Goal: Task Accomplishment & Management: Complete application form

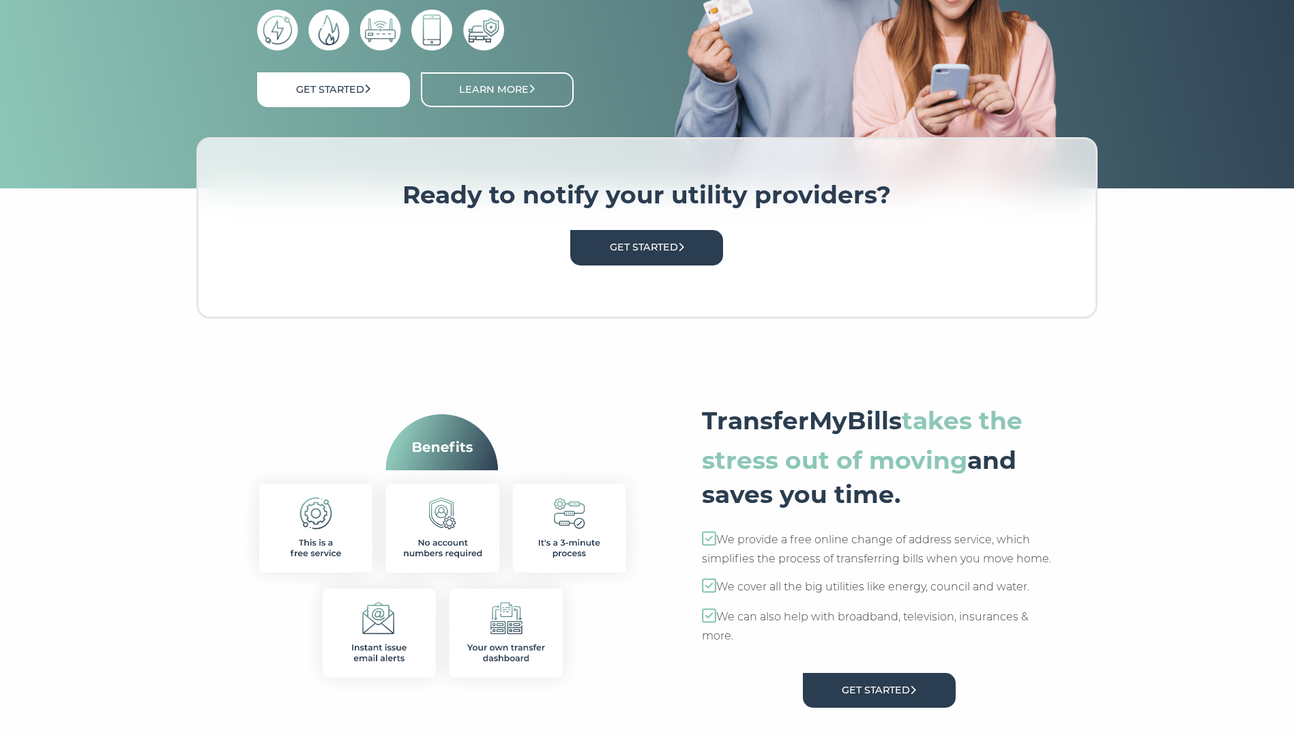
scroll to position [273, 0]
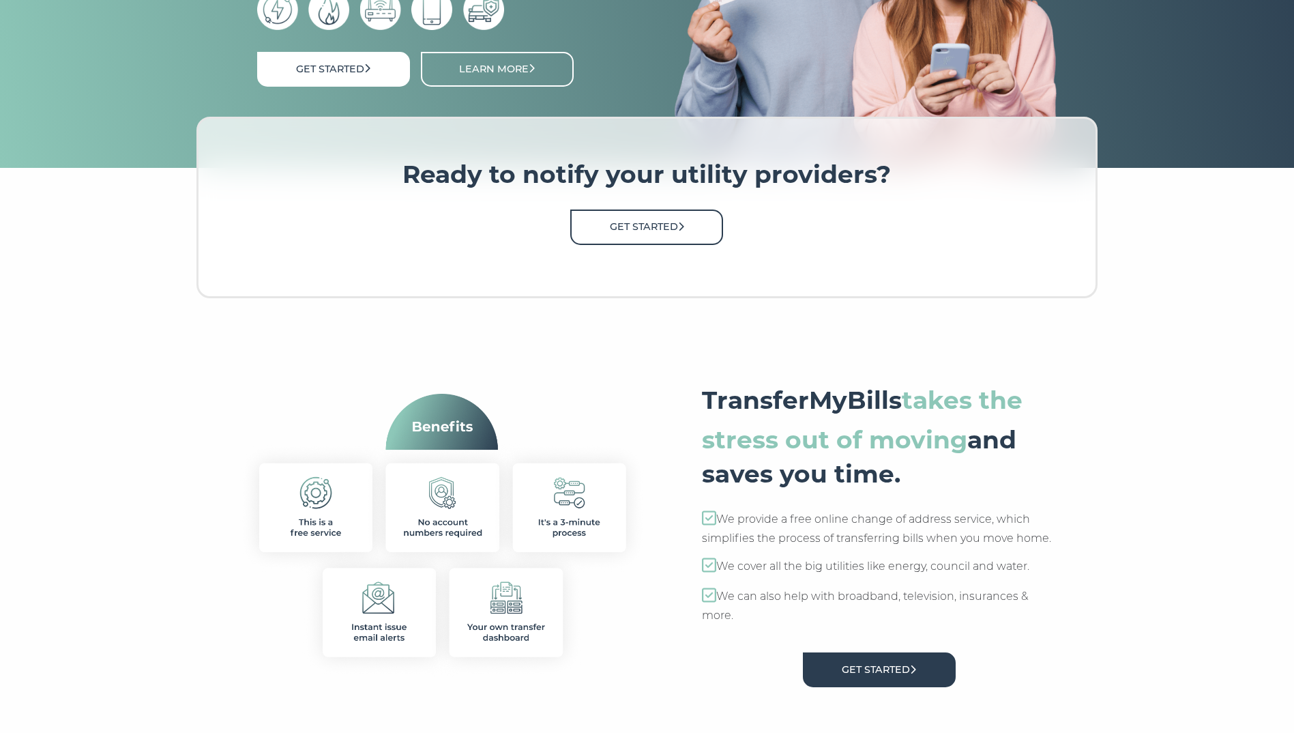
click at [667, 231] on link "Get Started" at bounding box center [646, 226] width 153 height 35
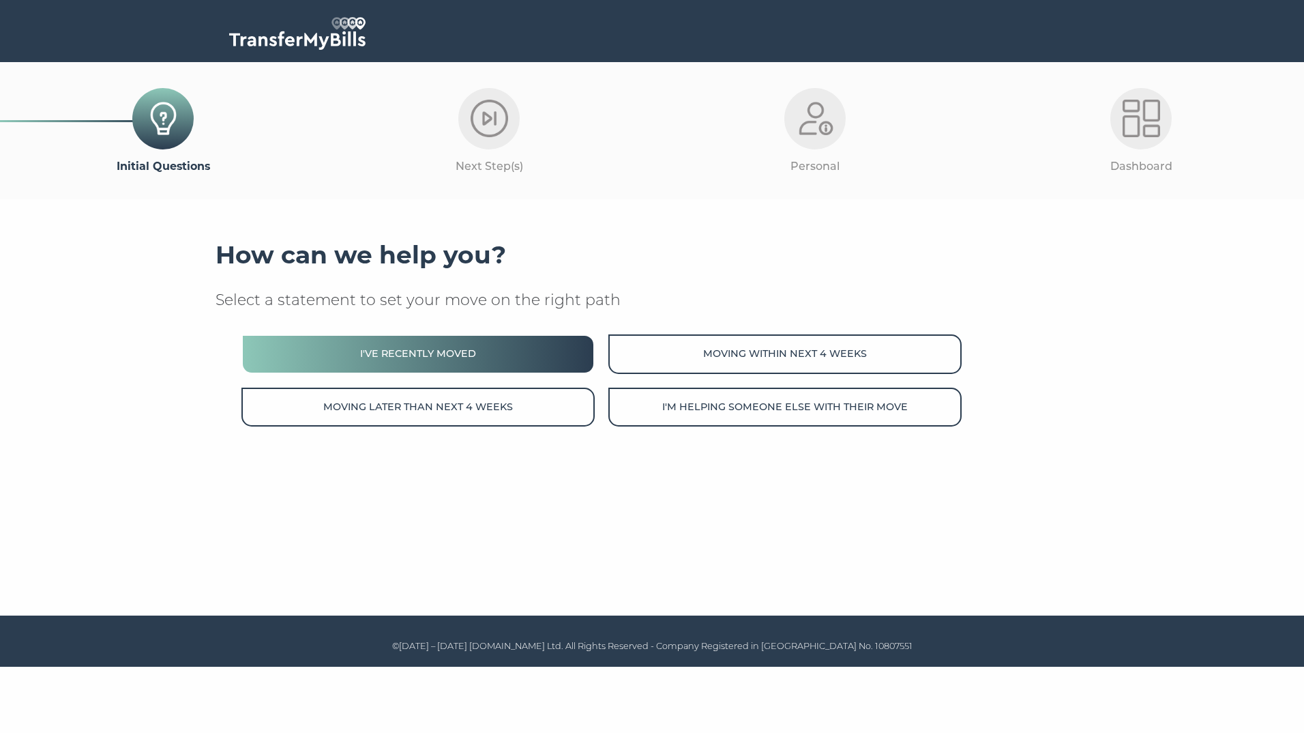
click at [390, 362] on button "I've recently moved" at bounding box center [418, 353] width 353 height 39
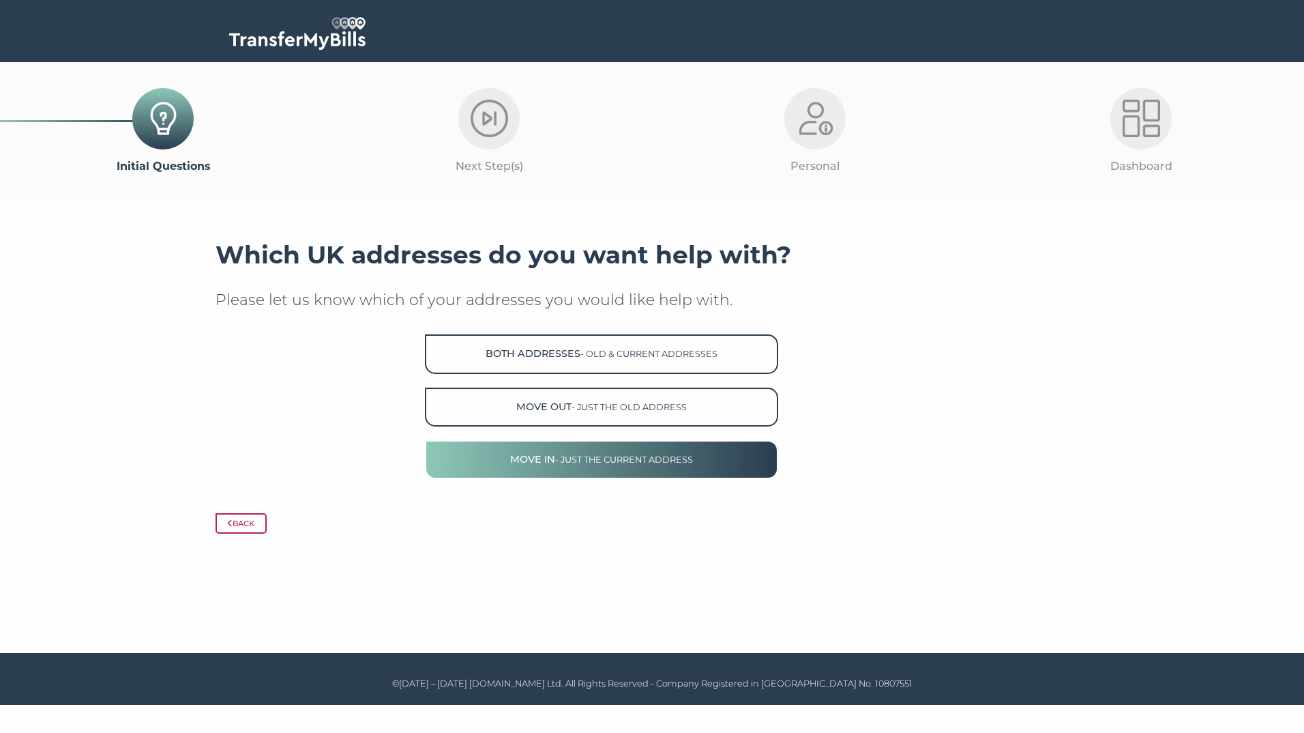
click at [567, 452] on button "Move in - just the current address" at bounding box center [601, 459] width 353 height 39
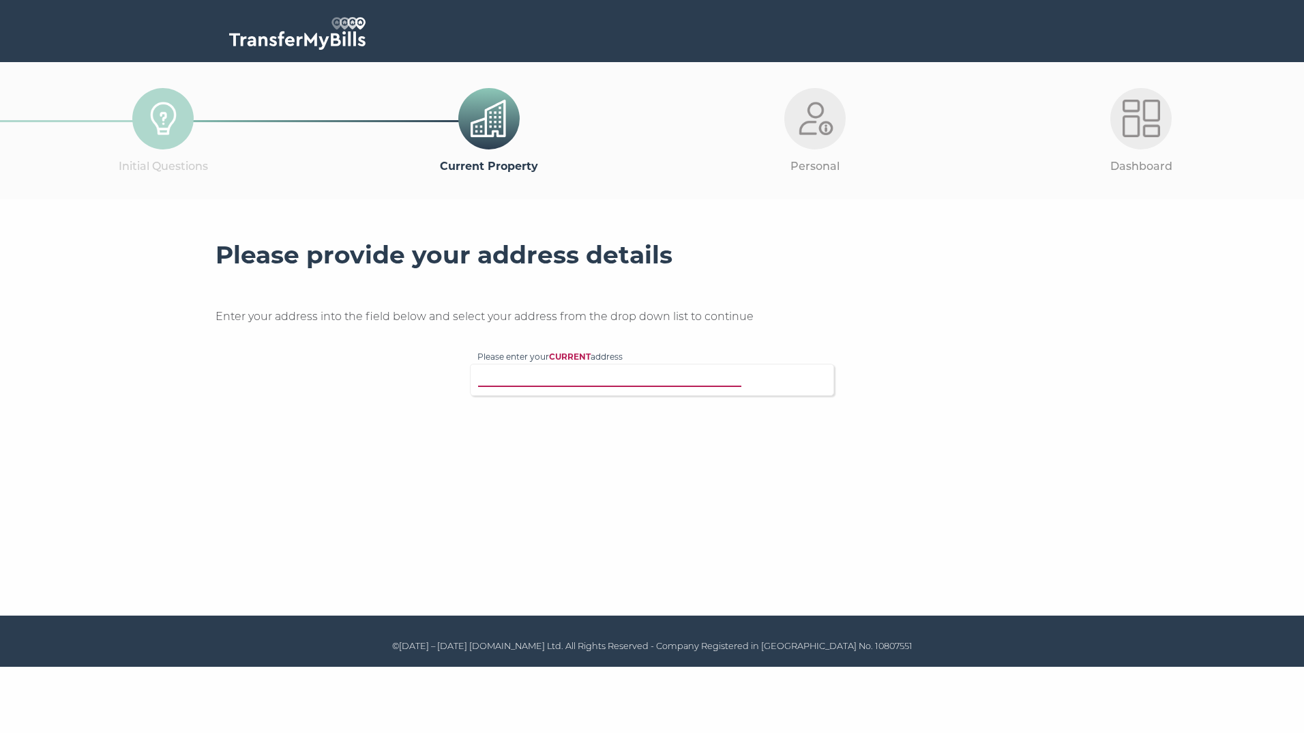
click at [574, 377] on input "Please enter your CURRENT address" at bounding box center [624, 378] width 293 height 14
type input "cm18 6sb"
click at [536, 419] on p "287 Willowfield, Harlow, CM18 6SB" at bounding box center [659, 427] width 336 height 16
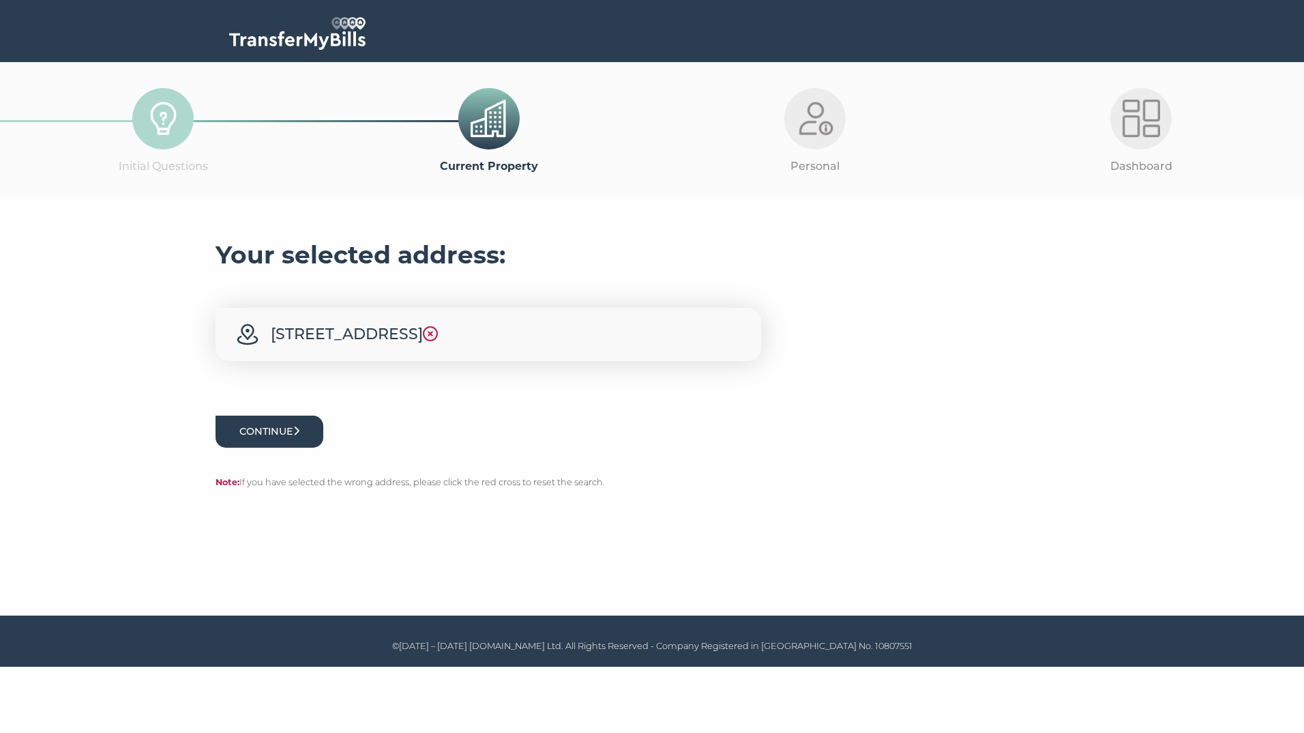
click at [262, 428] on button "Continue" at bounding box center [270, 431] width 108 height 32
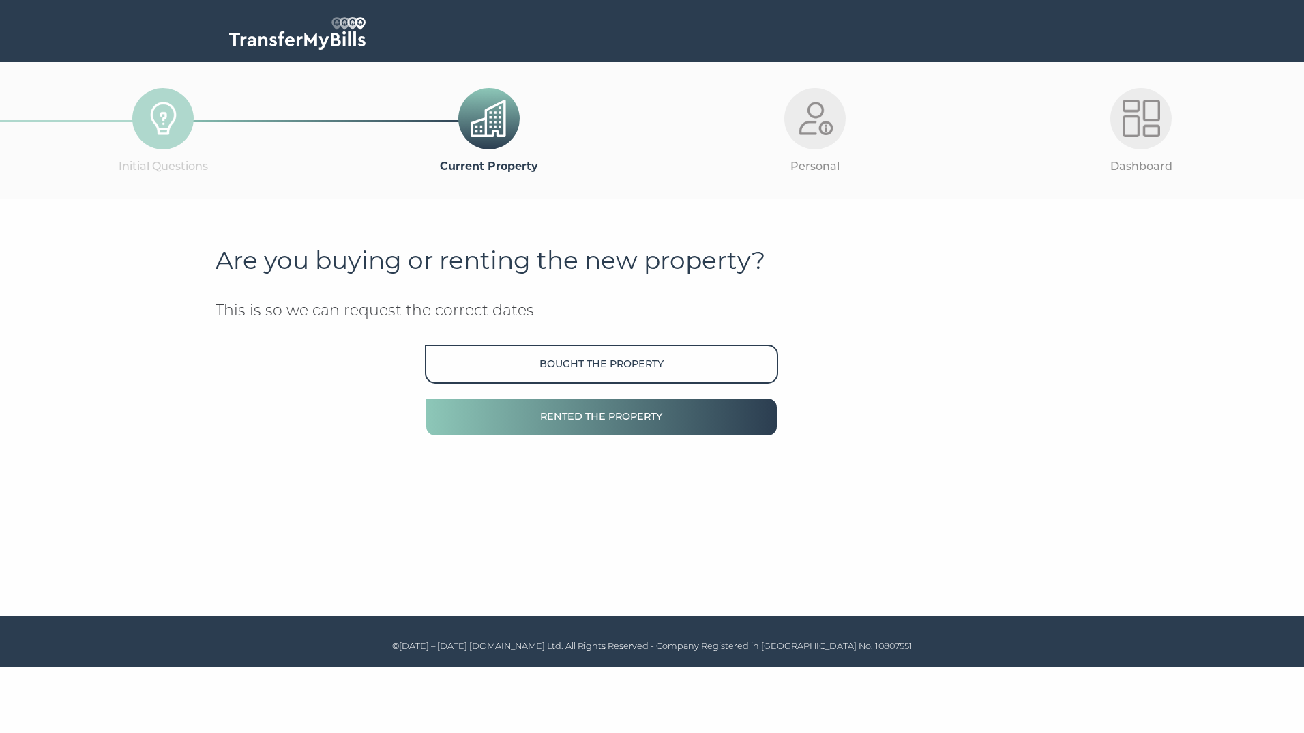
click at [656, 413] on button "Rented the property" at bounding box center [601, 416] width 353 height 39
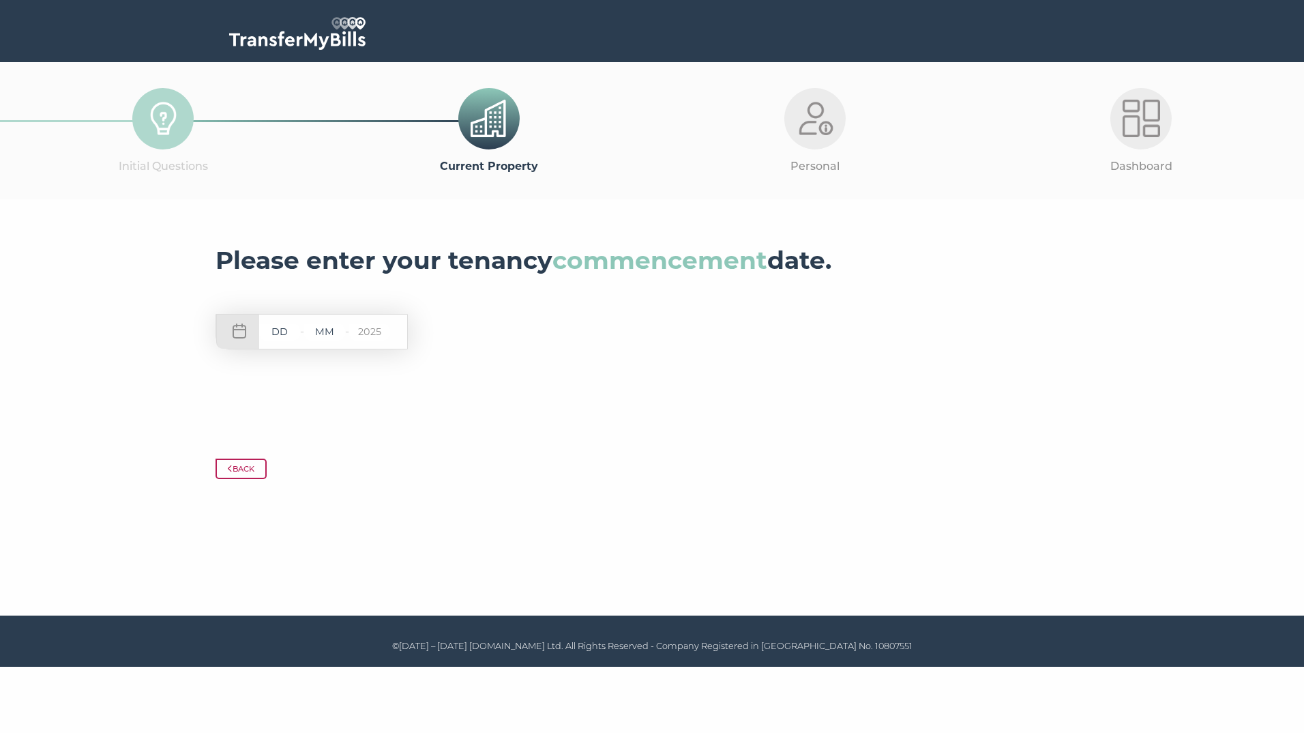
click at [274, 340] on input "text" at bounding box center [279, 331] width 41 height 17
type input "26"
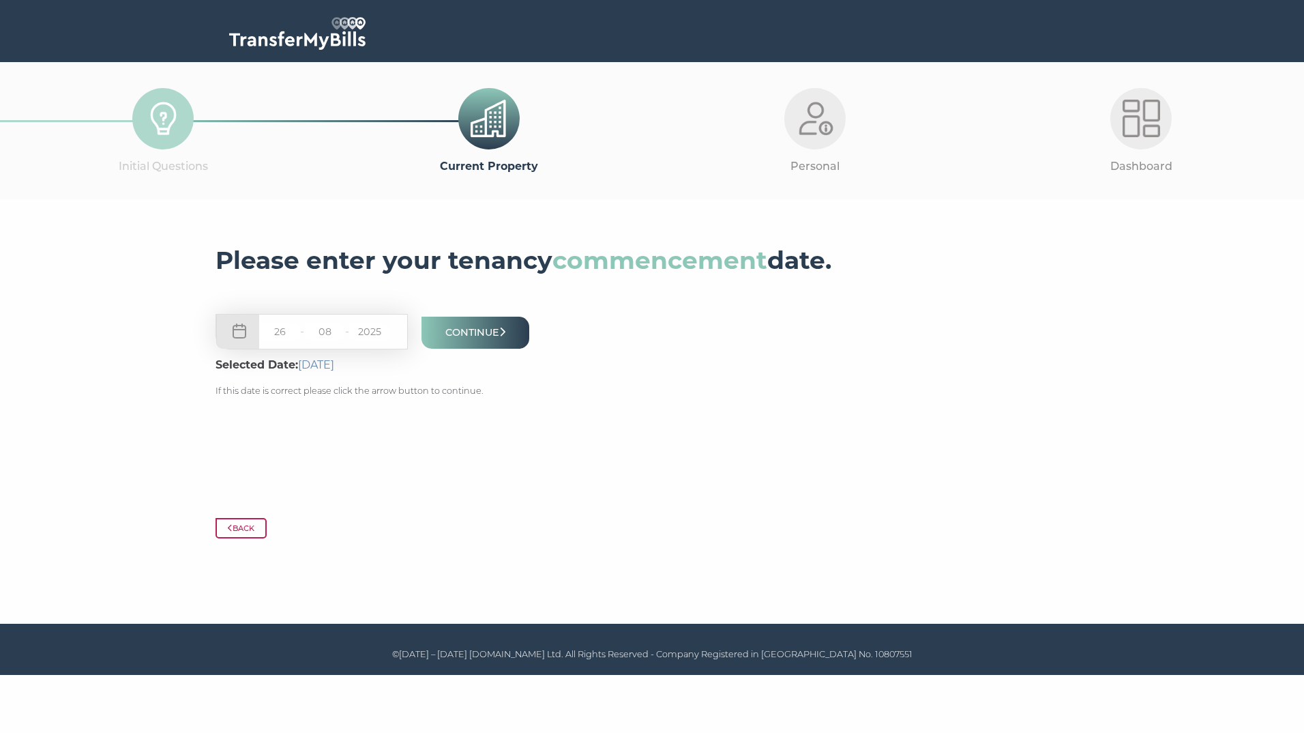
type input "08"
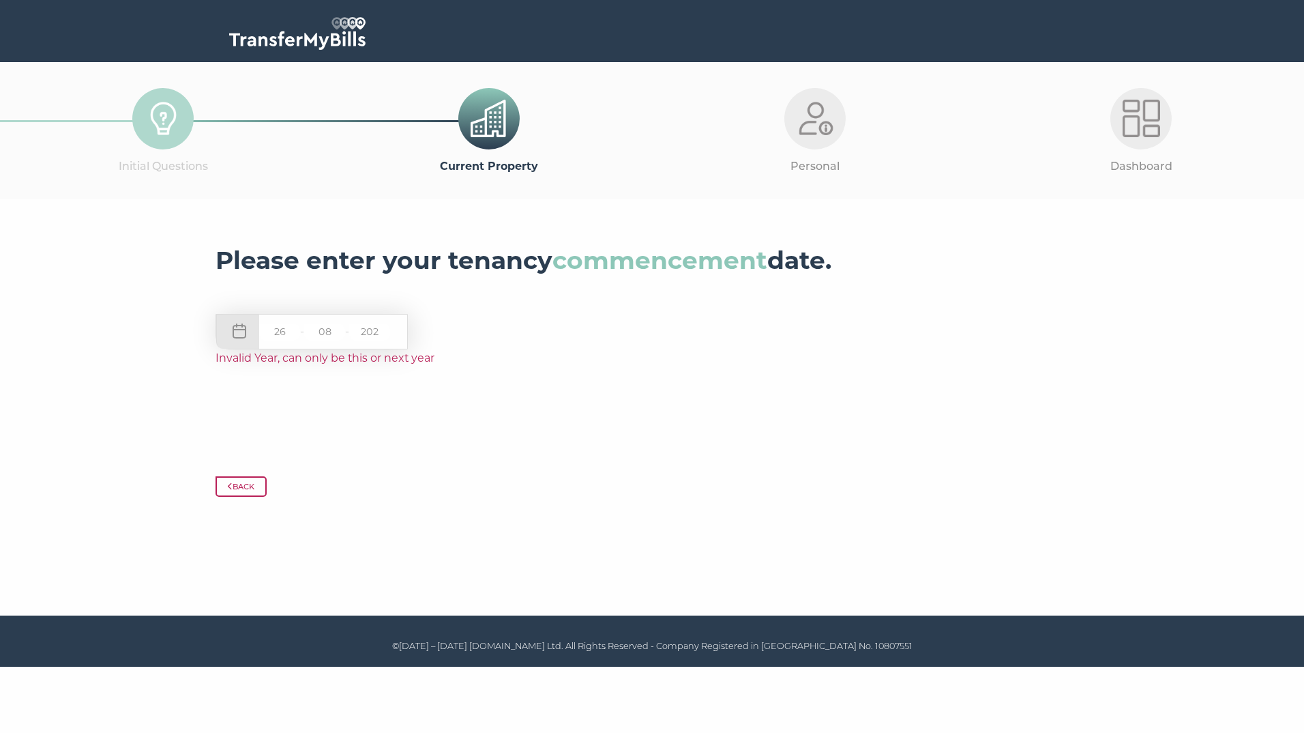
type input "2025"
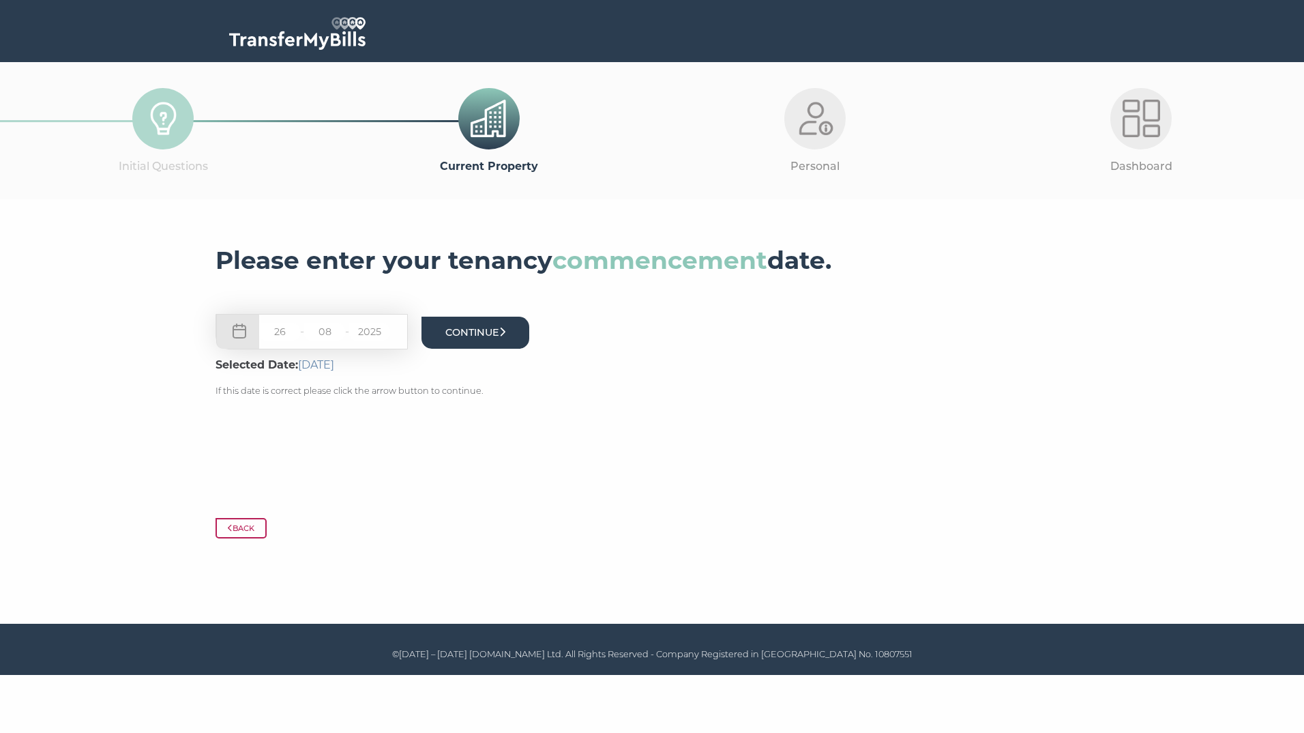
click at [451, 331] on button "Continue" at bounding box center [476, 333] width 108 height 32
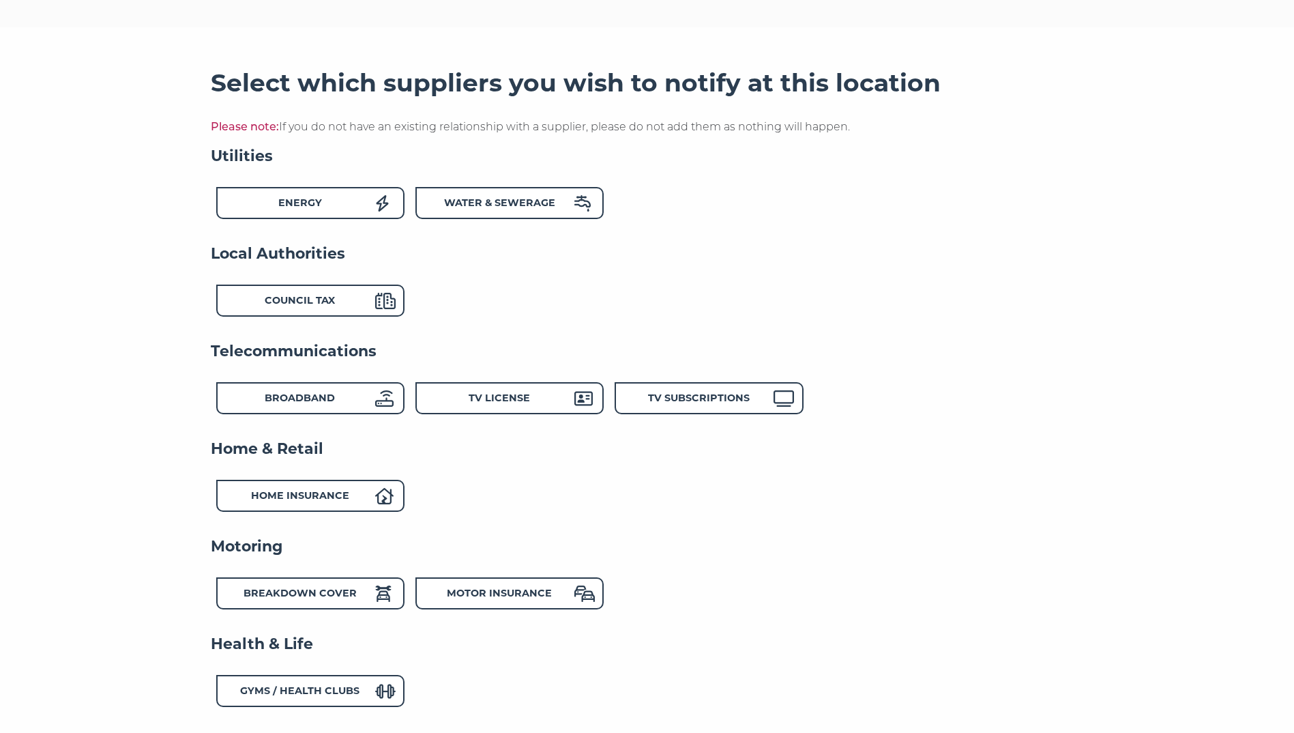
scroll to position [183, 0]
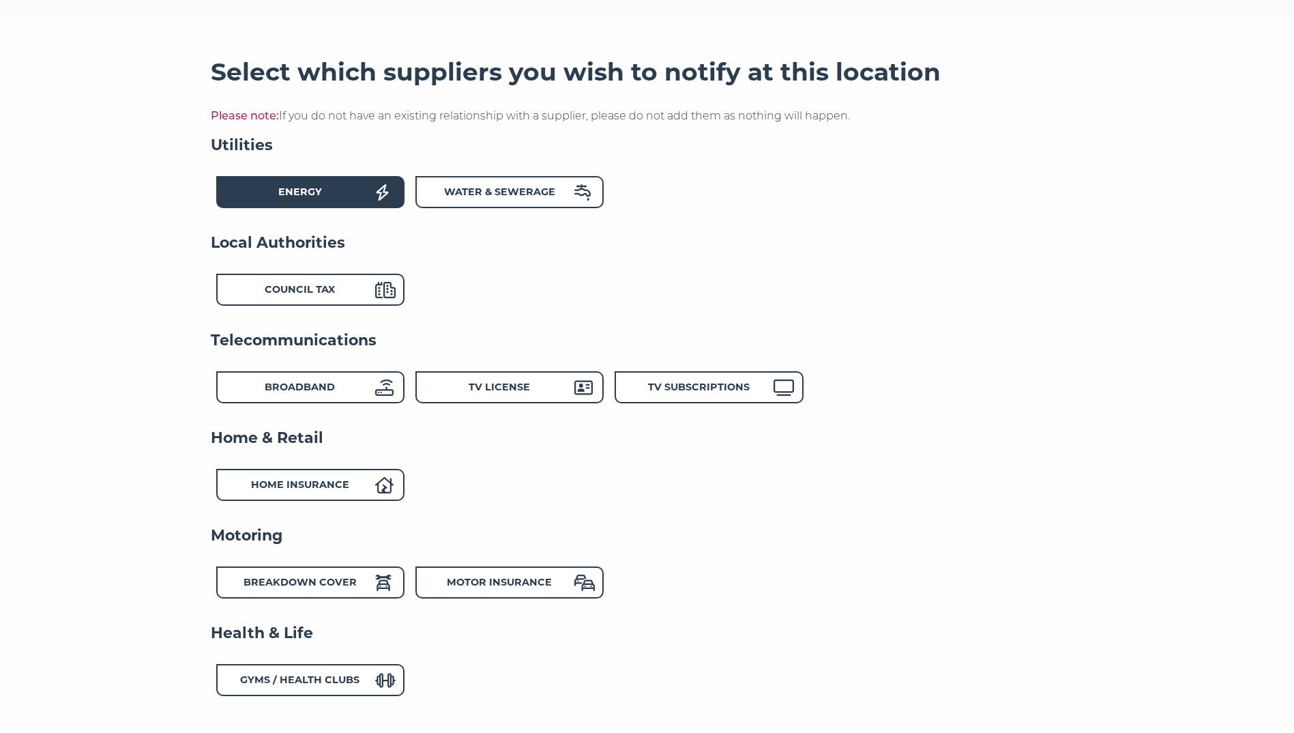
click at [316, 191] on strong "Energy" at bounding box center [300, 192] width 44 height 12
click at [531, 191] on strong "Water & Sewerage" at bounding box center [499, 192] width 111 height 12
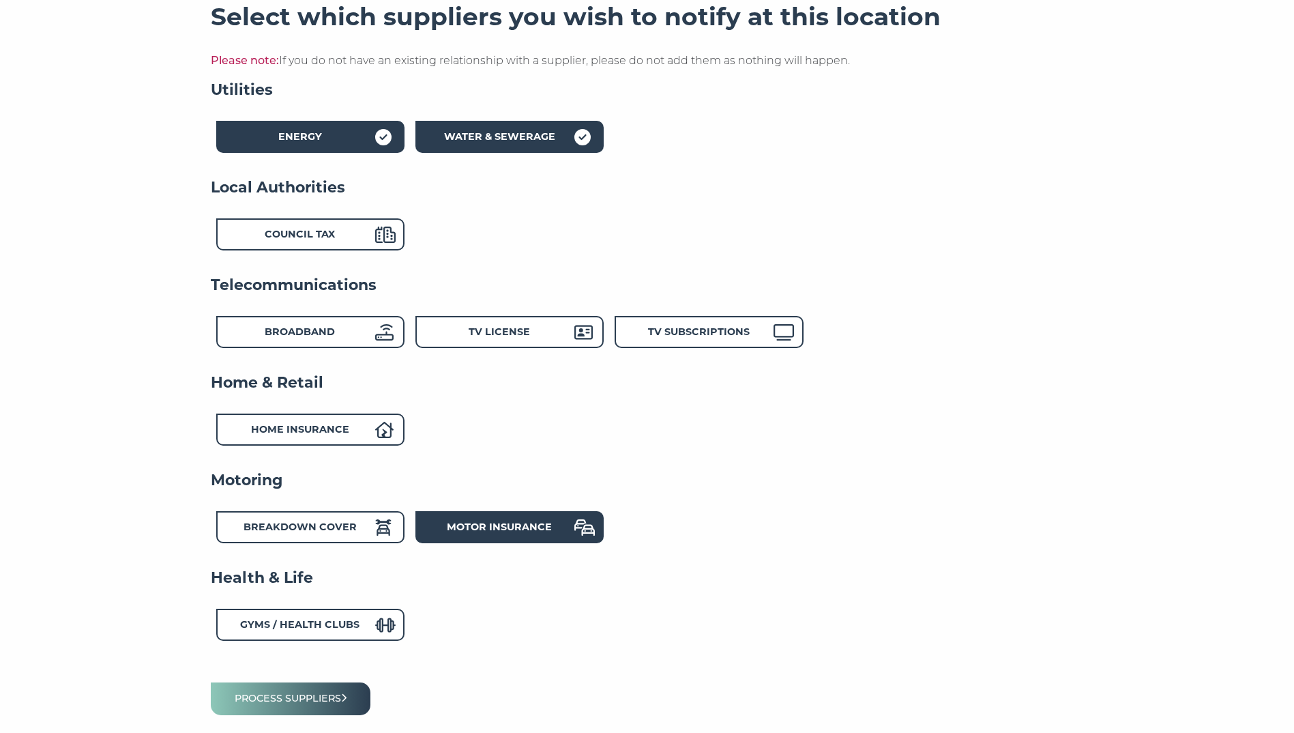
scroll to position [251, 0]
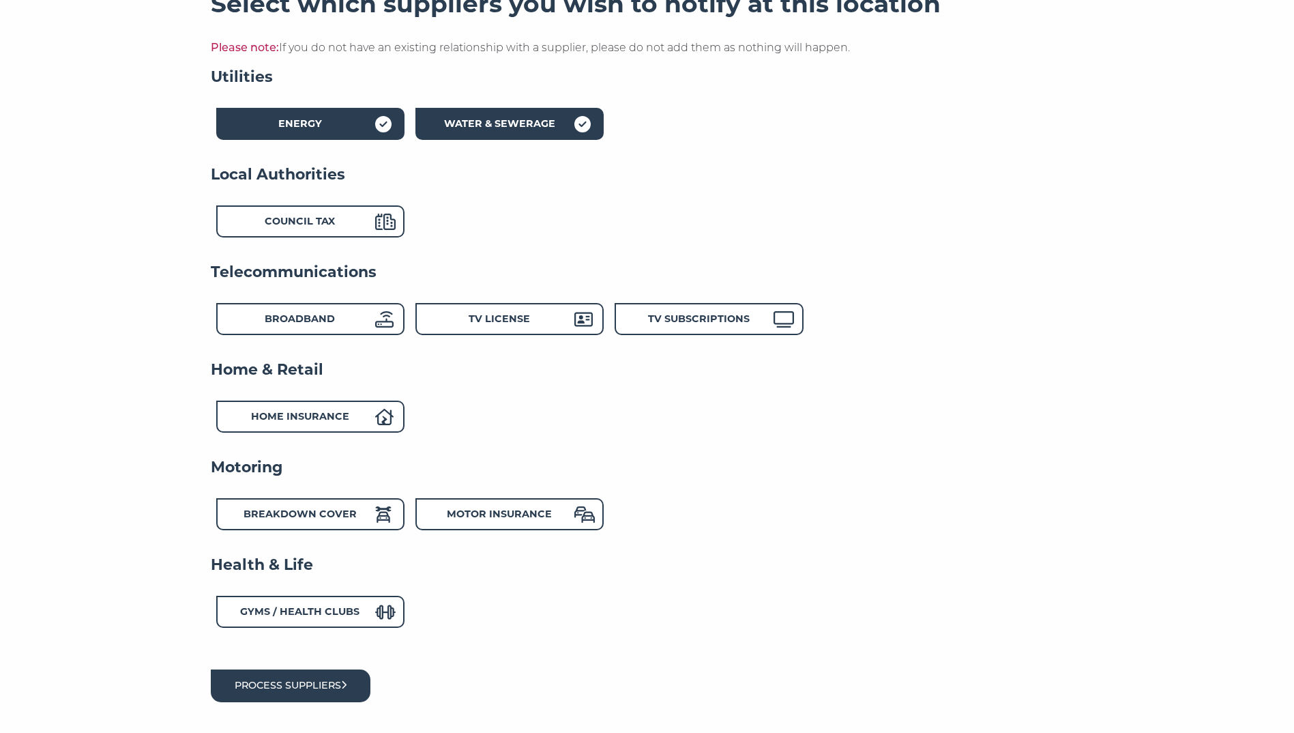
click at [304, 699] on button "Process suppliers" at bounding box center [291, 685] width 160 height 32
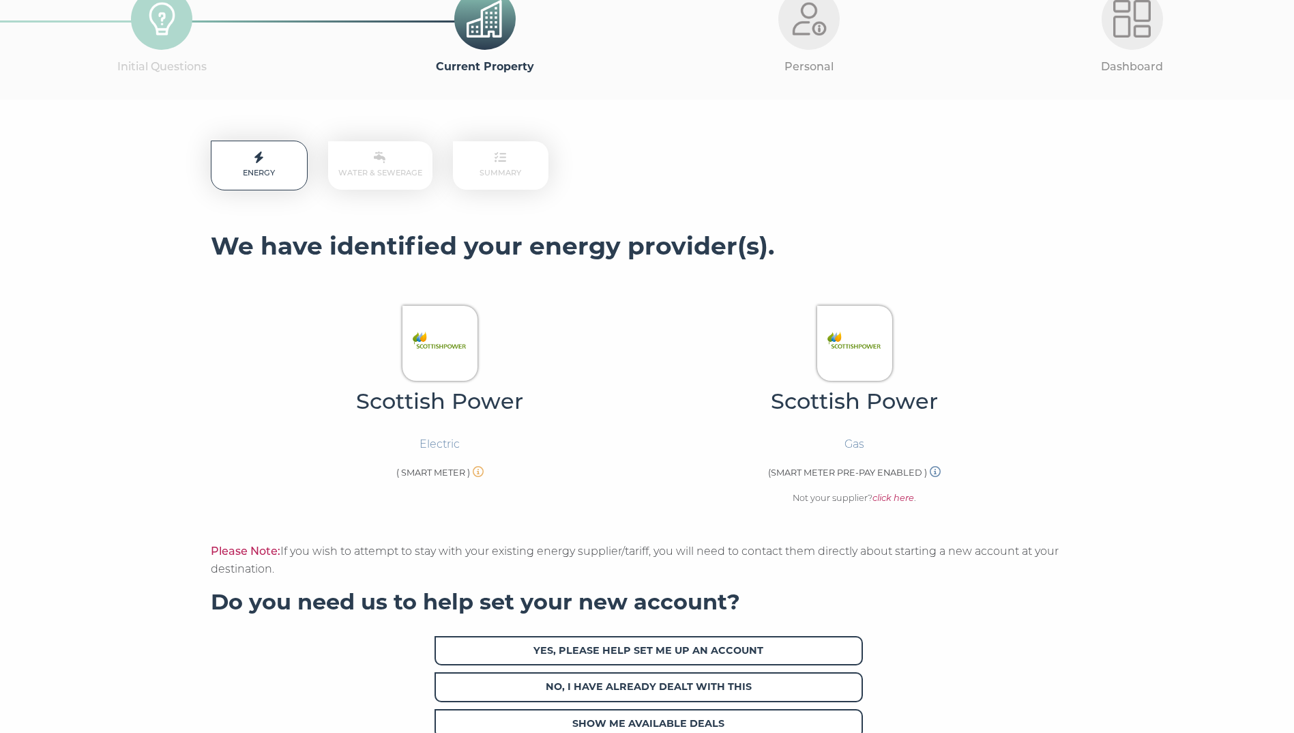
scroll to position [273, 0]
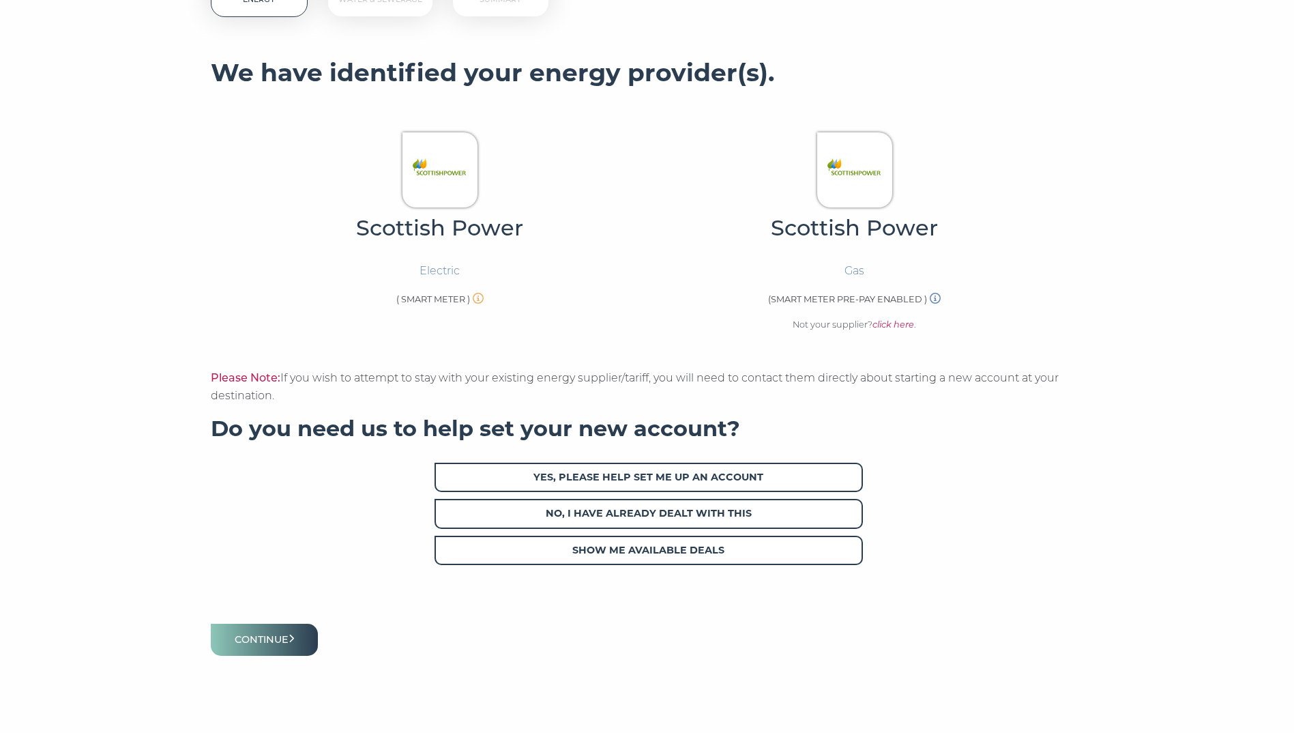
click at [688, 77] on h3 "We have identified your energy provider(s)." at bounding box center [647, 73] width 873 height 30
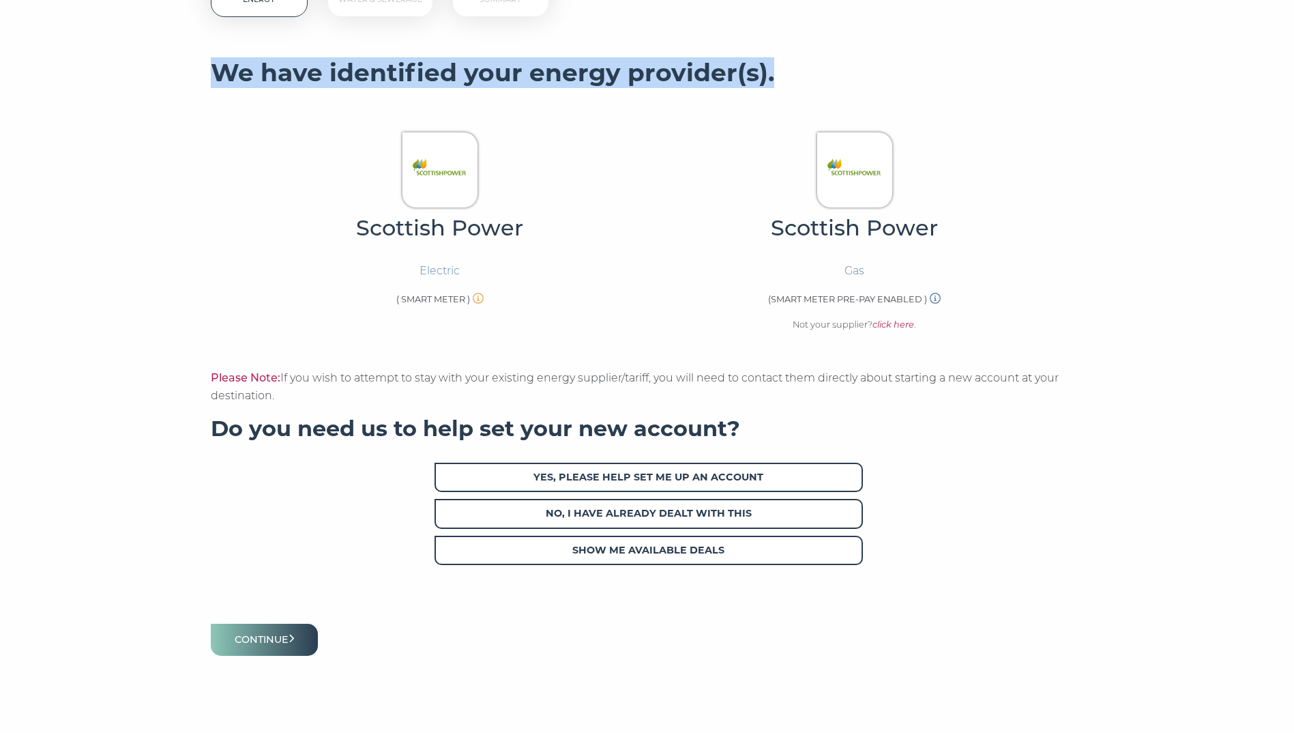
click at [688, 77] on h3 "We have identified your energy provider(s)." at bounding box center [647, 73] width 873 height 30
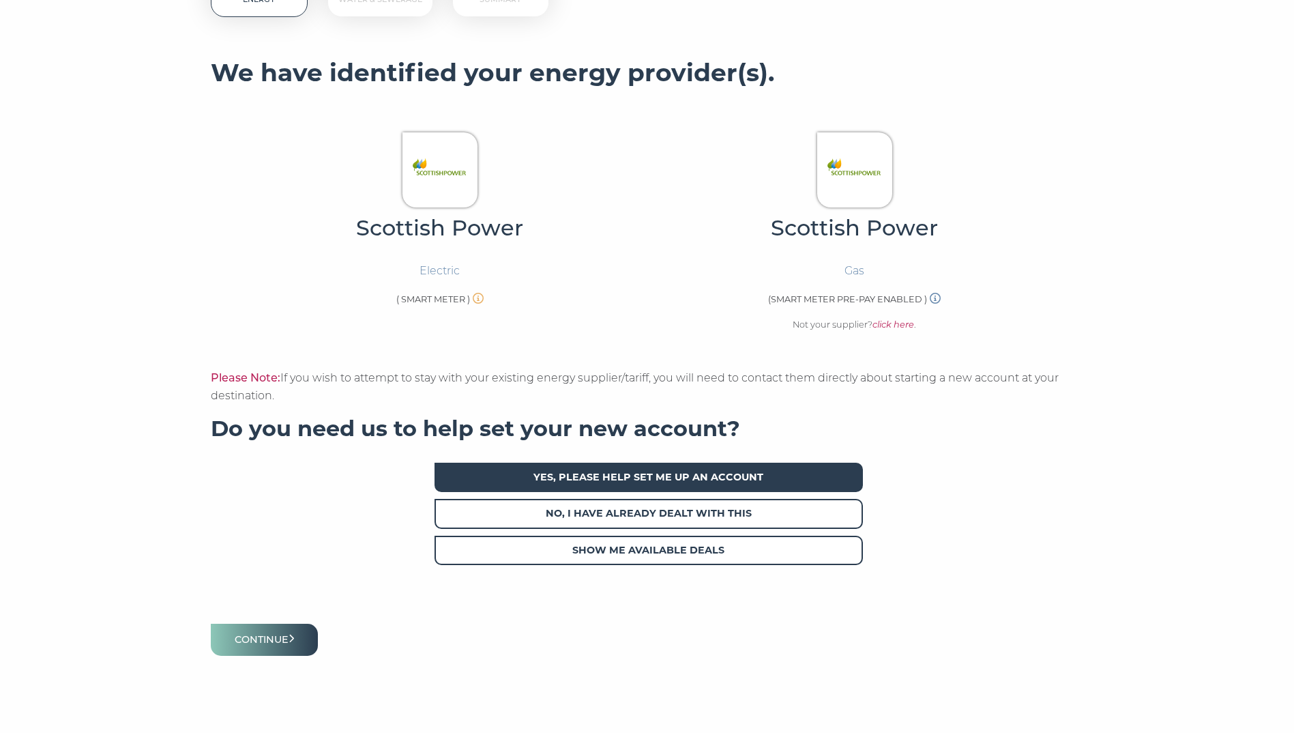
click at [582, 483] on span "Yes, please help set me up an account" at bounding box center [649, 477] width 428 height 29
click at [287, 656] on button "Continue" at bounding box center [265, 640] width 108 height 32
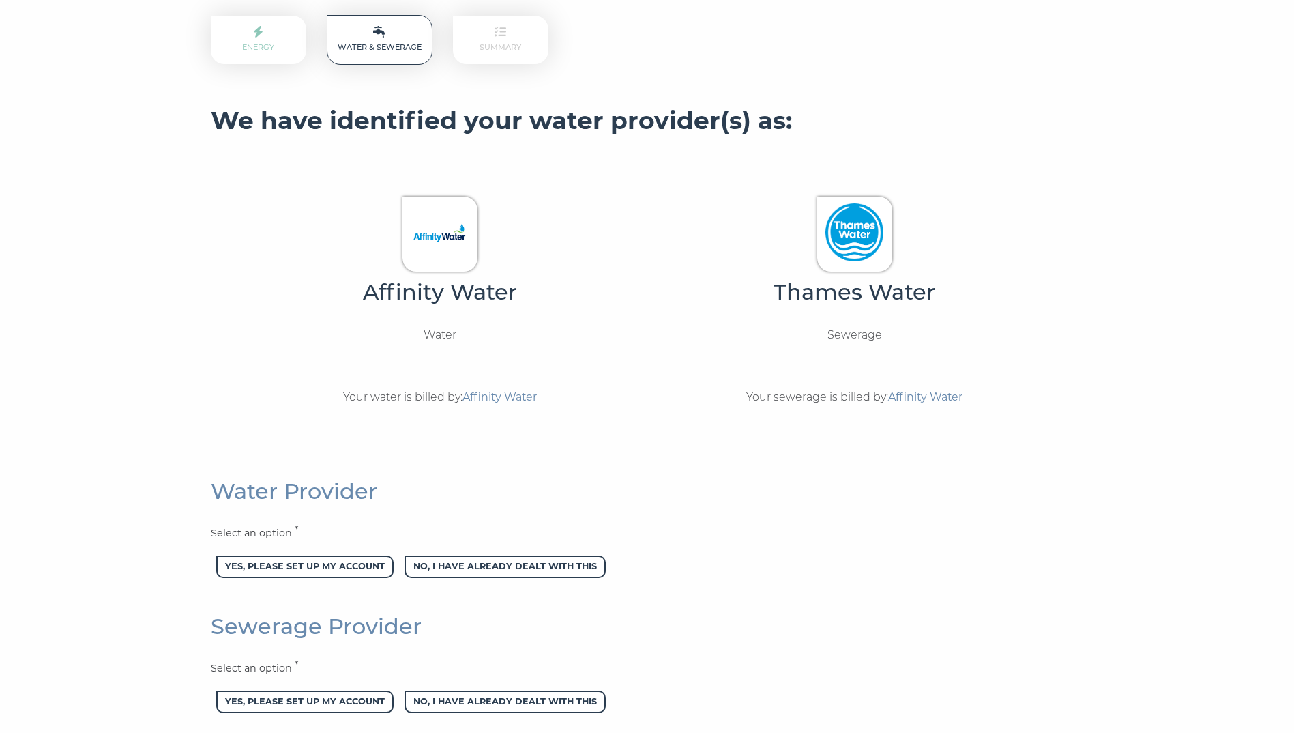
scroll to position [205, 0]
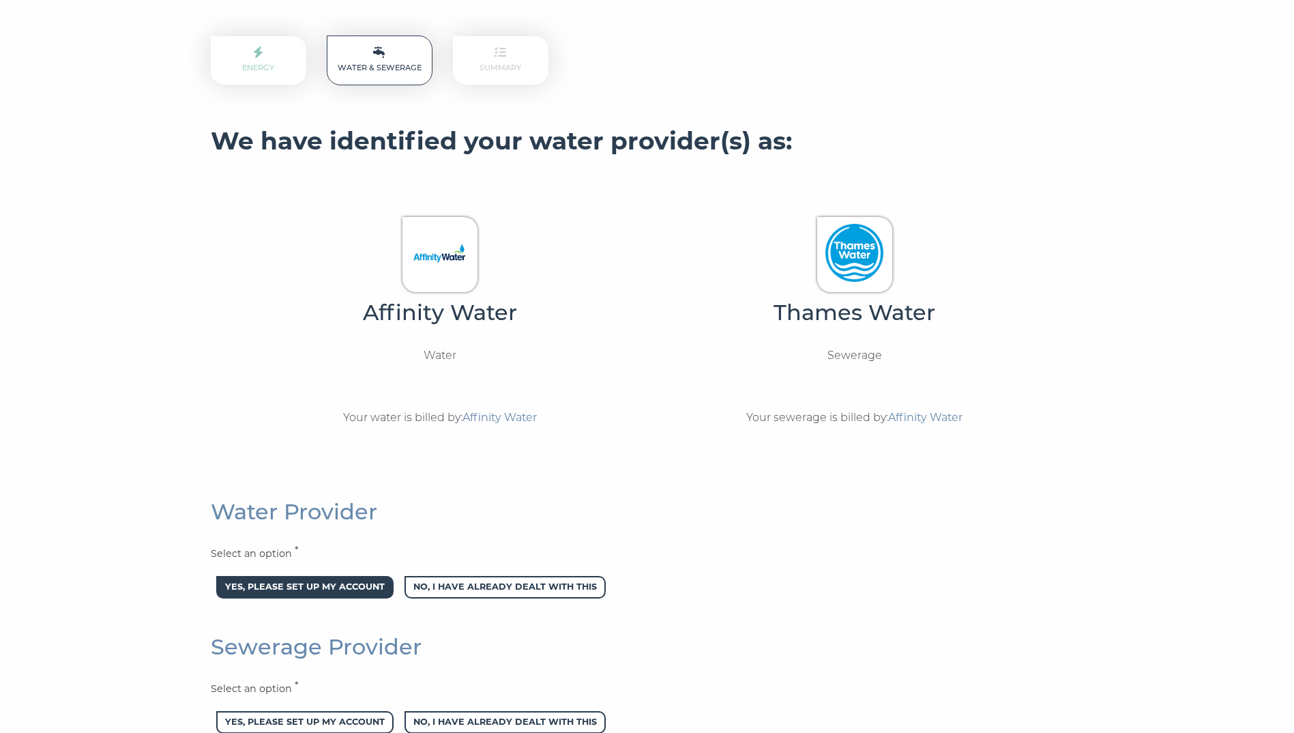
click at [359, 593] on span "Yes, please set up my account" at bounding box center [304, 587] width 177 height 23
click at [298, 716] on span "Yes, please set up my account" at bounding box center [304, 722] width 177 height 23
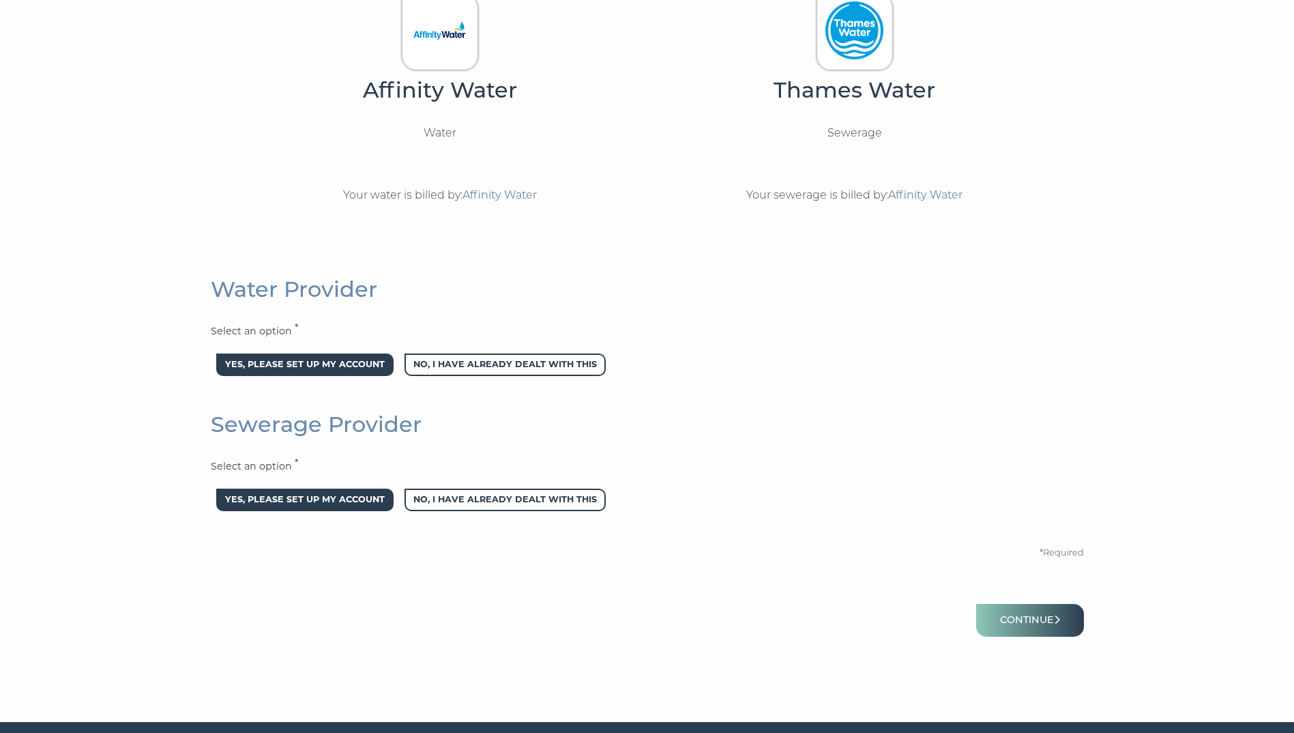
scroll to position [403, 0]
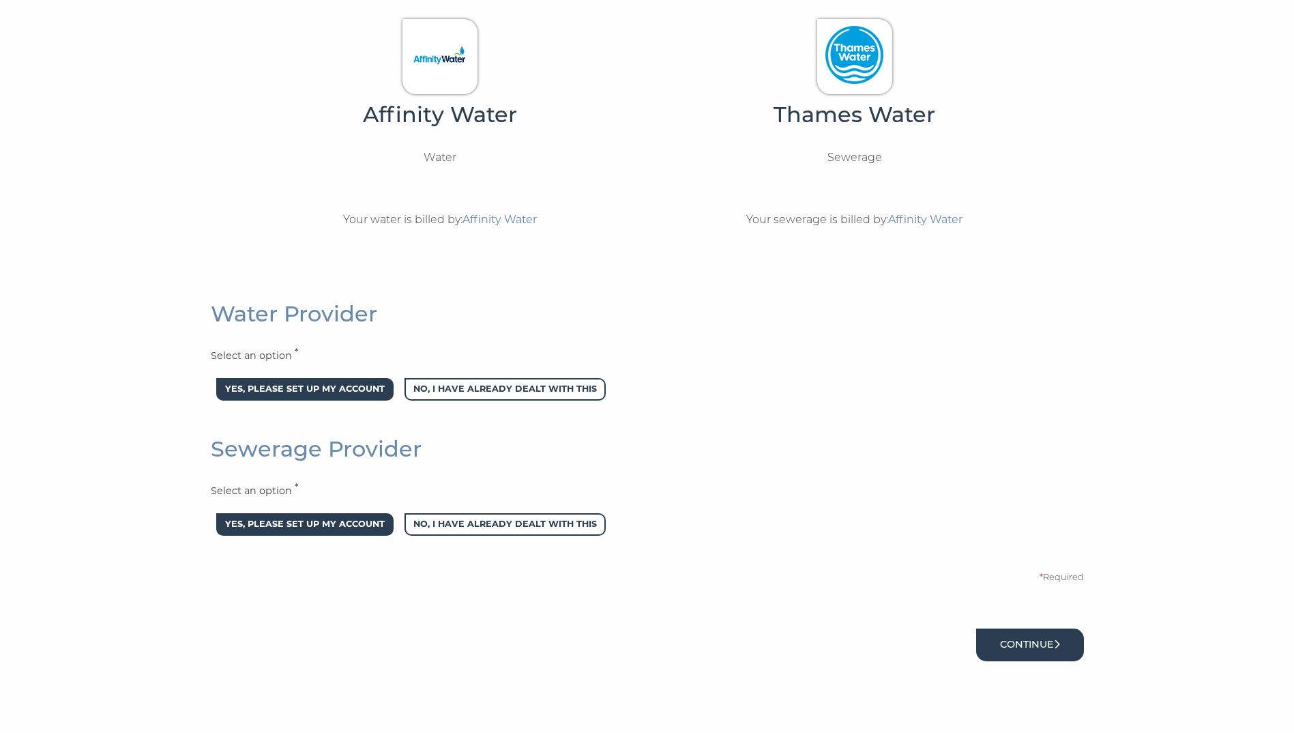
click at [1053, 647] on button "Continue" at bounding box center [1030, 644] width 108 height 32
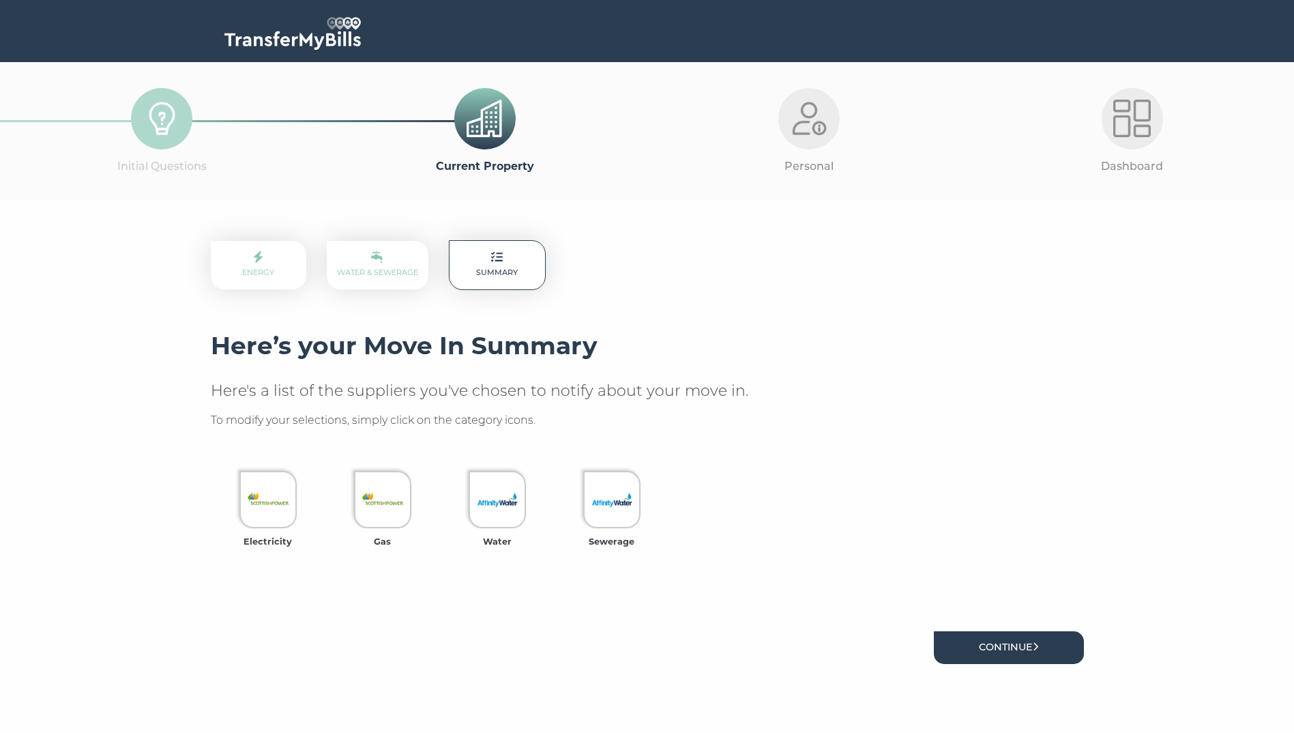
click at [1039, 645] on icon at bounding box center [1036, 647] width 6 height 10
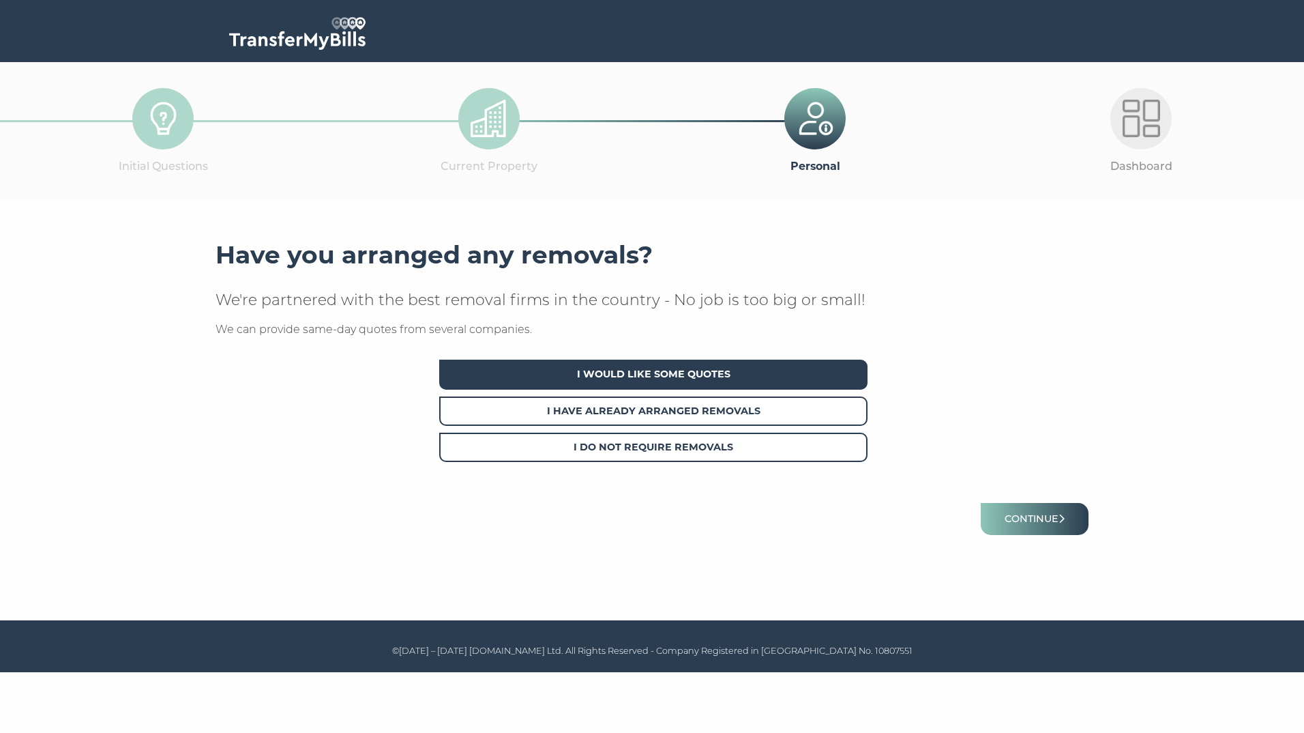
click at [658, 384] on span "I Would Like Some Quotes" at bounding box center [653, 374] width 428 height 29
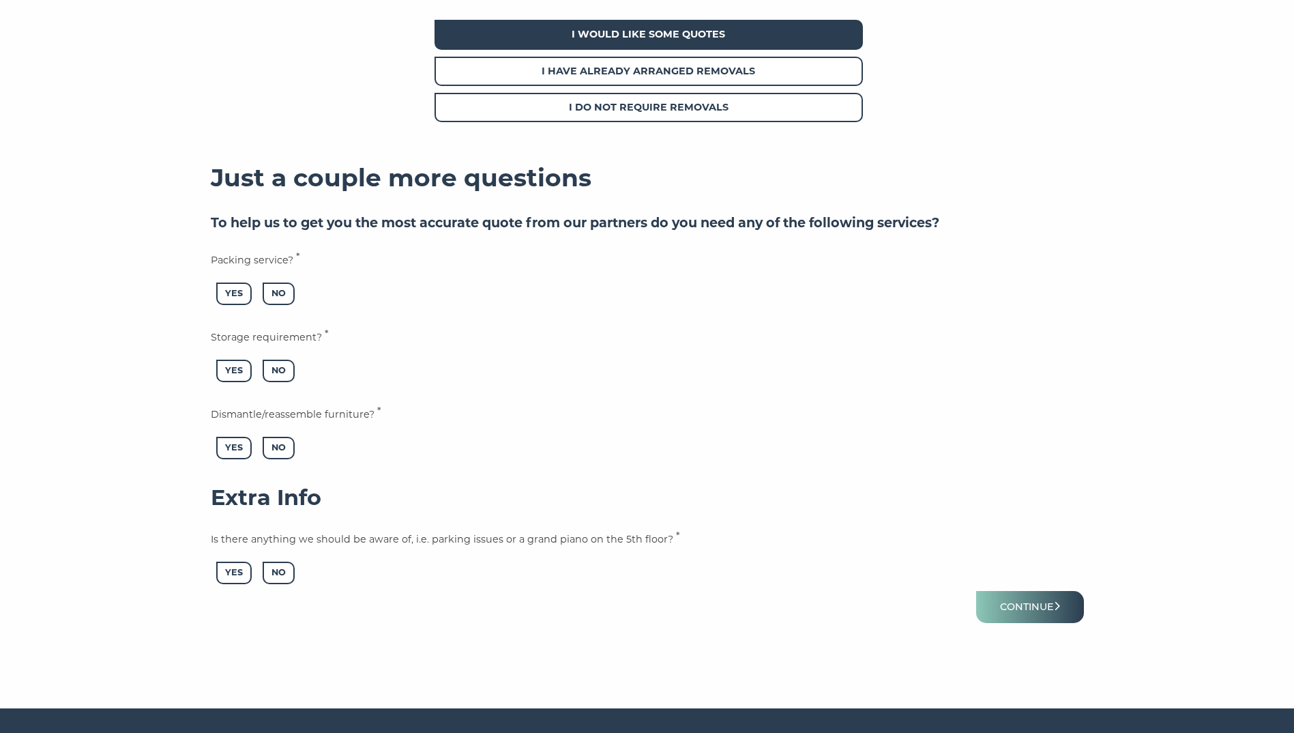
scroll to position [341, 0]
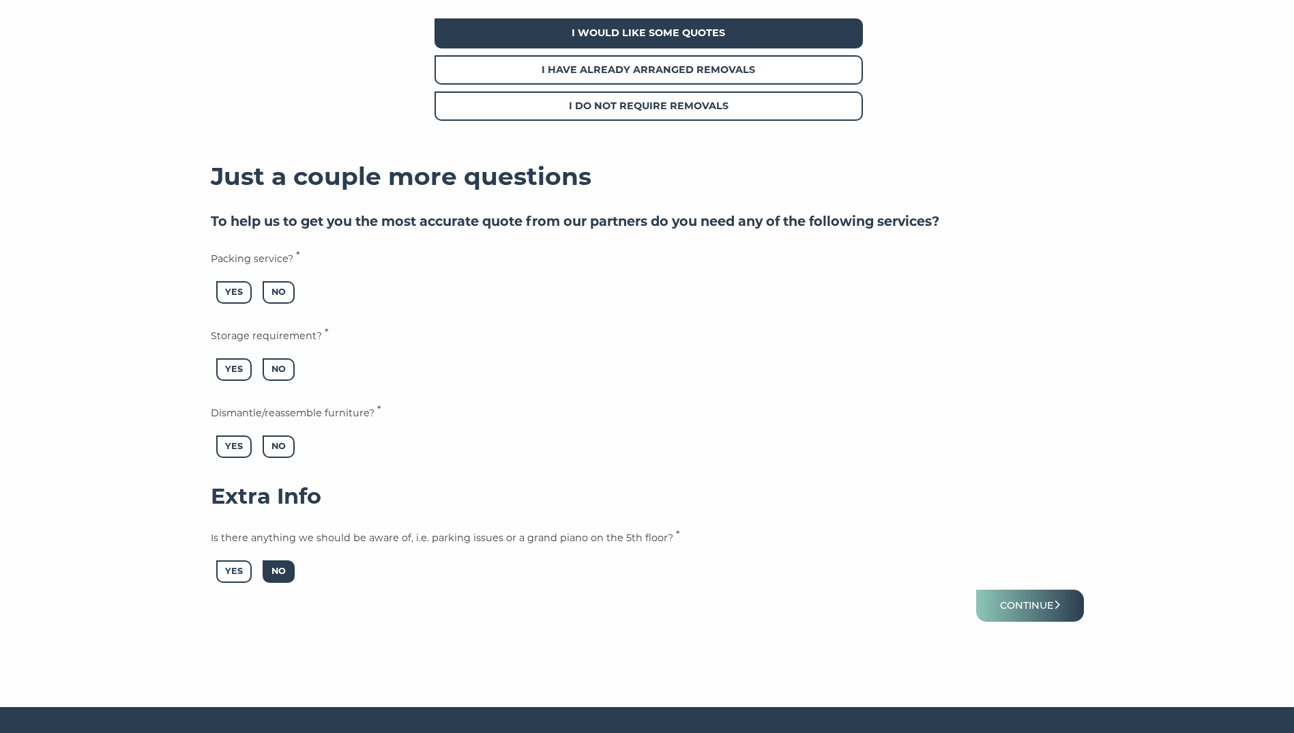
click at [291, 566] on span "No" at bounding box center [279, 571] width 32 height 23
click at [294, 440] on span "No" at bounding box center [279, 446] width 32 height 23
click at [289, 369] on span "No" at bounding box center [279, 369] width 32 height 23
drag, startPoint x: 284, startPoint y: 291, endPoint x: 287, endPoint y: 297, distance: 7.3
click at [287, 297] on span "No" at bounding box center [279, 292] width 32 height 23
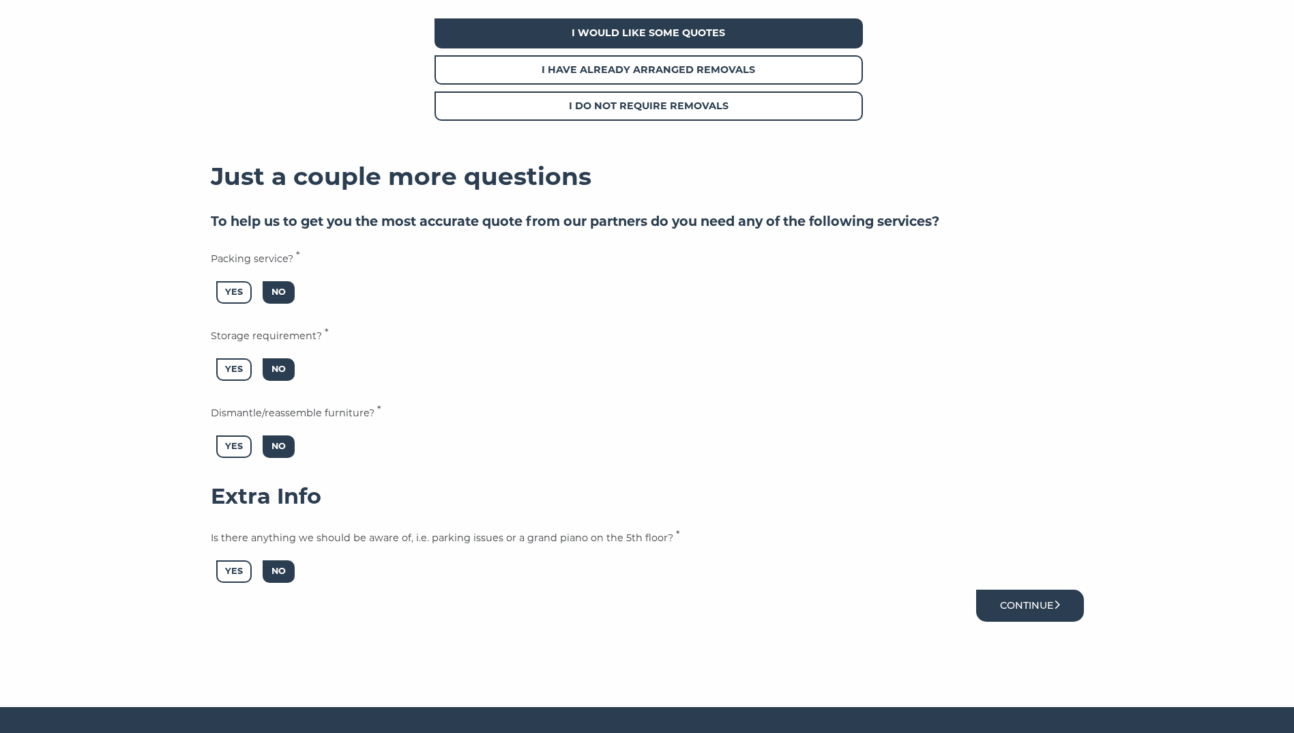
click at [1022, 608] on button "Continue" at bounding box center [1030, 605] width 108 height 32
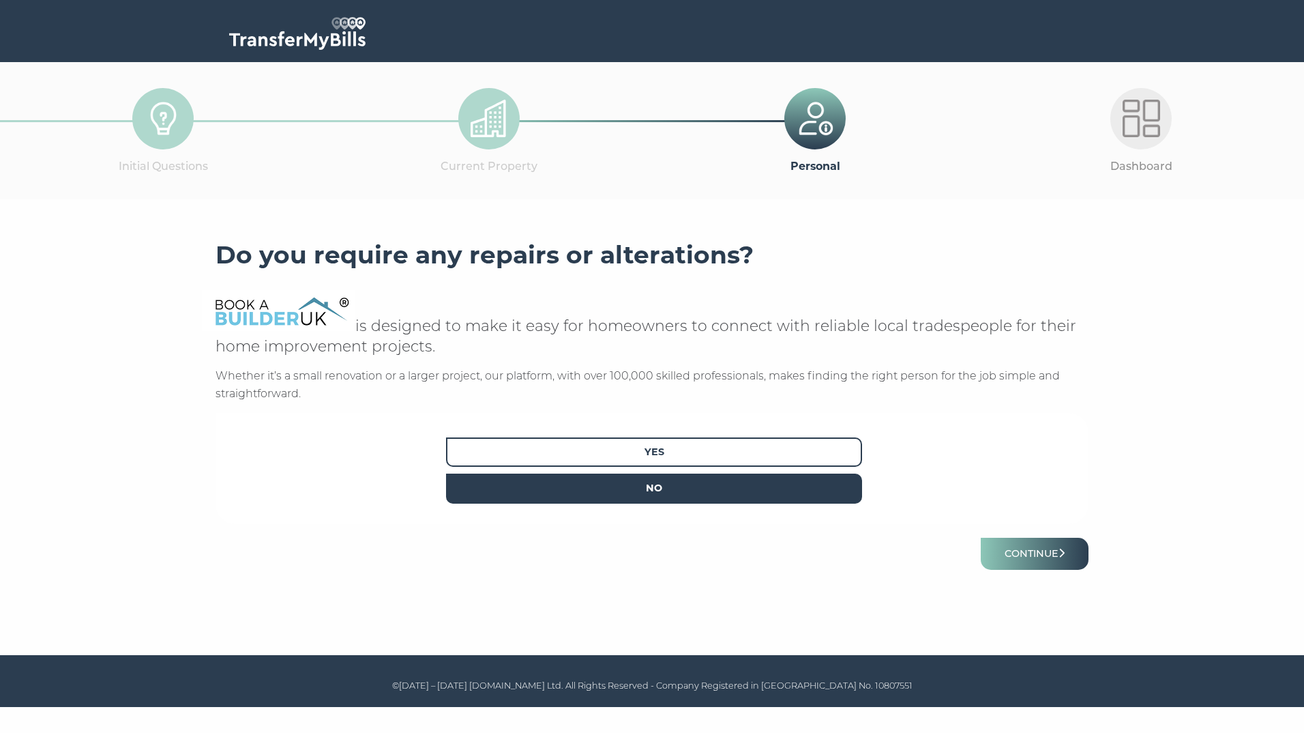
drag, startPoint x: 564, startPoint y: 481, endPoint x: 813, endPoint y: 495, distance: 248.7
click at [564, 482] on span "No" at bounding box center [654, 487] width 416 height 29
click at [1038, 553] on button "Continue" at bounding box center [1035, 554] width 108 height 32
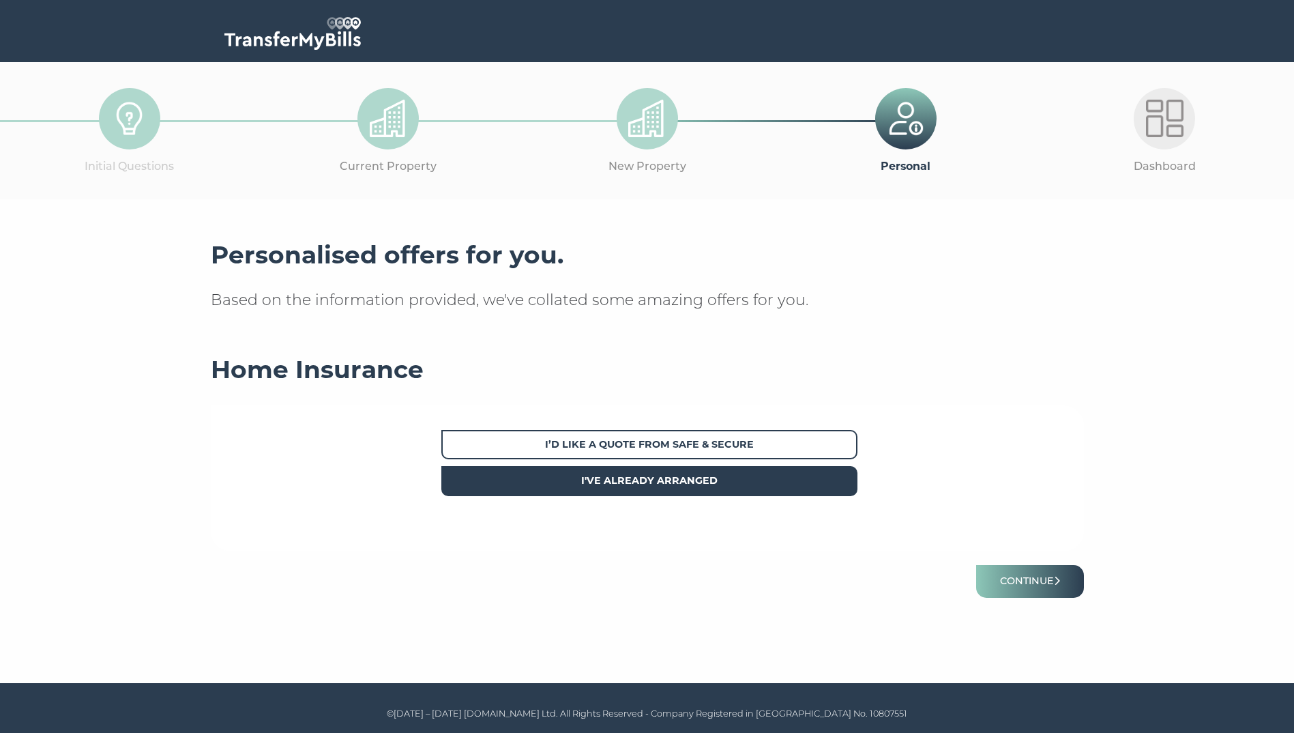
click at [687, 478] on strong "I've already arranged" at bounding box center [649, 480] width 136 height 12
click at [1027, 584] on button "Continue" at bounding box center [1030, 581] width 108 height 32
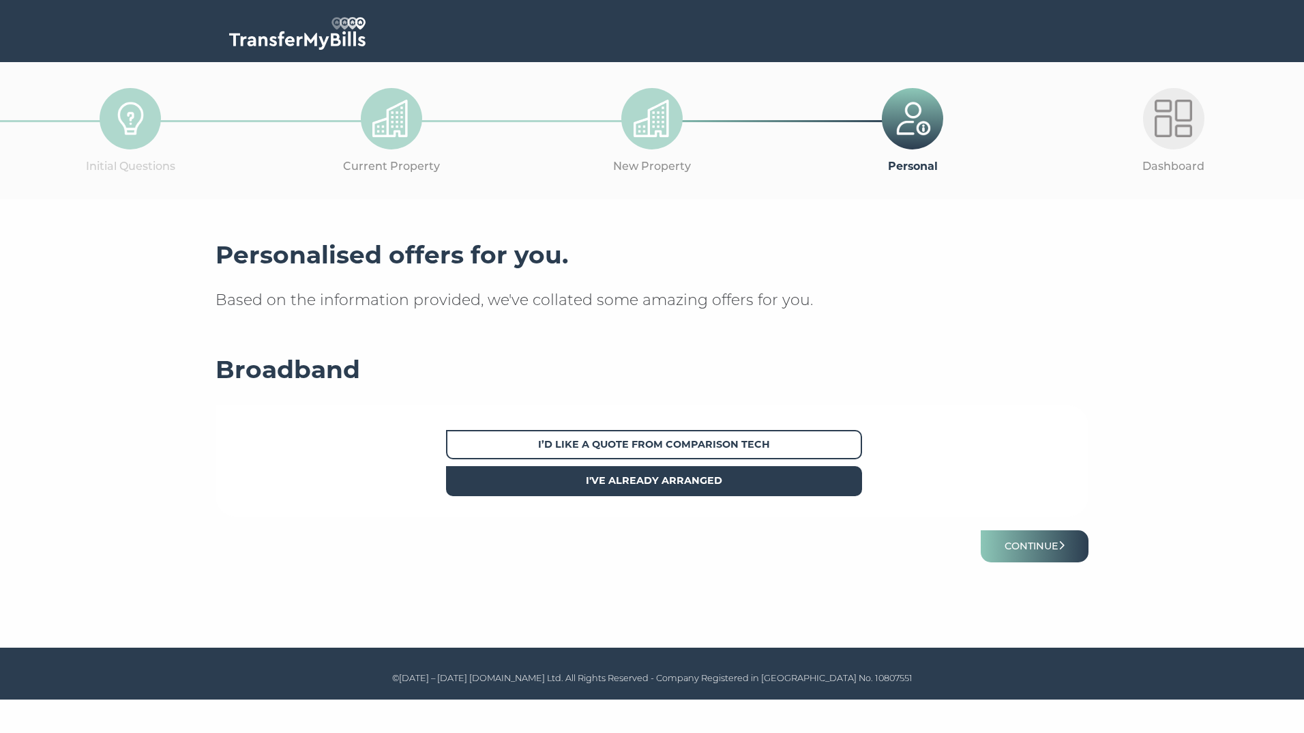
click at [648, 486] on strong "I've already arranged" at bounding box center [654, 480] width 136 height 12
click at [1003, 531] on button "Continue" at bounding box center [1035, 546] width 108 height 32
click at [737, 487] on span "I've already arranged" at bounding box center [654, 480] width 416 height 29
click at [1057, 539] on button "Continue" at bounding box center [1035, 546] width 108 height 32
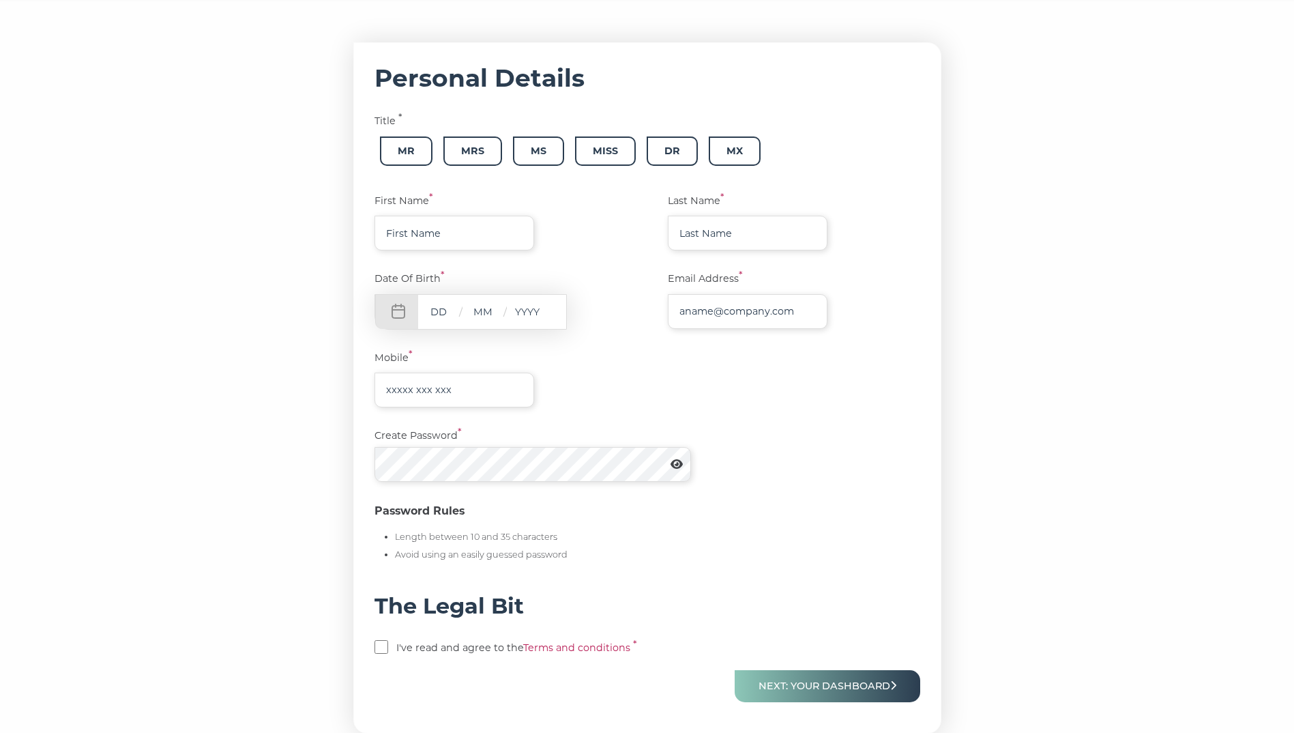
scroll to position [192, 0]
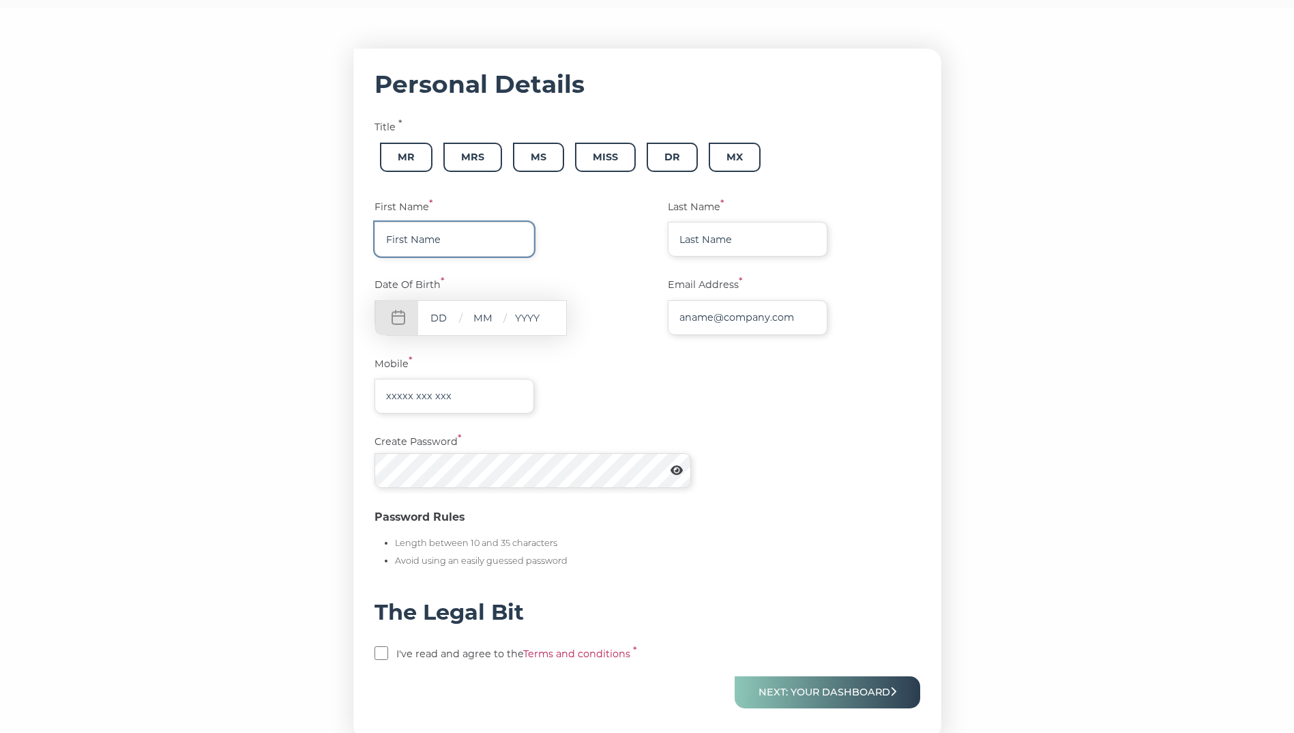
click at [466, 244] on input "text" at bounding box center [455, 239] width 160 height 35
click at [771, 320] on input "text" at bounding box center [748, 317] width 160 height 35
paste input "user-BQyvbzOlHzOFxt1KzuQSSeJK"
click at [770, 320] on input "user-BQyvbzOlHzOFxt1KzuQSSeJKa" at bounding box center [748, 317] width 160 height 35
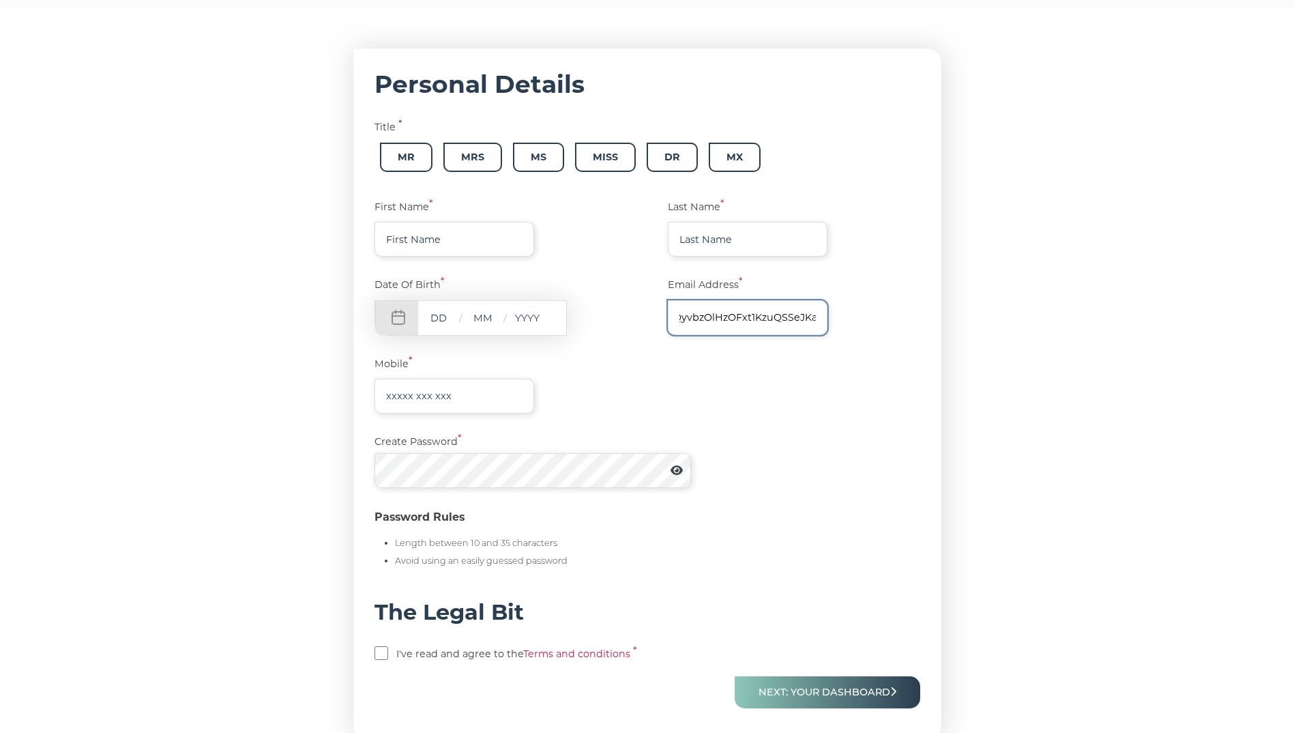
type input "user-BQyvbzOlHzOFxt1KzuQSSeJKa"
click at [770, 320] on input "user-BQyvbzOlHzOFxt1KzuQSSeJKa" at bounding box center [748, 317] width 160 height 35
type input "aacct458@gmail.com"
click at [710, 243] on input "text" at bounding box center [748, 239] width 160 height 35
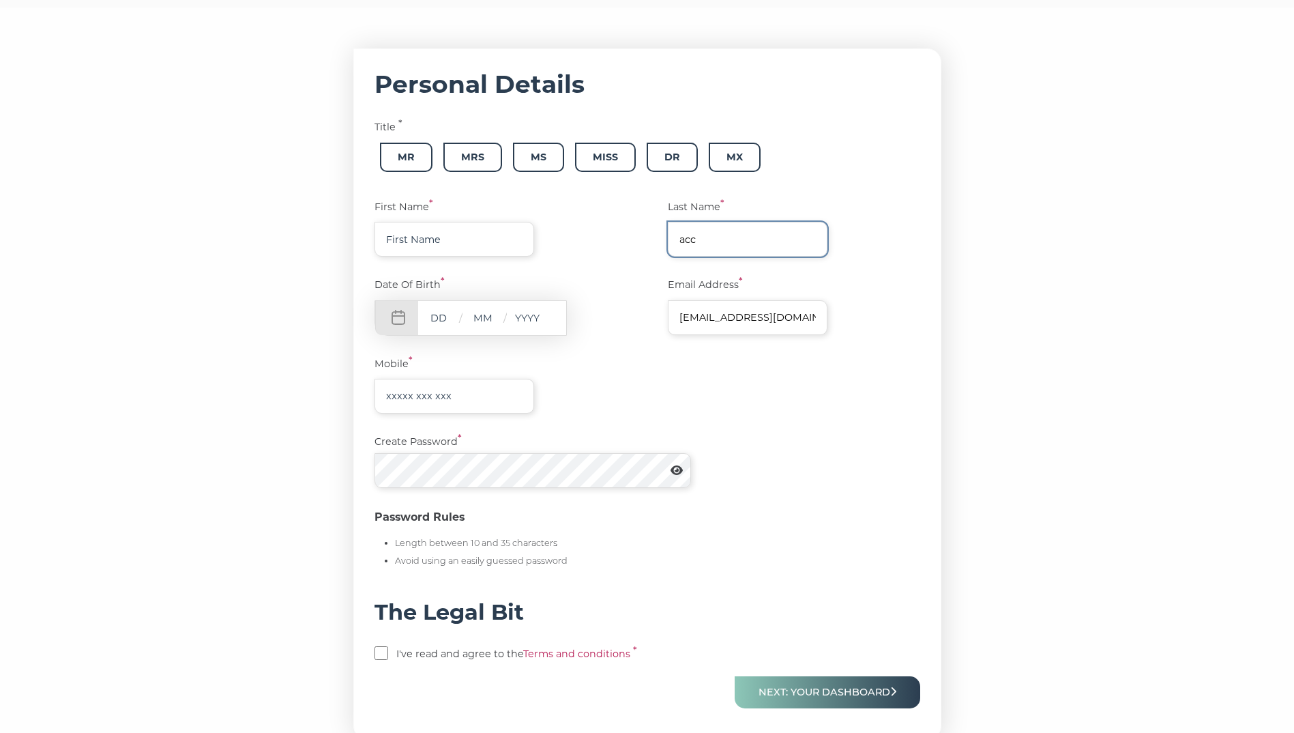
click at [692, 248] on input "acc" at bounding box center [748, 239] width 160 height 35
type input "acc"
click at [467, 236] on input "text" at bounding box center [455, 239] width 160 height 35
type input "lala"
click at [451, 315] on input "text" at bounding box center [438, 317] width 41 height 17
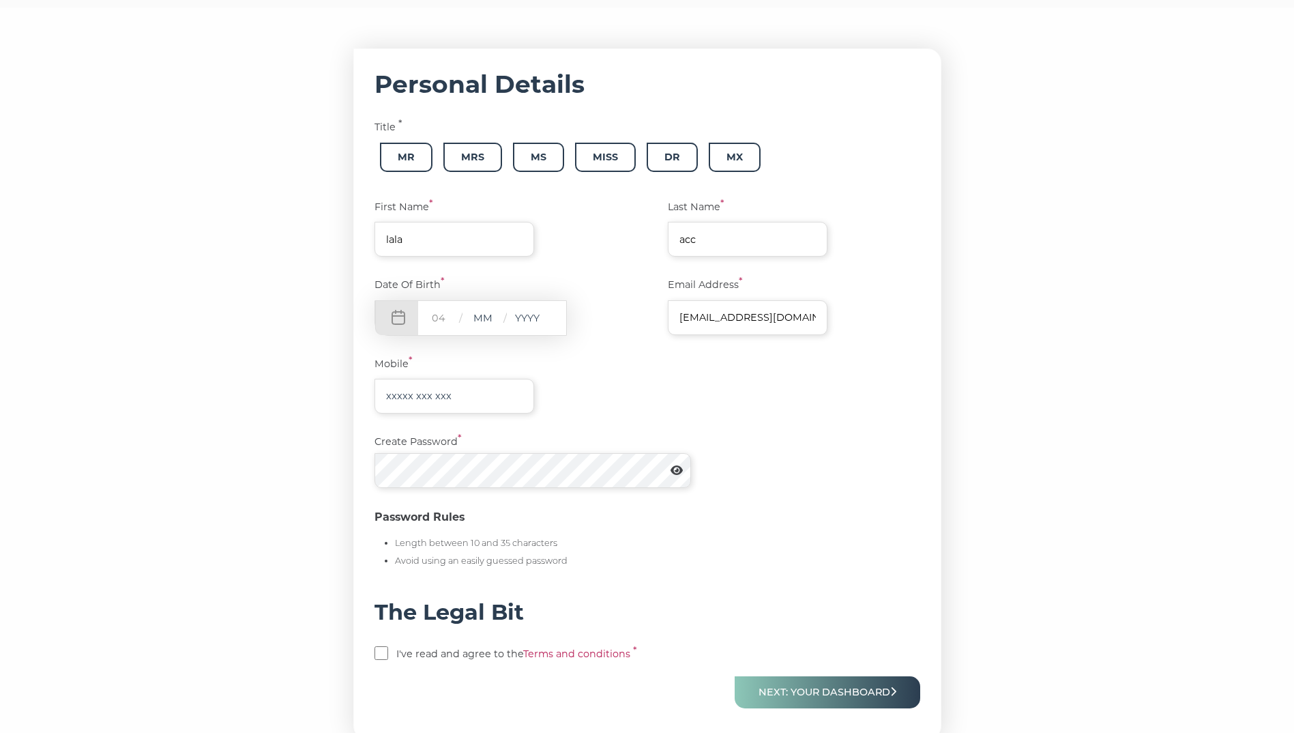
type input "04"
type input "08"
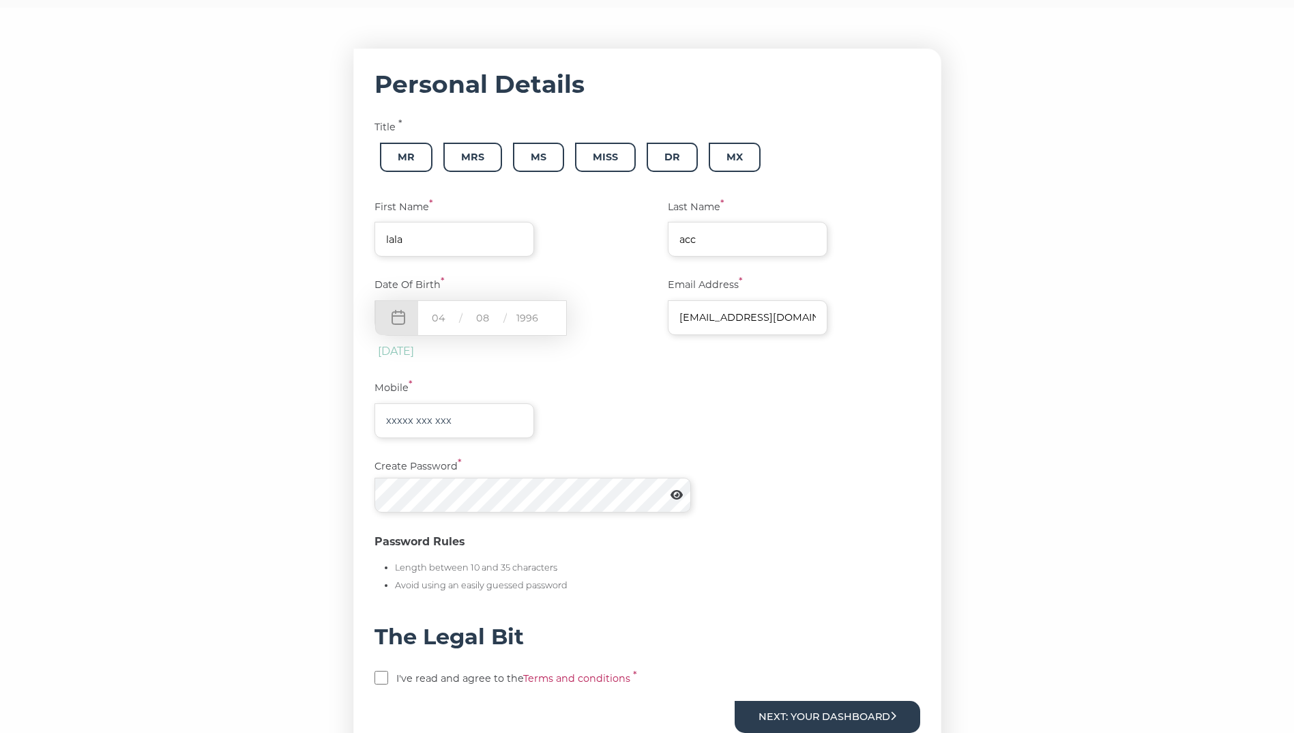
type input "1996"
click at [407, 420] on input "text" at bounding box center [455, 420] width 160 height 35
paste input "+44 7843 841618"
type input "+44 7843 841618"
click at [675, 500] on icon at bounding box center [677, 494] width 12 height 11
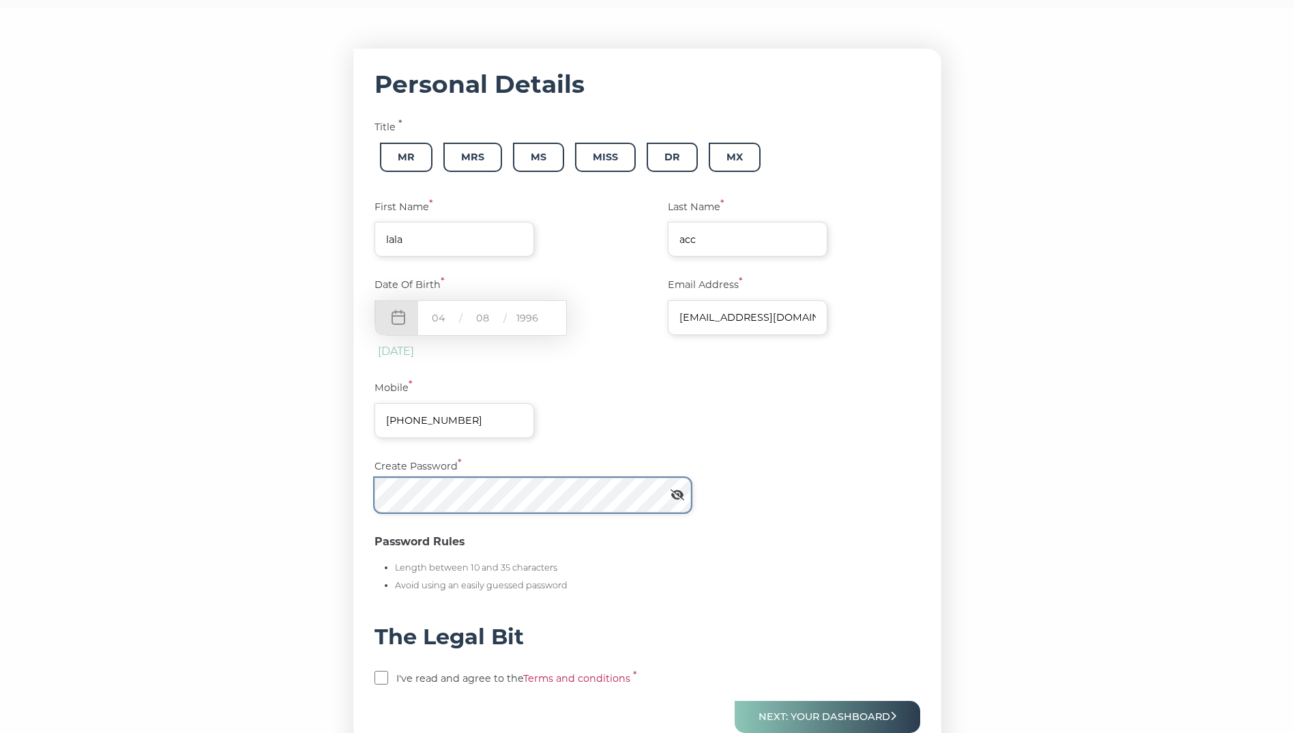
click at [149, 477] on section "Personal Details Title * Mr Mrs Ms Miss Dr Mx First Name * lala Last Name * acc…" at bounding box center [647, 407] width 1294 height 798
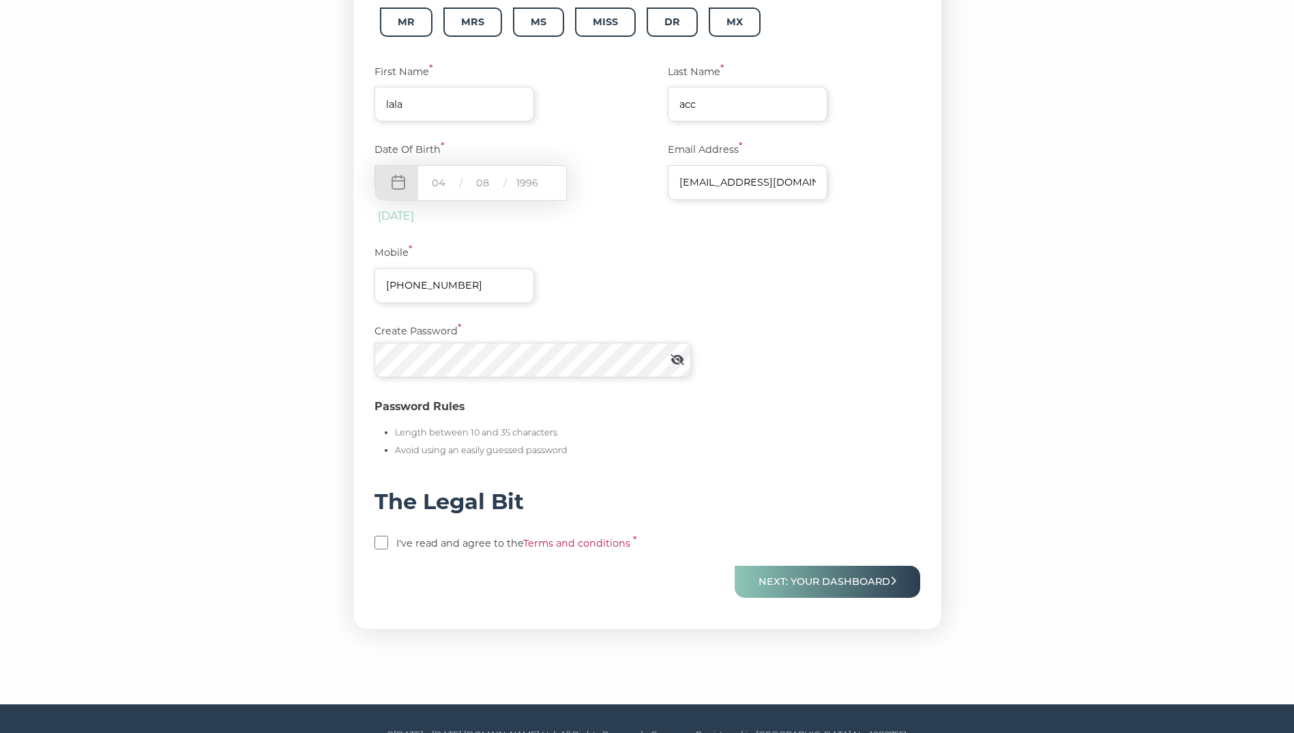
scroll to position [284, 0]
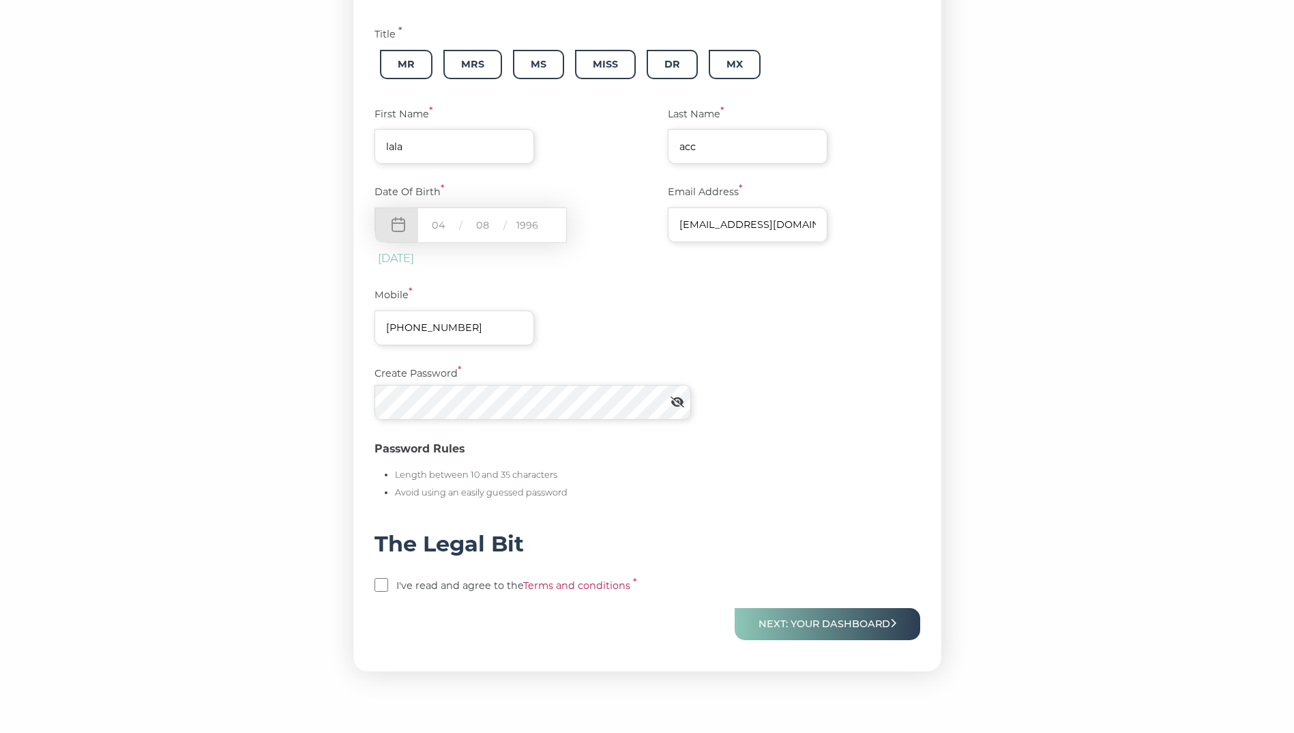
drag, startPoint x: 382, startPoint y: 586, endPoint x: 444, endPoint y: 587, distance: 62.1
click at [382, 586] on input "checkbox" at bounding box center [382, 585] width 14 height 14
checkbox input "true"
click at [797, 622] on button "Next: Your Dashboard" at bounding box center [828, 624] width 186 height 32
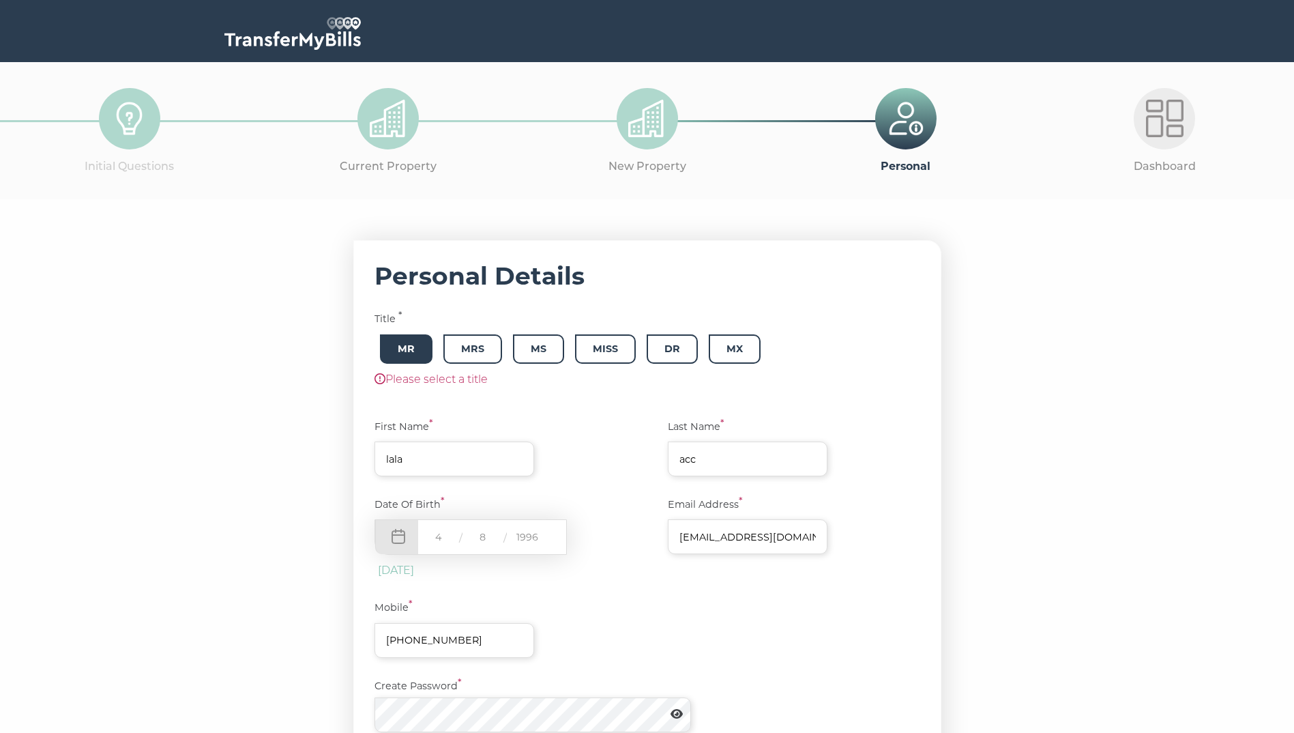
click at [398, 350] on span "Mr" at bounding box center [406, 348] width 53 height 29
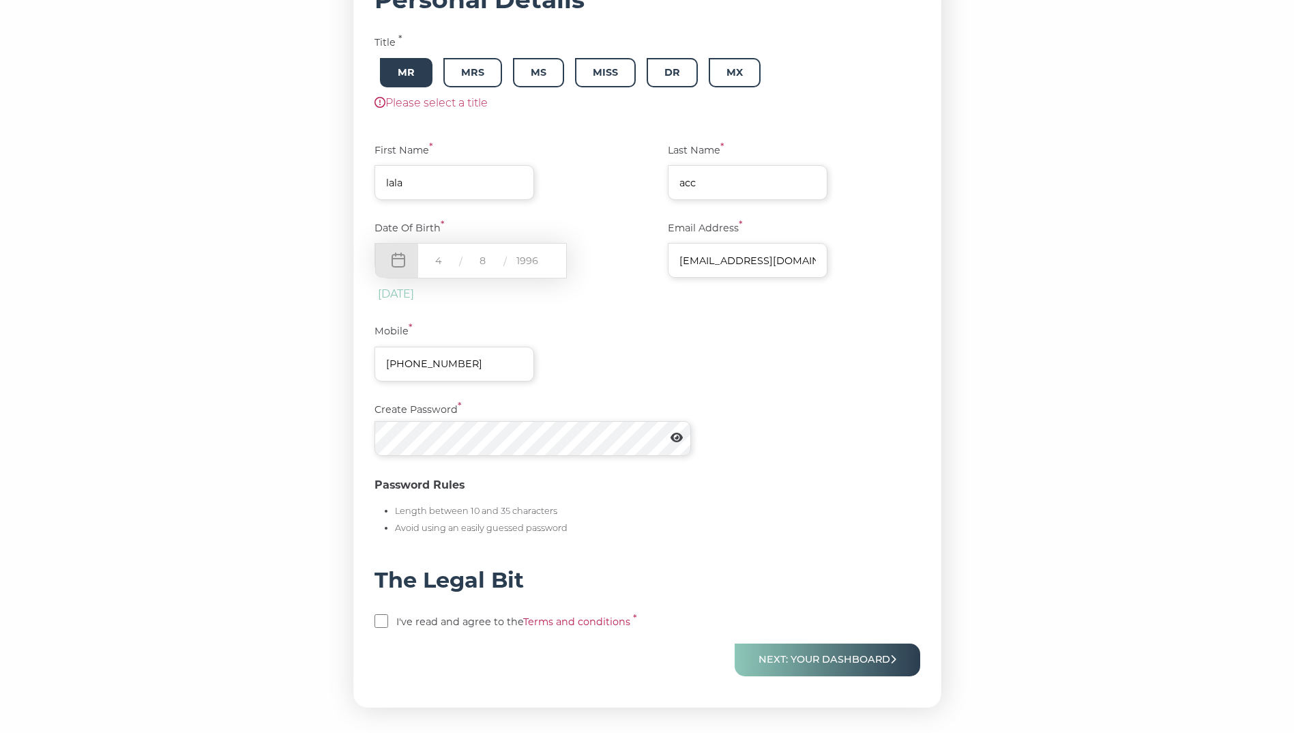
scroll to position [353, 0]
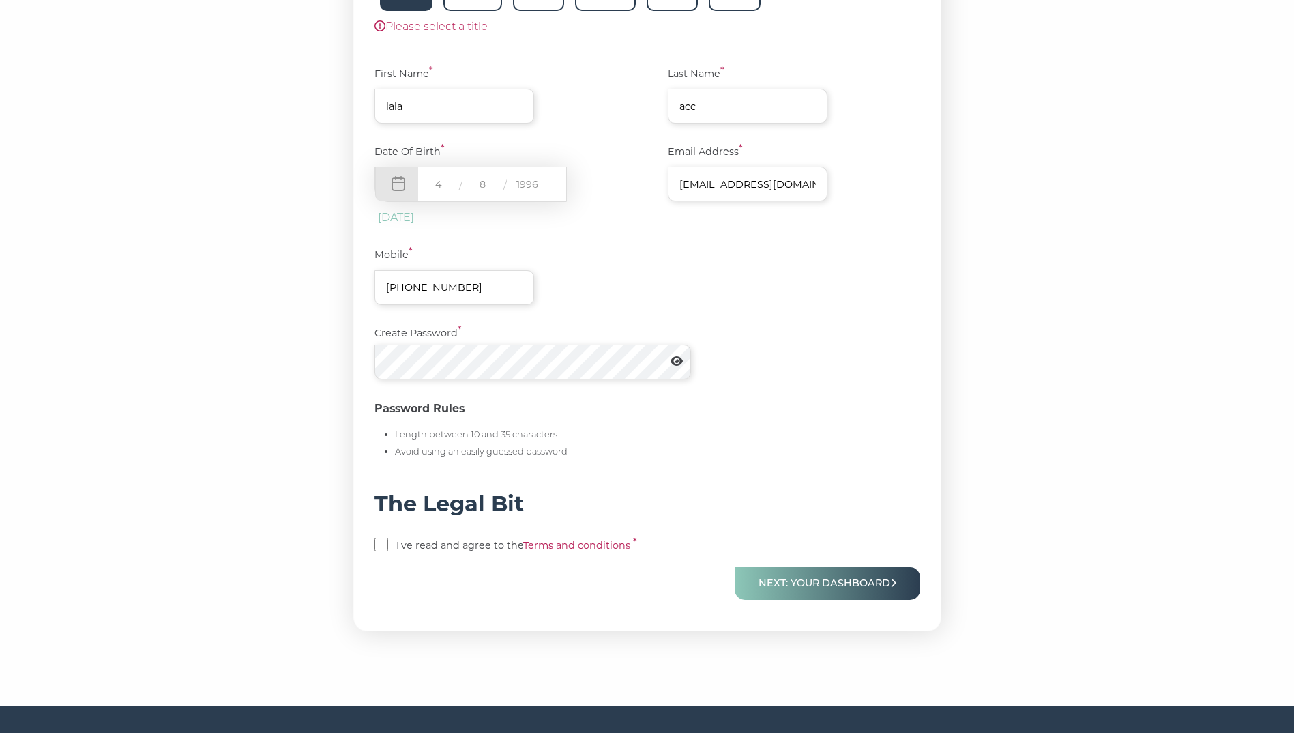
click at [397, 549] on p "I've read and agree to the Terms and conditions *" at bounding box center [648, 547] width 546 height 19
click at [386, 551] on input "checkbox" at bounding box center [382, 545] width 14 height 14
checkbox input "true"
click at [678, 362] on icon at bounding box center [677, 361] width 12 height 10
click at [830, 591] on button "Next: Your Dashboard" at bounding box center [828, 583] width 186 height 32
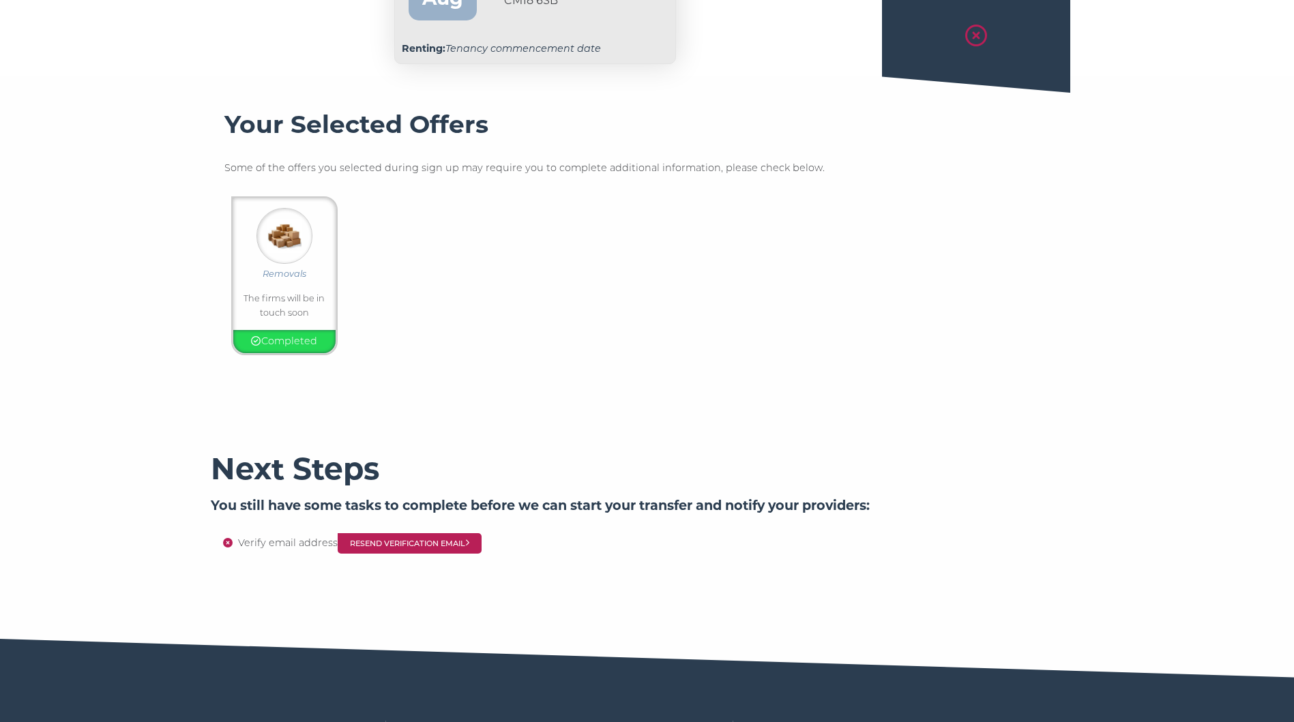
scroll to position [273, 0]
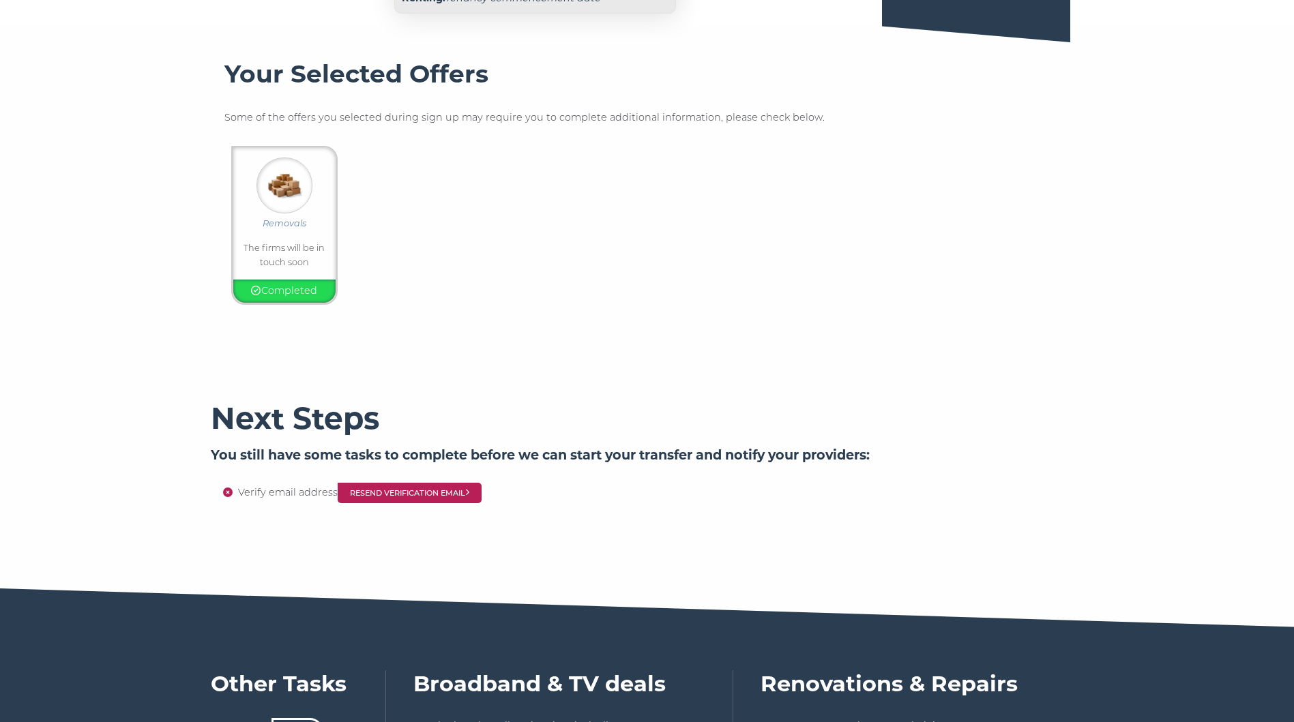
click at [256, 495] on li "Verify email address Resend Verification Email" at bounding box center [661, 494] width 846 height 18
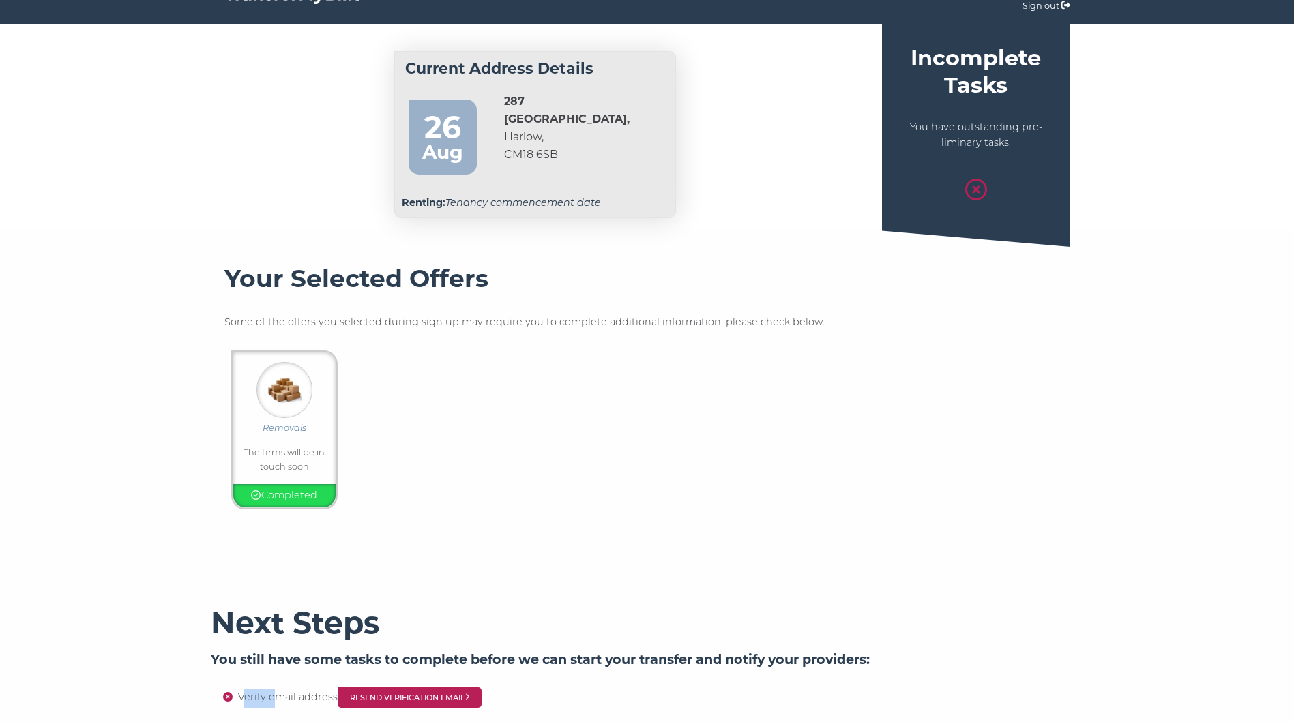
scroll to position [0, 0]
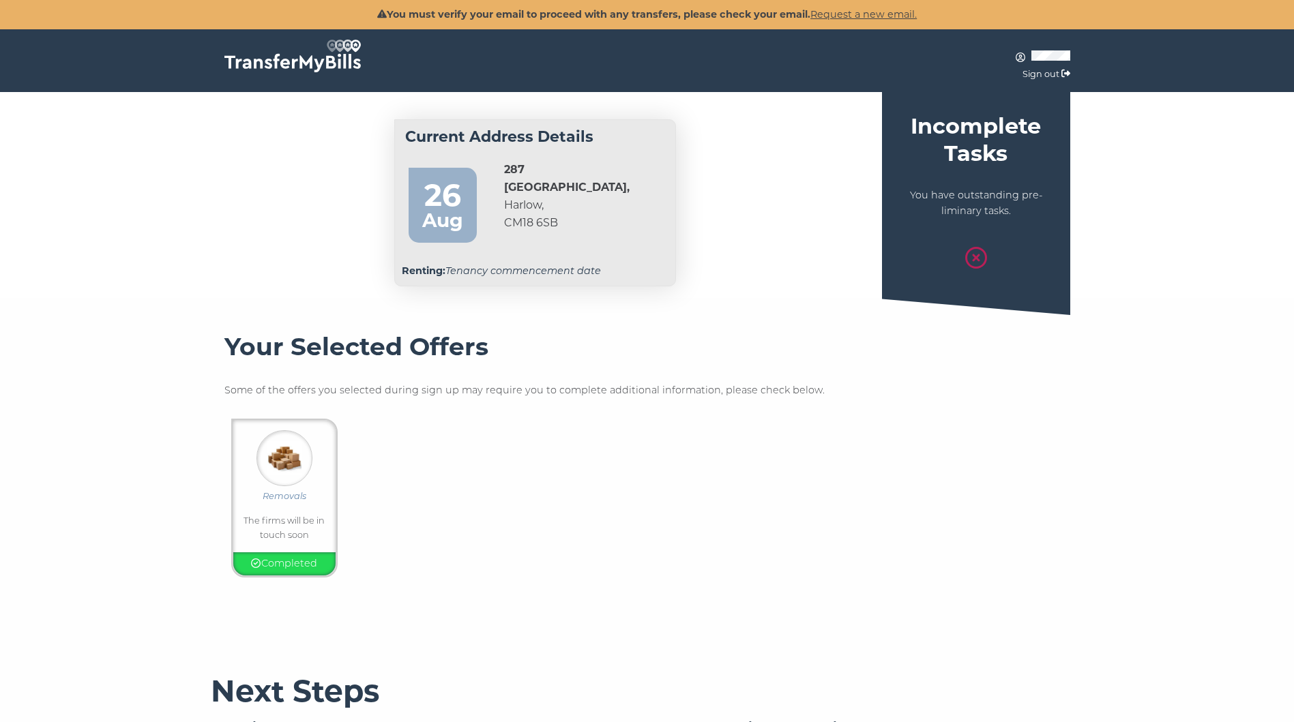
click at [975, 255] on icon at bounding box center [976, 258] width 22 height 22
click at [866, 12] on link "Request a new email." at bounding box center [863, 14] width 106 height 12
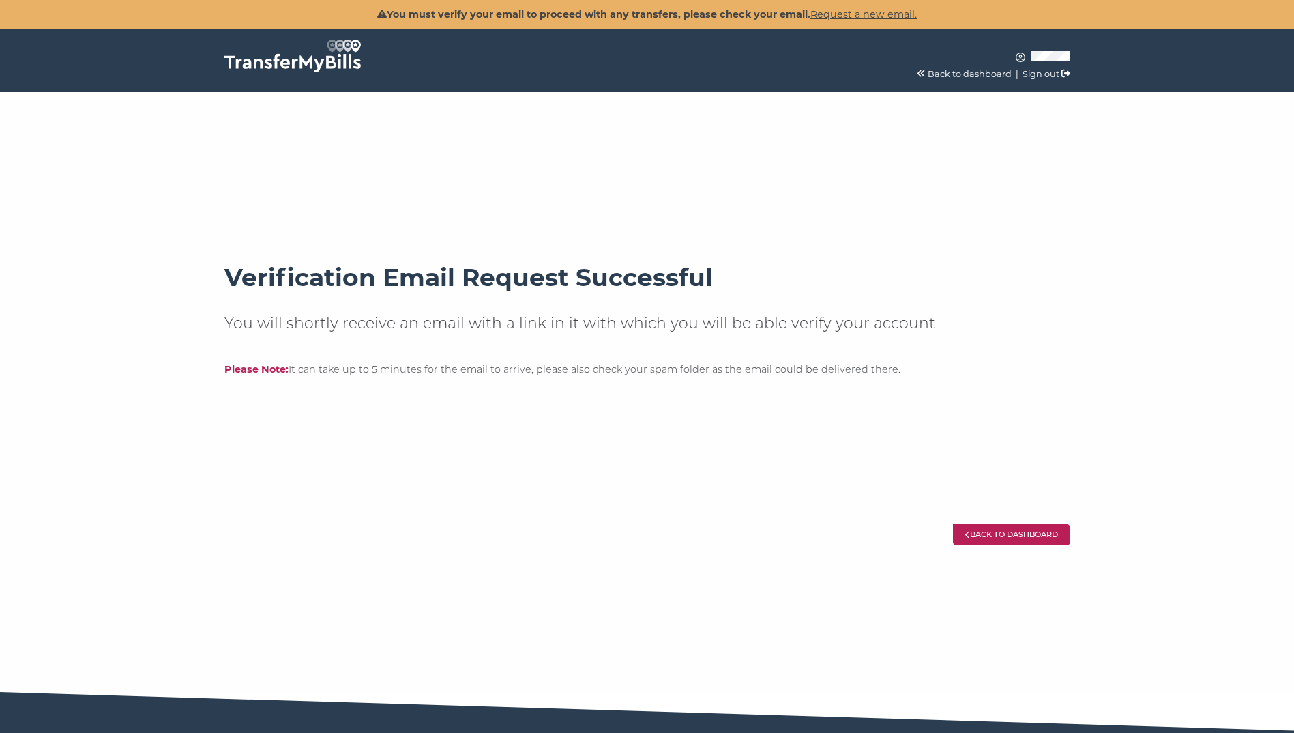
click at [976, 536] on link "Back to dashboard" at bounding box center [1011, 534] width 117 height 20
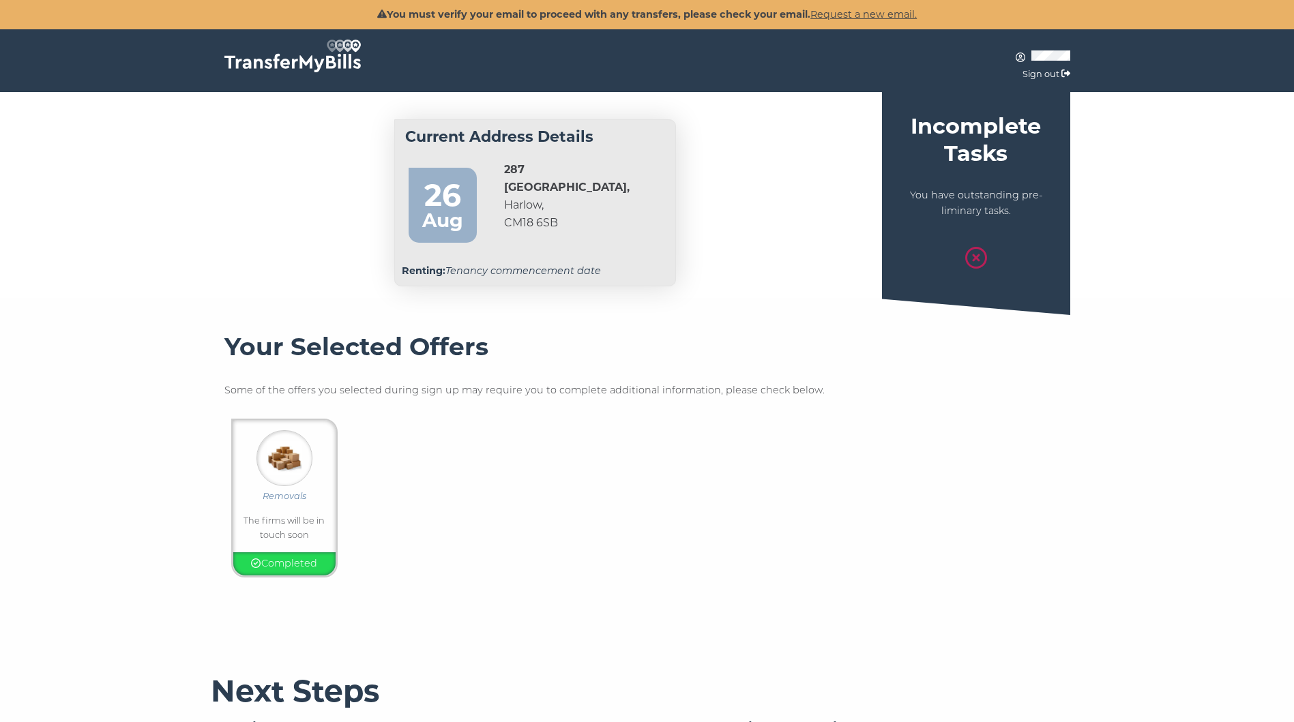
click at [1038, 79] on link "Sign out" at bounding box center [1041, 74] width 37 height 10
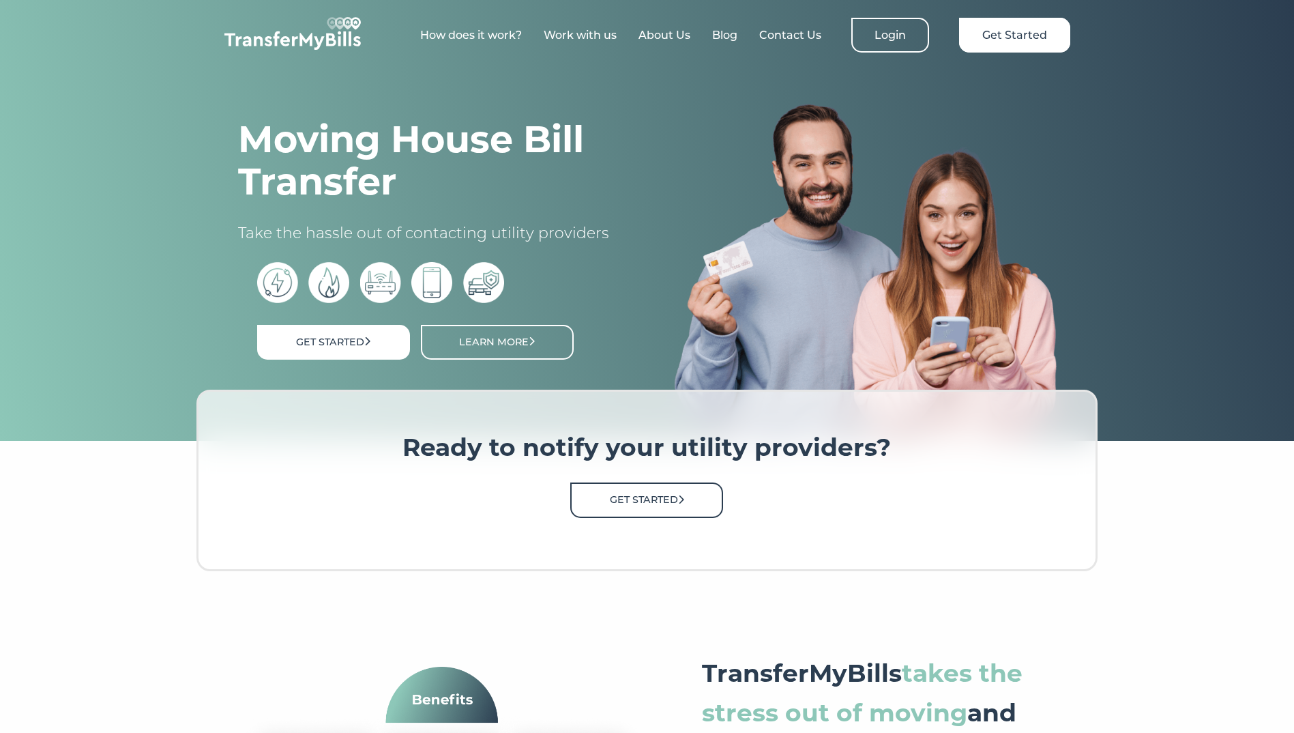
click at [609, 499] on link "Get Started" at bounding box center [646, 499] width 153 height 35
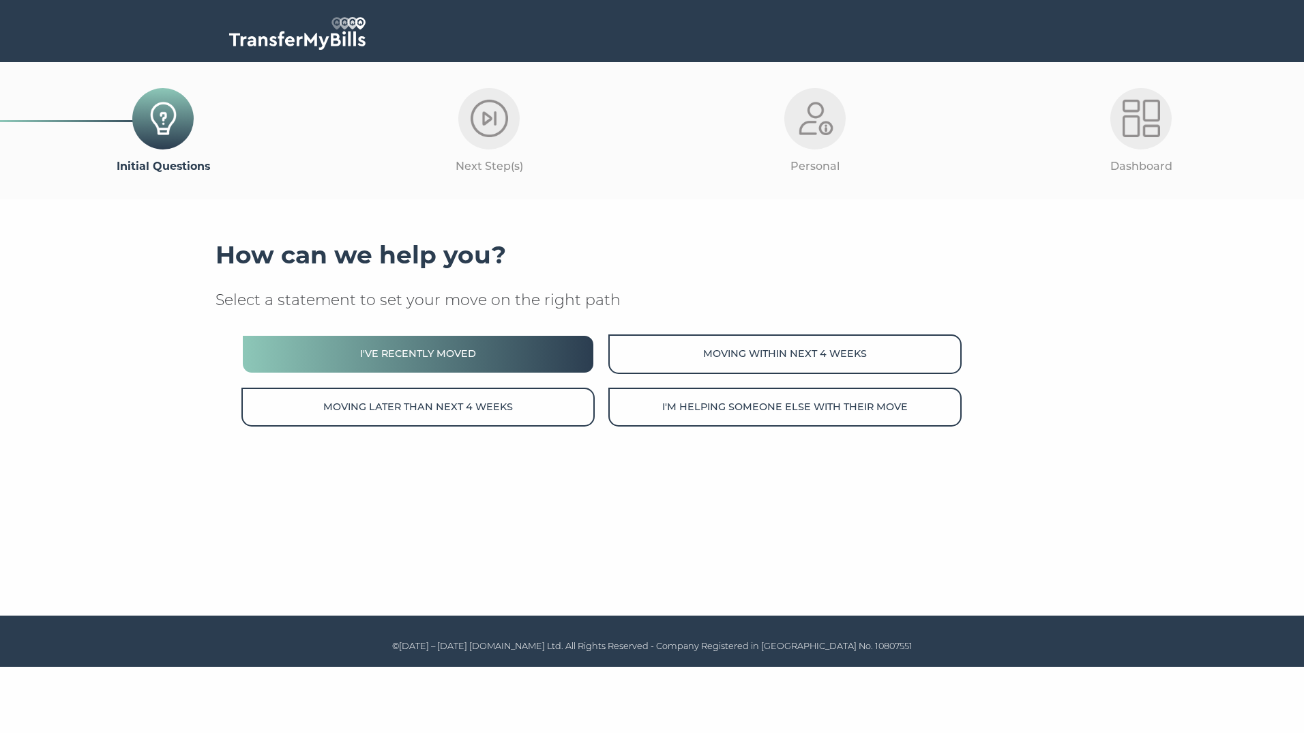
click at [454, 368] on button "I've recently moved" at bounding box center [418, 353] width 353 height 39
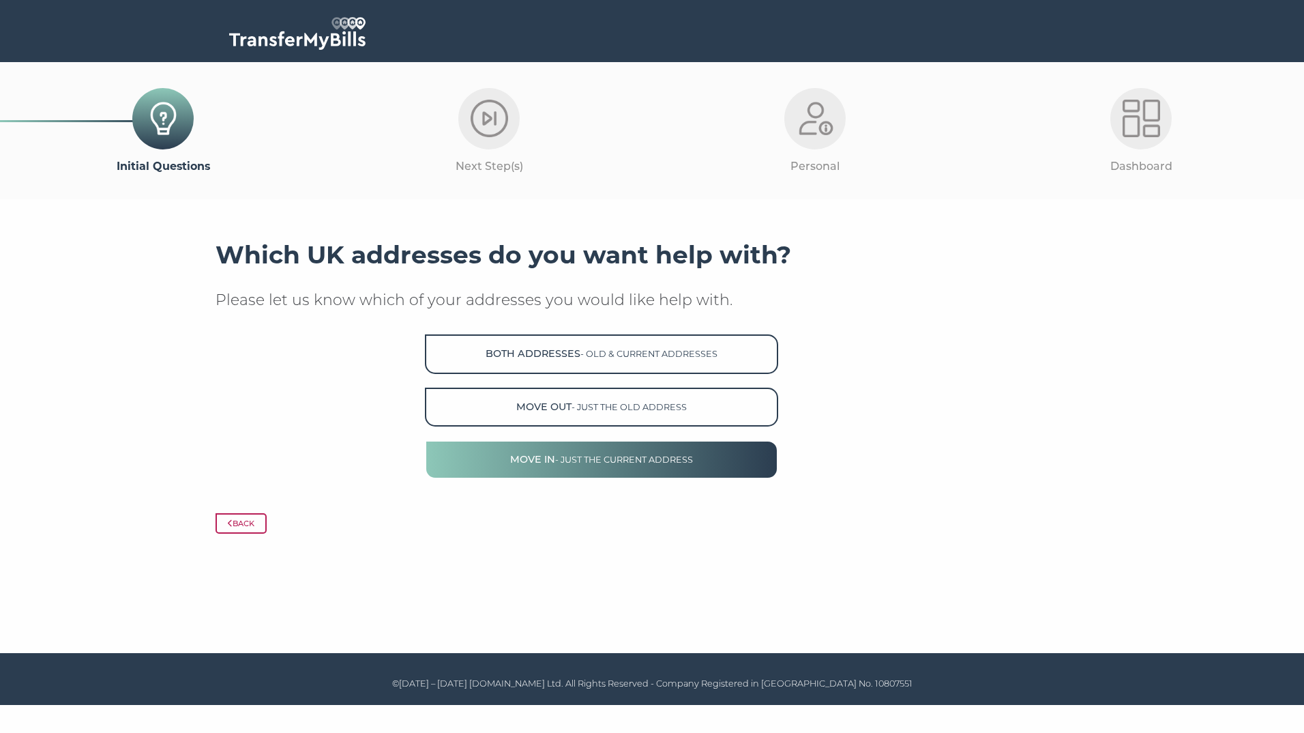
click at [531, 471] on button "Move in - just the current address" at bounding box center [601, 459] width 353 height 39
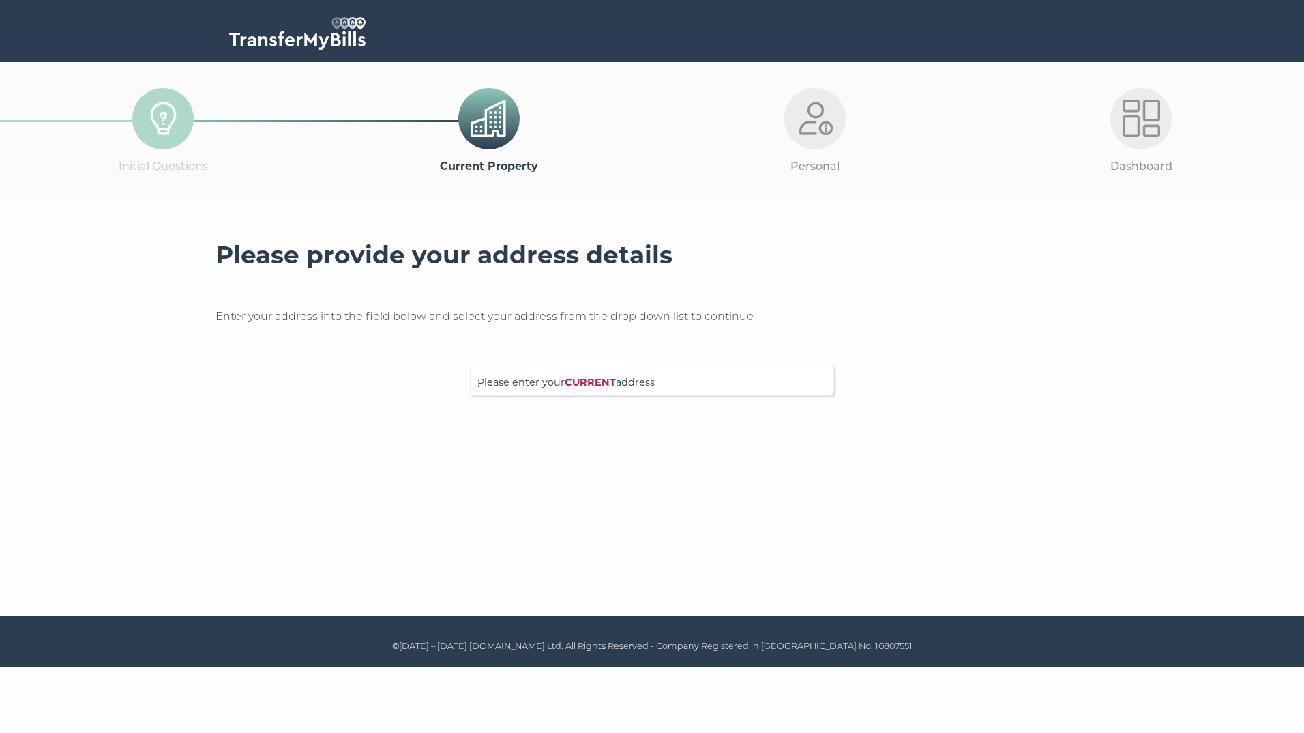
drag, startPoint x: 497, startPoint y: 371, endPoint x: 501, endPoint y: 378, distance: 7.6
click at [499, 376] on div "Please enter your CURRENT address" at bounding box center [652, 380] width 364 height 32
click at [501, 383] on input "Please enter your CURRENT address" at bounding box center [624, 378] width 293 height 14
type input "cm18 6sb"
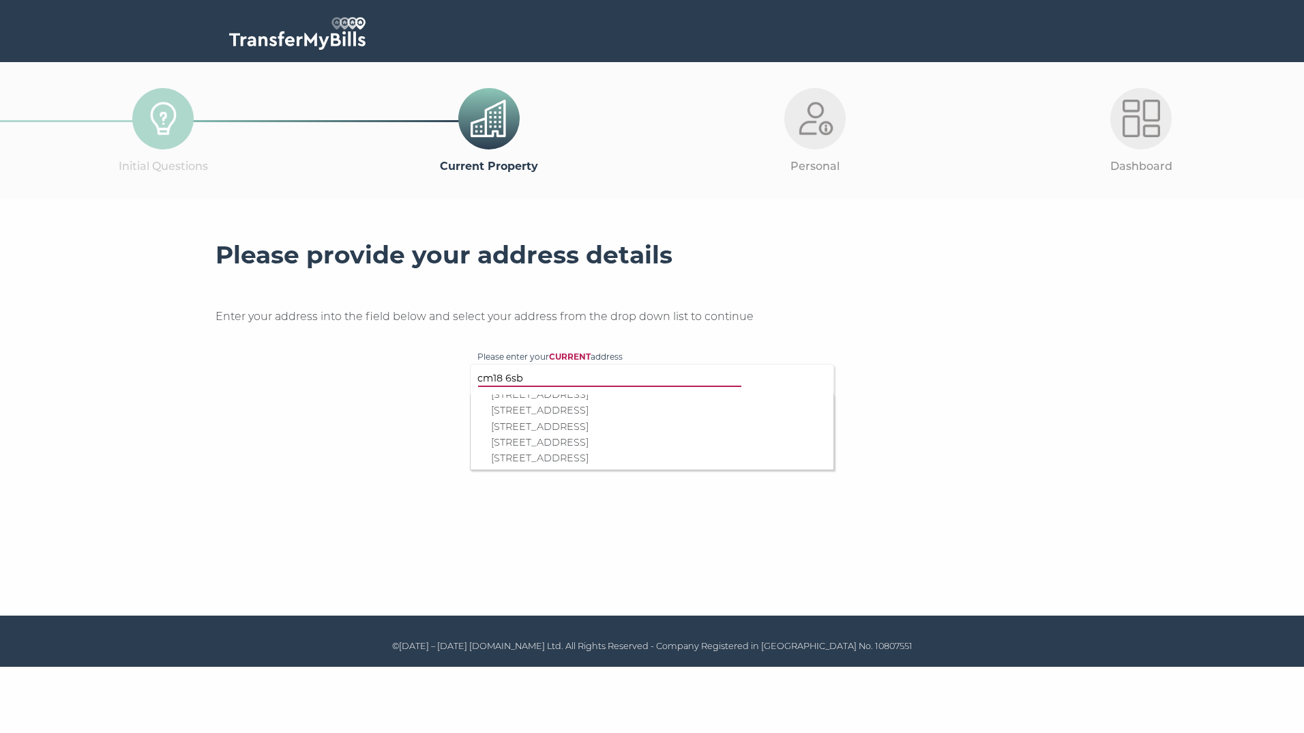
click at [525, 419] on p "287 Willowfield, Harlow, CM18 6SB" at bounding box center [659, 427] width 336 height 16
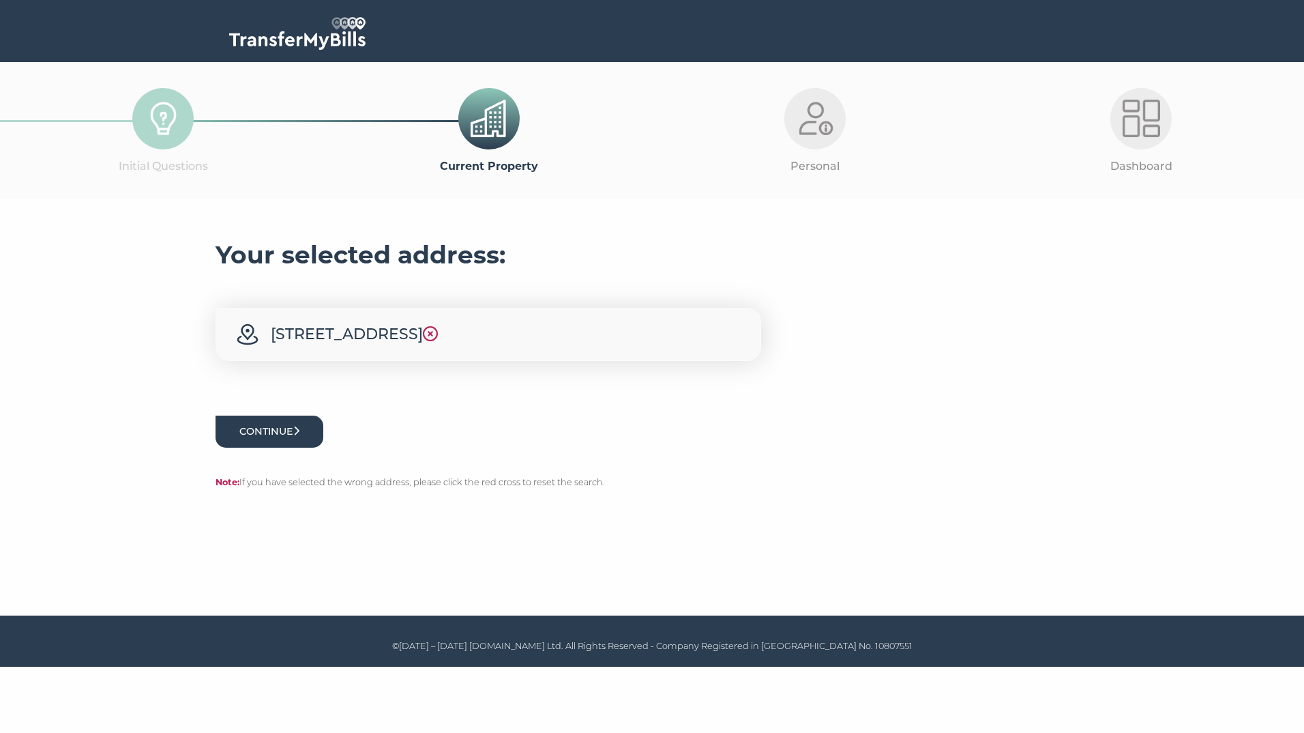
click at [304, 435] on button "Continue" at bounding box center [270, 431] width 108 height 32
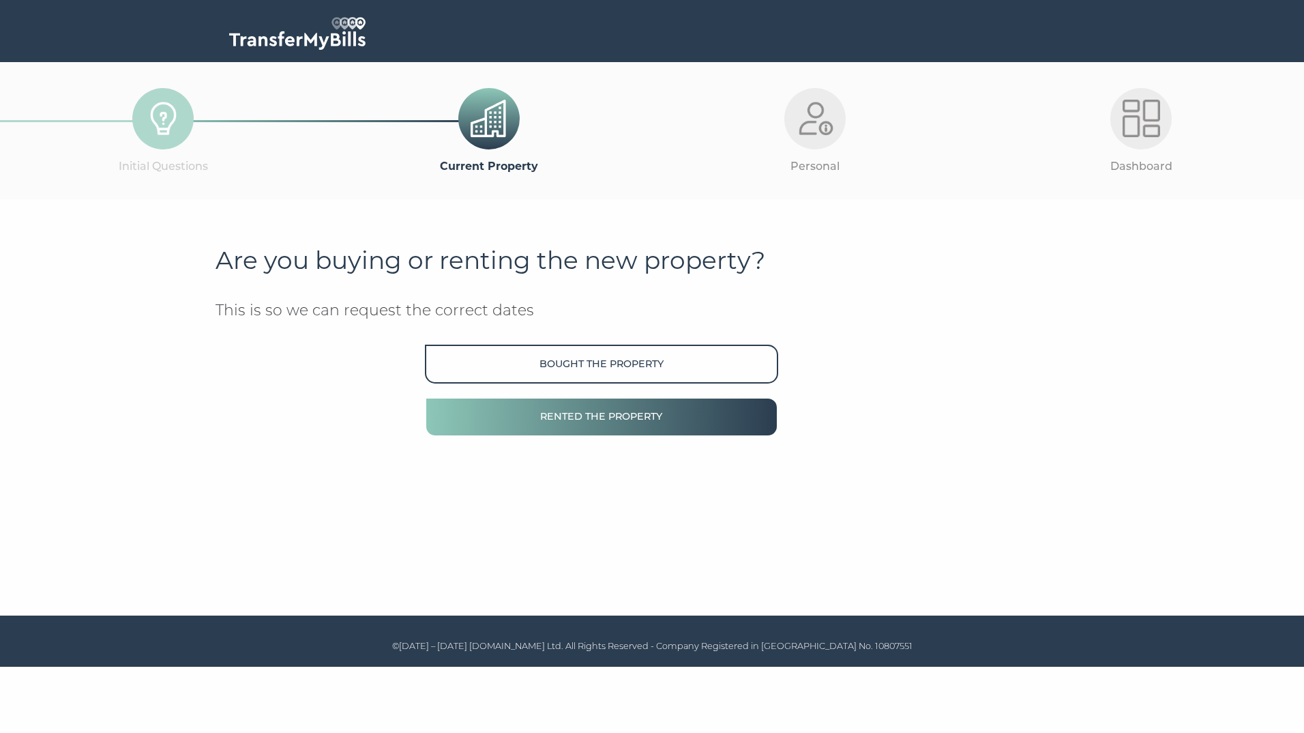
click at [596, 413] on button "Rented the property" at bounding box center [601, 416] width 353 height 39
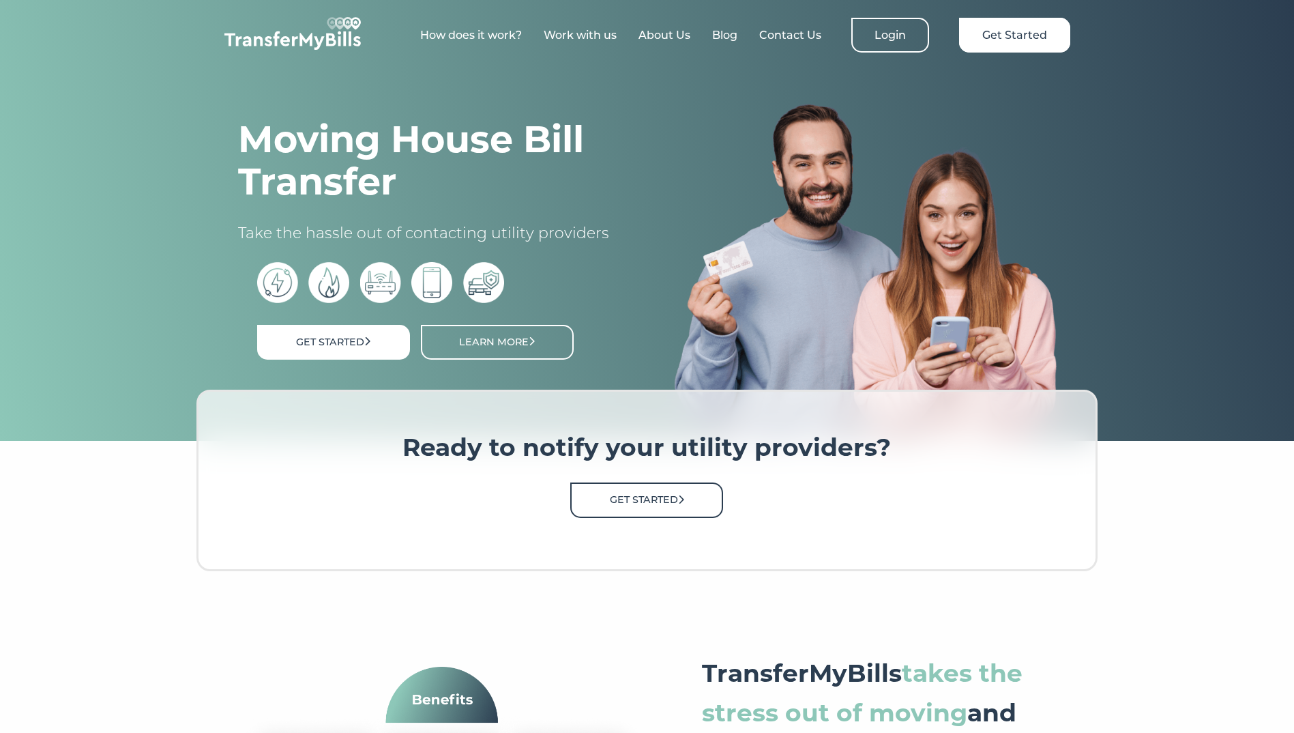
drag, startPoint x: 649, startPoint y: 497, endPoint x: 661, endPoint y: 496, distance: 11.7
click at [649, 497] on link "Get Started" at bounding box center [646, 499] width 153 height 35
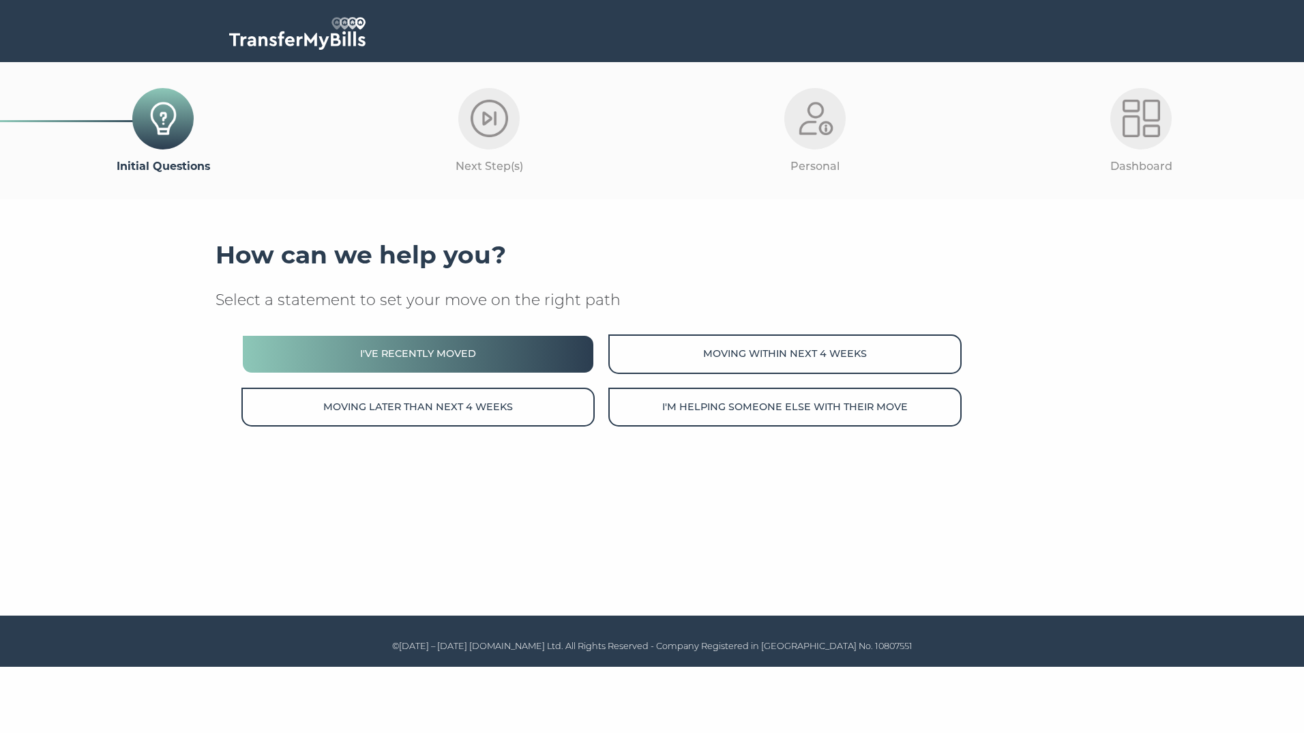
click at [465, 364] on button "I've recently moved" at bounding box center [418, 353] width 353 height 39
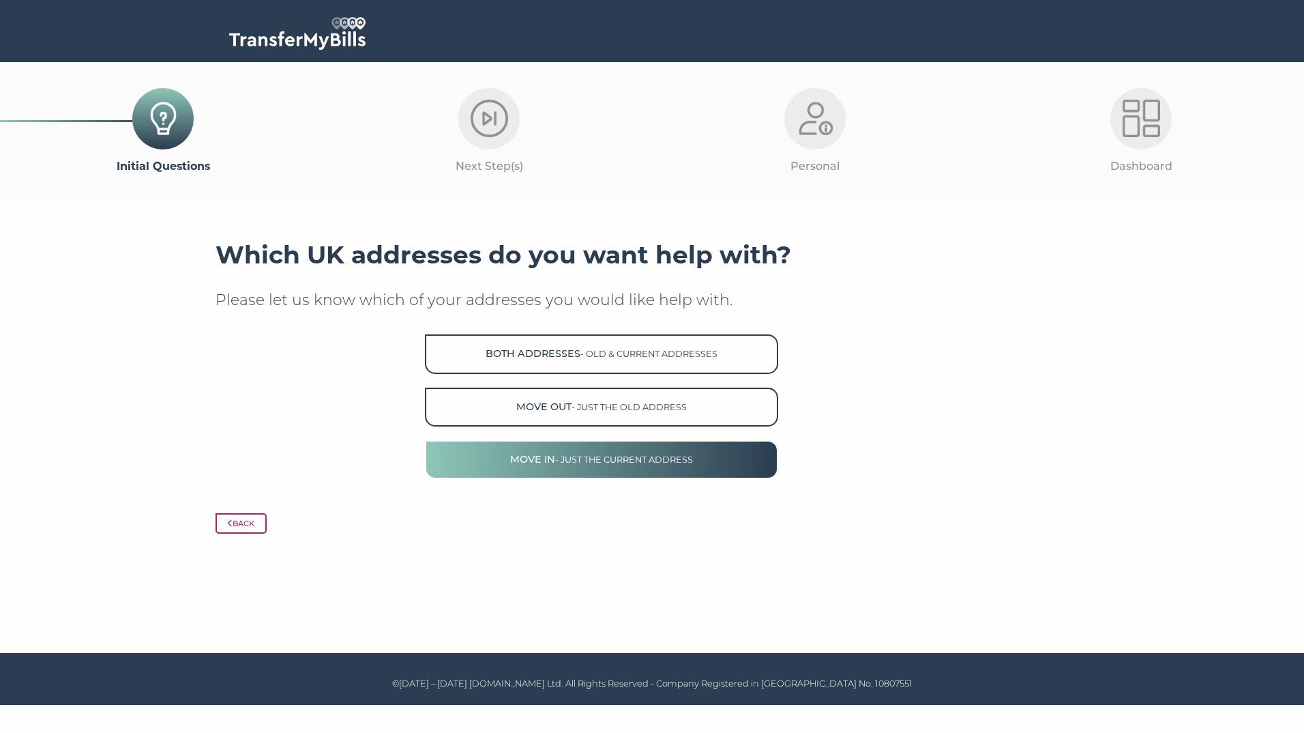
click at [529, 457] on button "Move in - just the current address" at bounding box center [601, 459] width 353 height 39
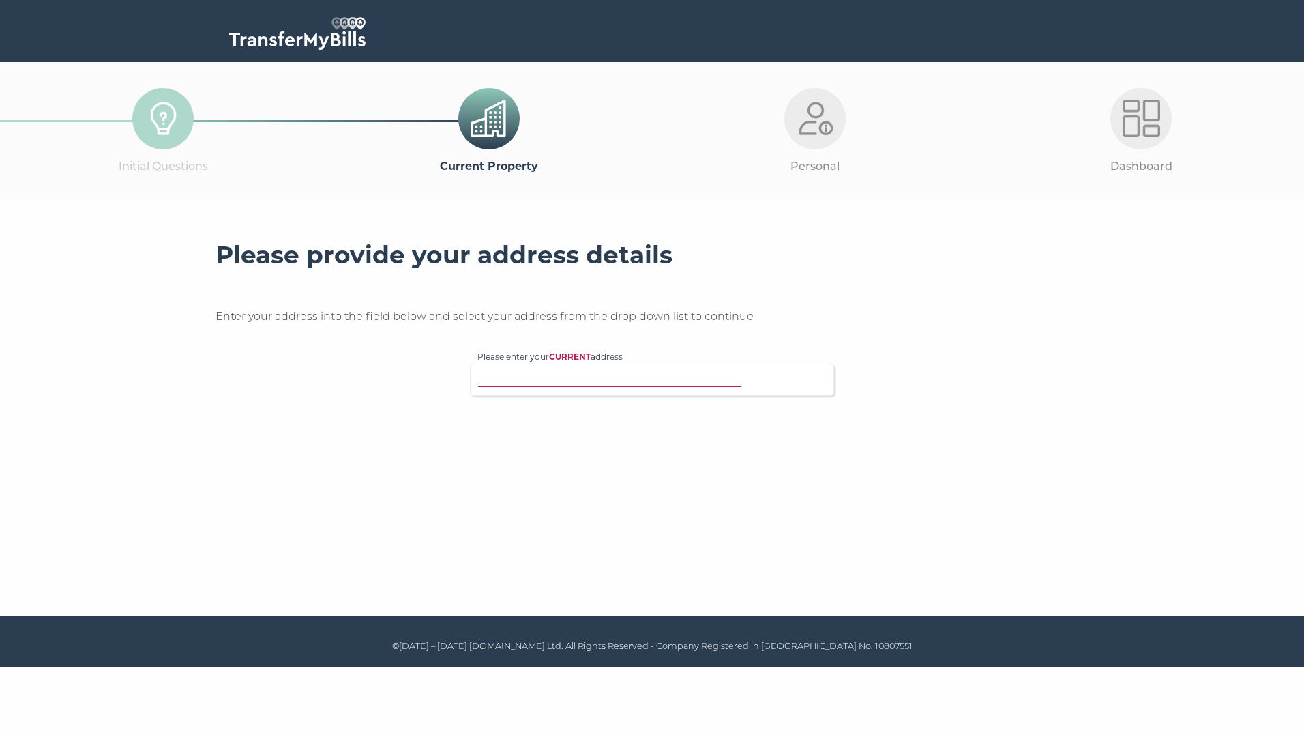
click at [574, 376] on input "Please enter your CURRENT address" at bounding box center [624, 378] width 293 height 14
click at [559, 379] on input "Please enter your CURRENT address" at bounding box center [624, 378] width 293 height 14
type input "cm18 6sb"
click at [529, 419] on p "[STREET_ADDRESS]" at bounding box center [659, 427] width 336 height 16
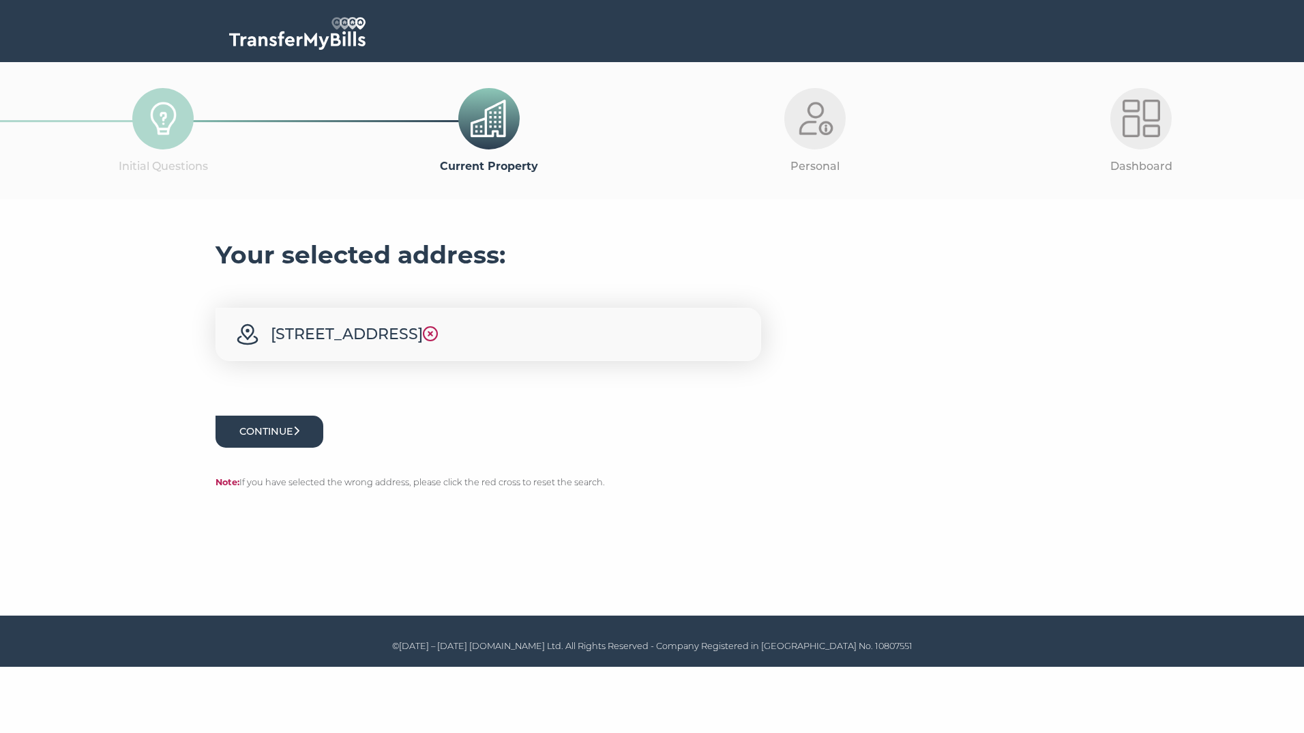
click at [274, 432] on button "Continue" at bounding box center [270, 431] width 108 height 32
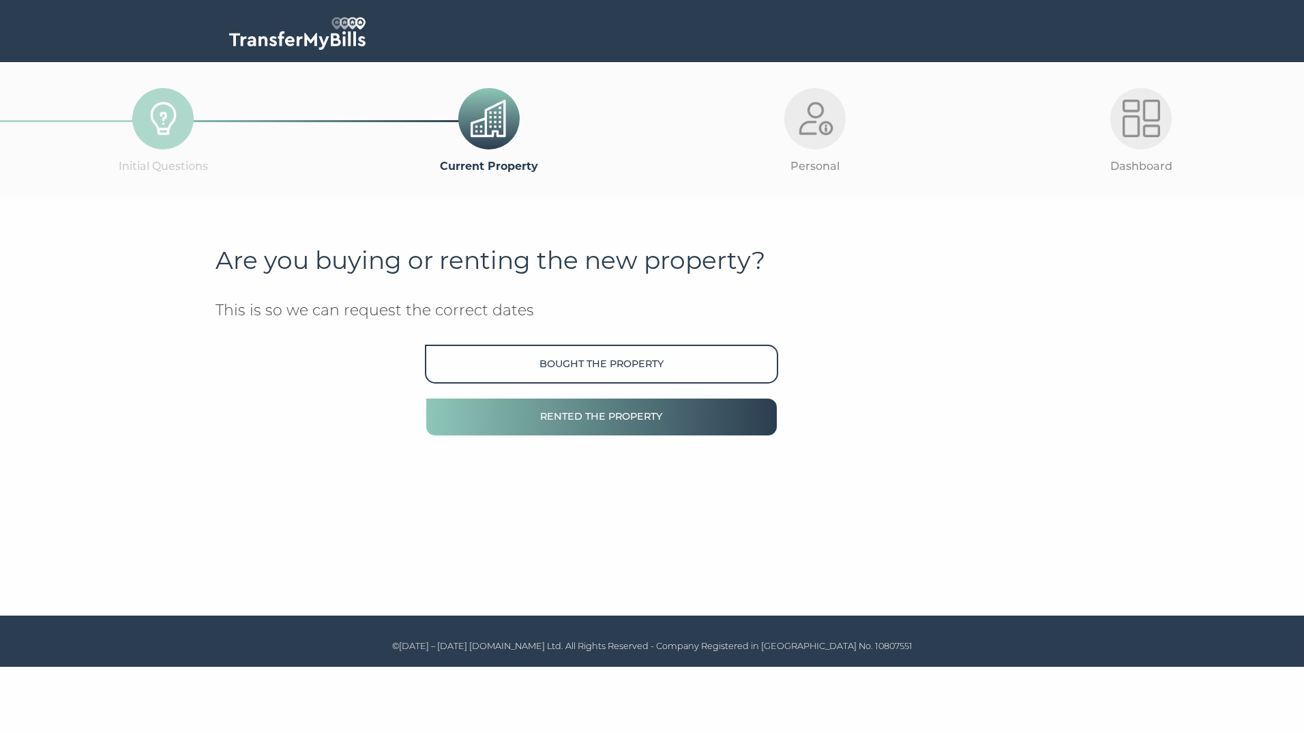
click at [578, 411] on button "Rented the property" at bounding box center [601, 416] width 353 height 39
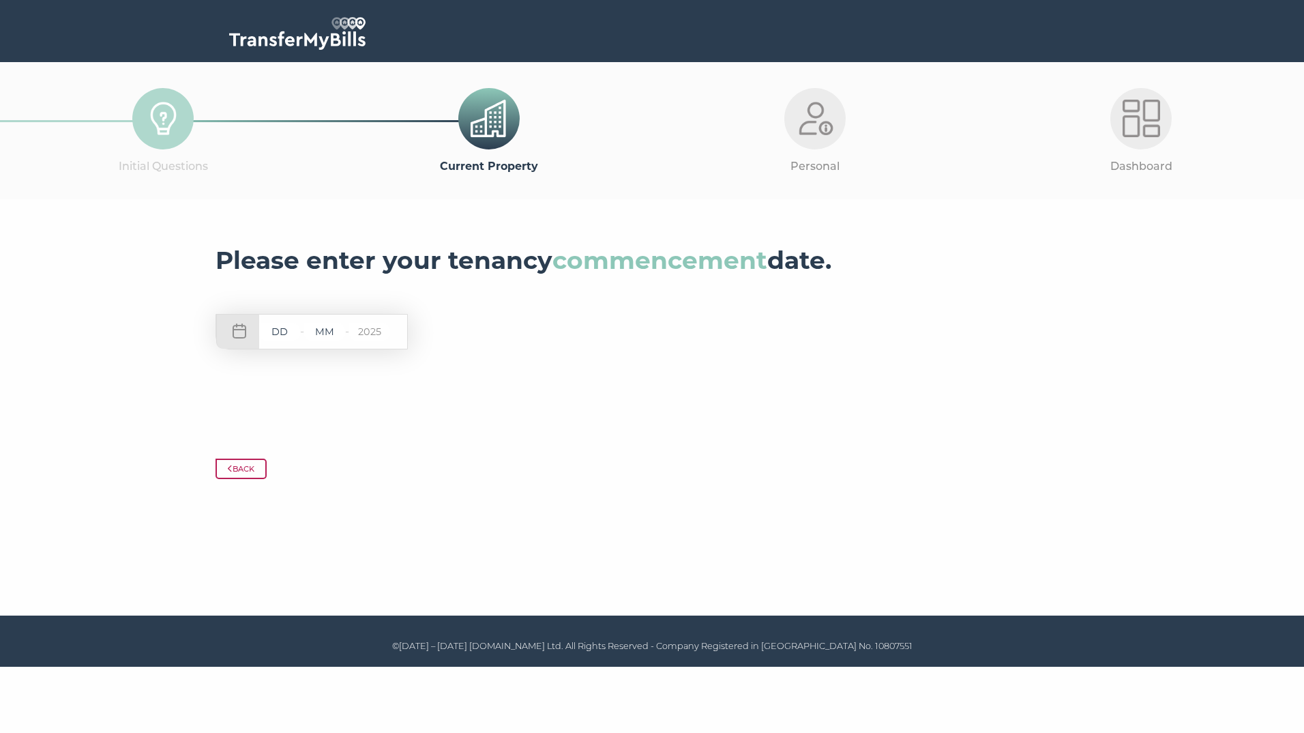
click at [295, 324] on div "- - 2025" at bounding box center [312, 331] width 192 height 35
click at [282, 334] on input "text" at bounding box center [279, 331] width 41 height 17
type input "26"
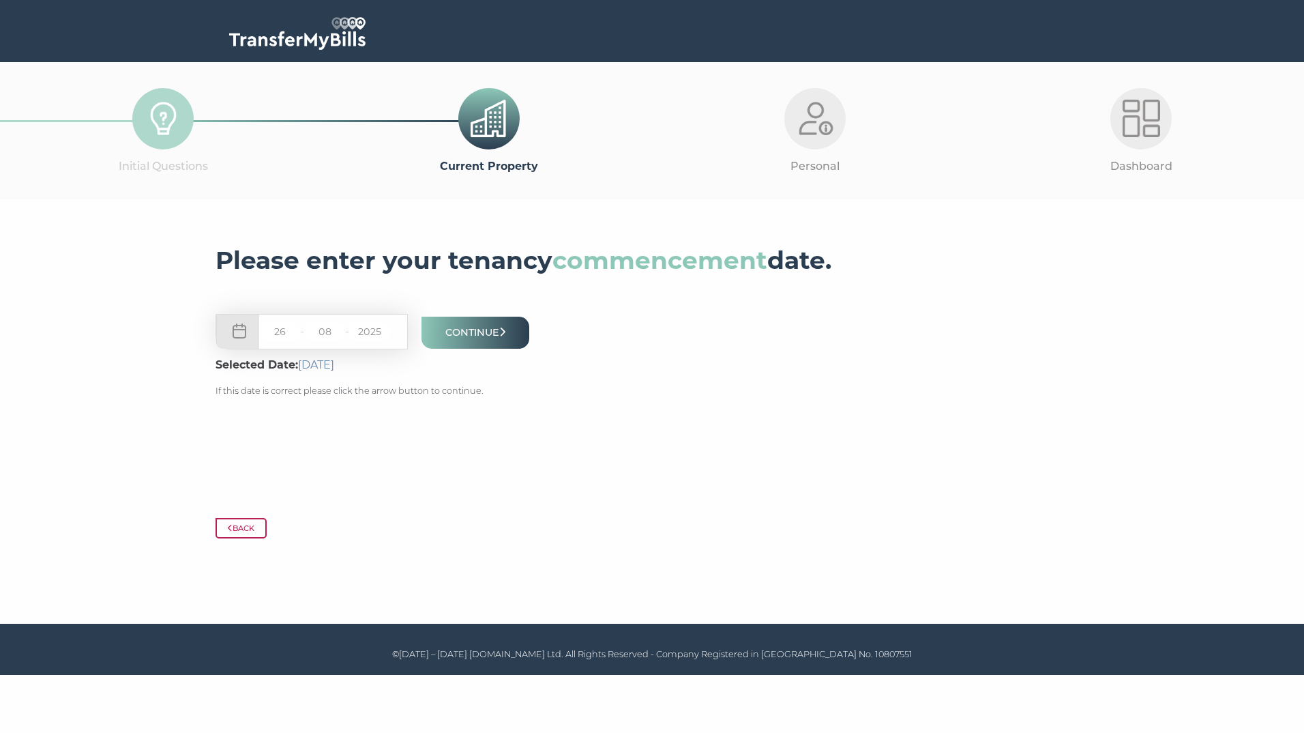
type input "08"
click at [392, 329] on div "26 - 08 - 2025" at bounding box center [312, 331] width 192 height 35
click at [375, 337] on input "2025" at bounding box center [369, 331] width 41 height 17
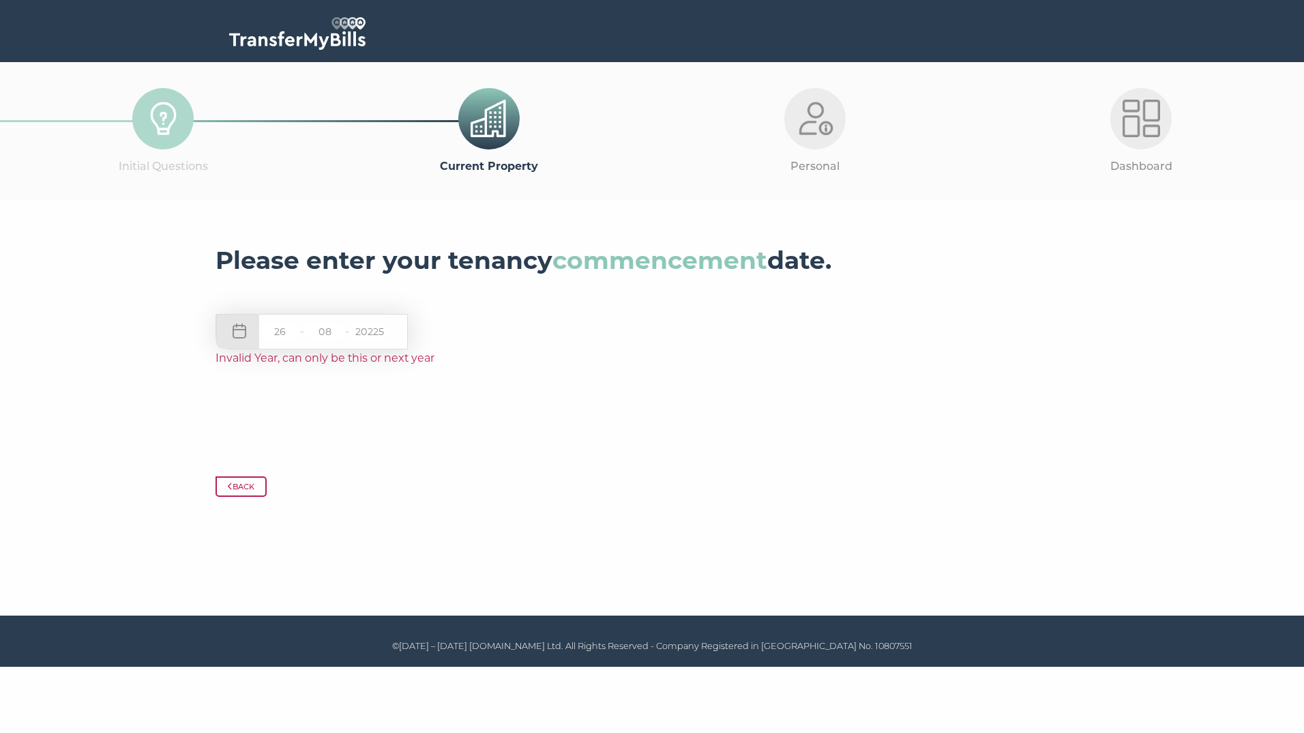
type input "2025"
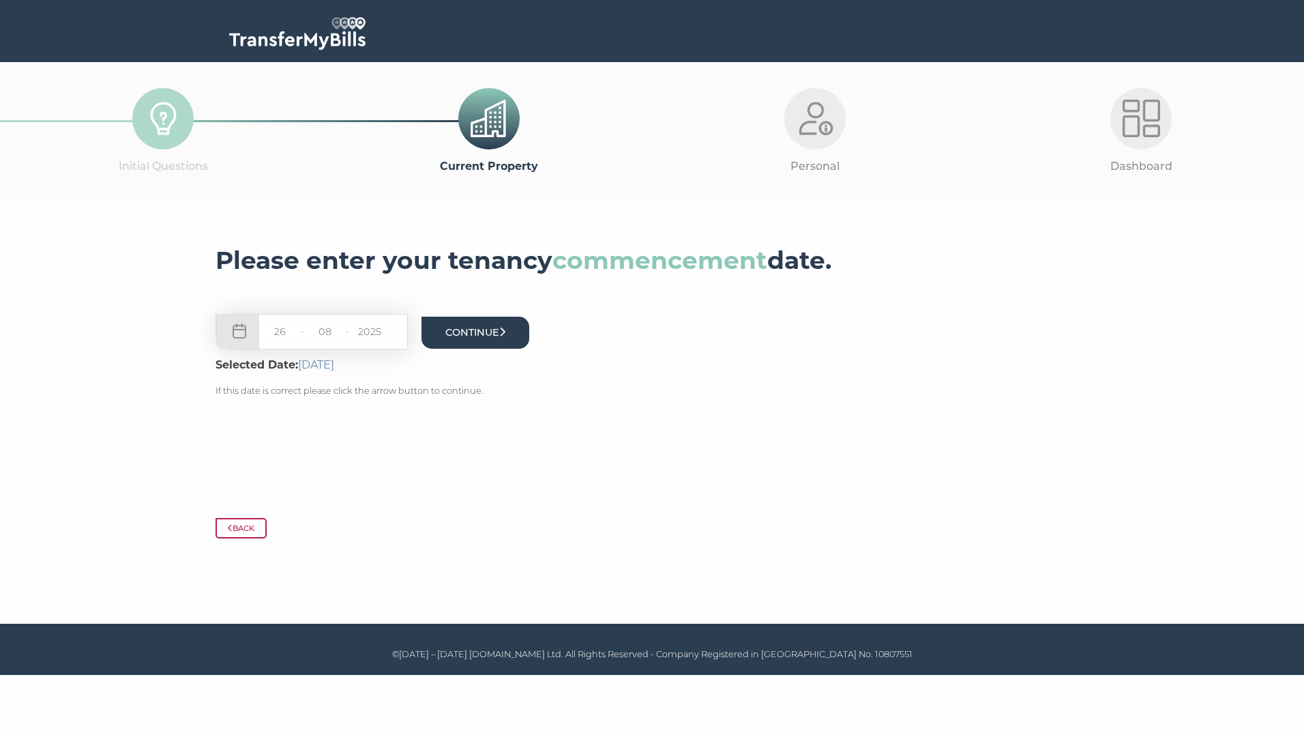
click at [454, 333] on button "Continue" at bounding box center [476, 333] width 108 height 32
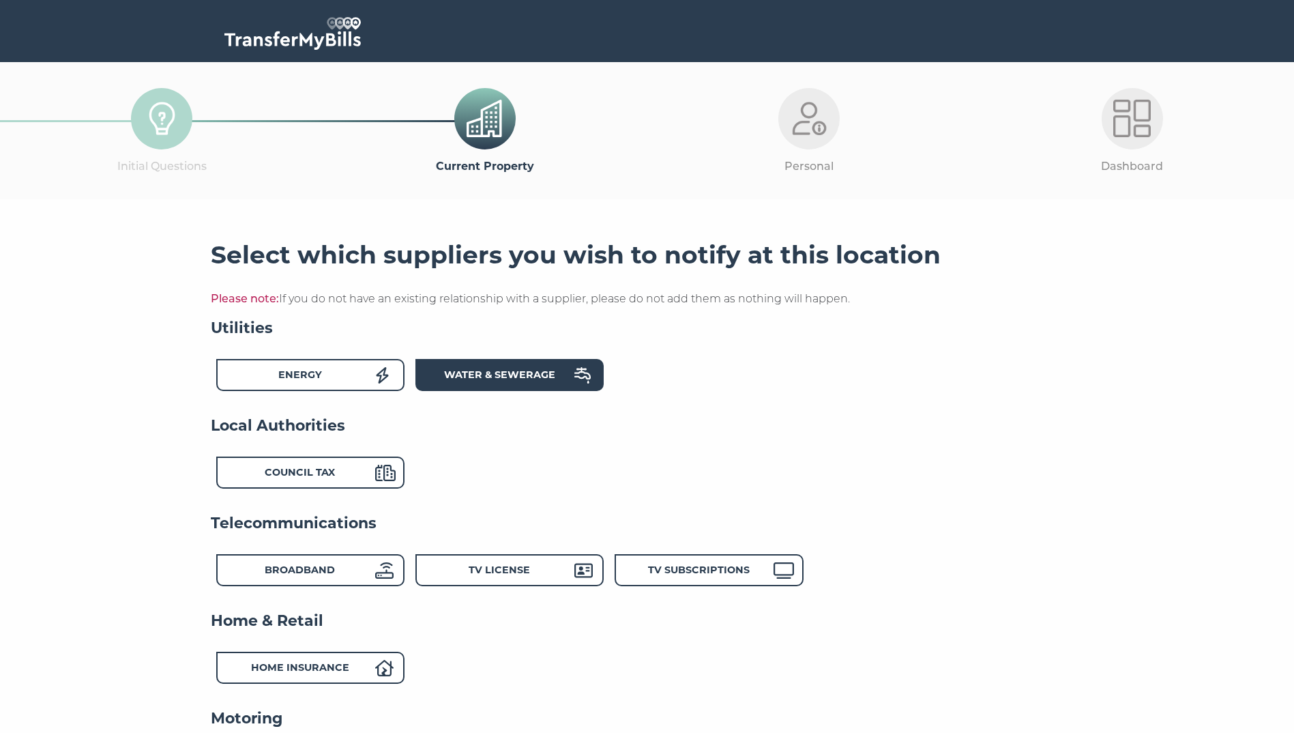
click at [475, 379] on strong "Water & Sewerage" at bounding box center [499, 374] width 111 height 12
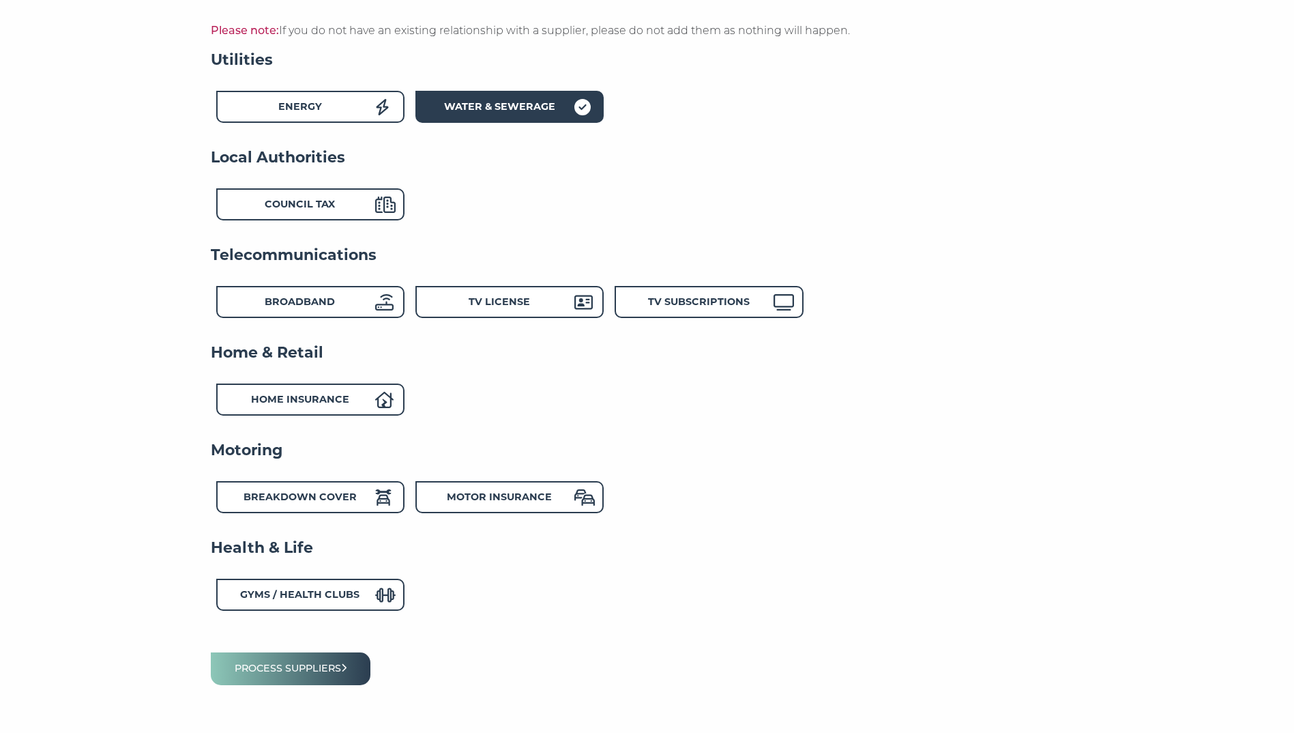
scroll to position [273, 0]
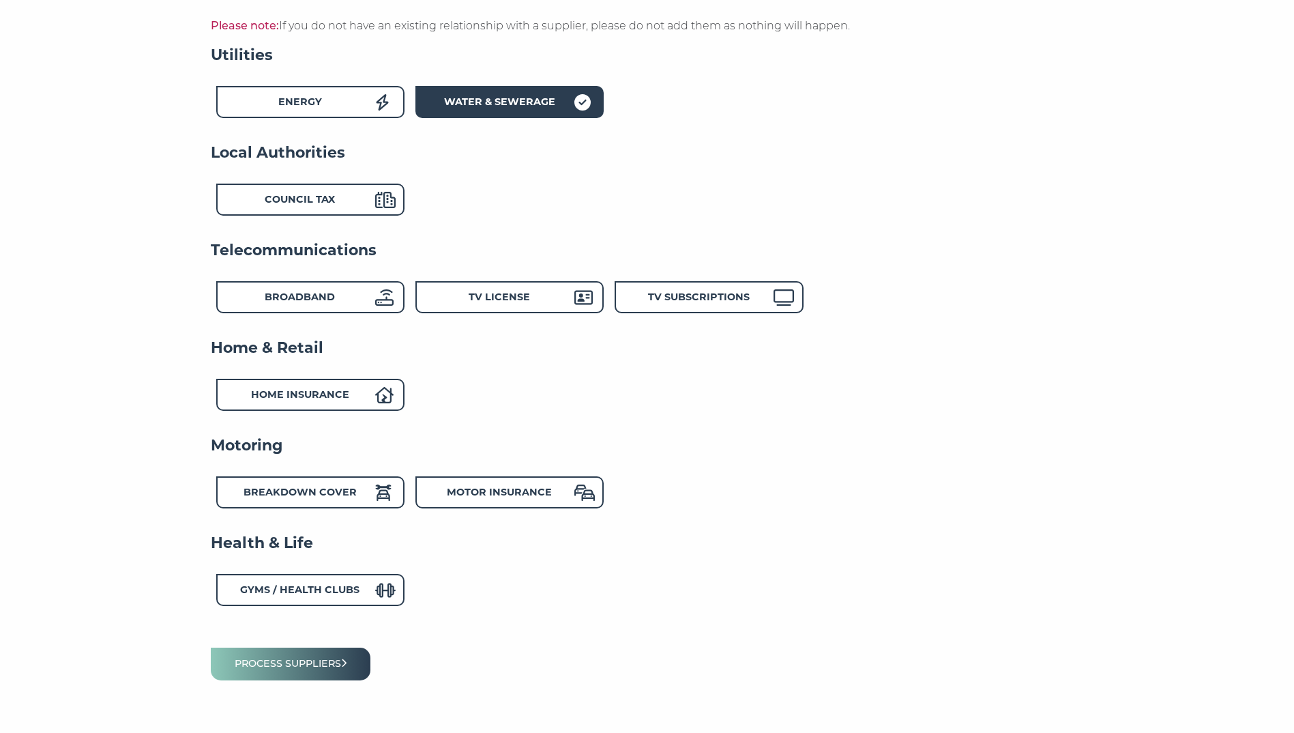
click at [330, 646] on form "Utilities Energy Water & Sewerage Local Authorities Council Tax Telecommunicati…" at bounding box center [647, 367] width 873 height 645
click at [340, 665] on button "Process suppliers" at bounding box center [291, 663] width 160 height 32
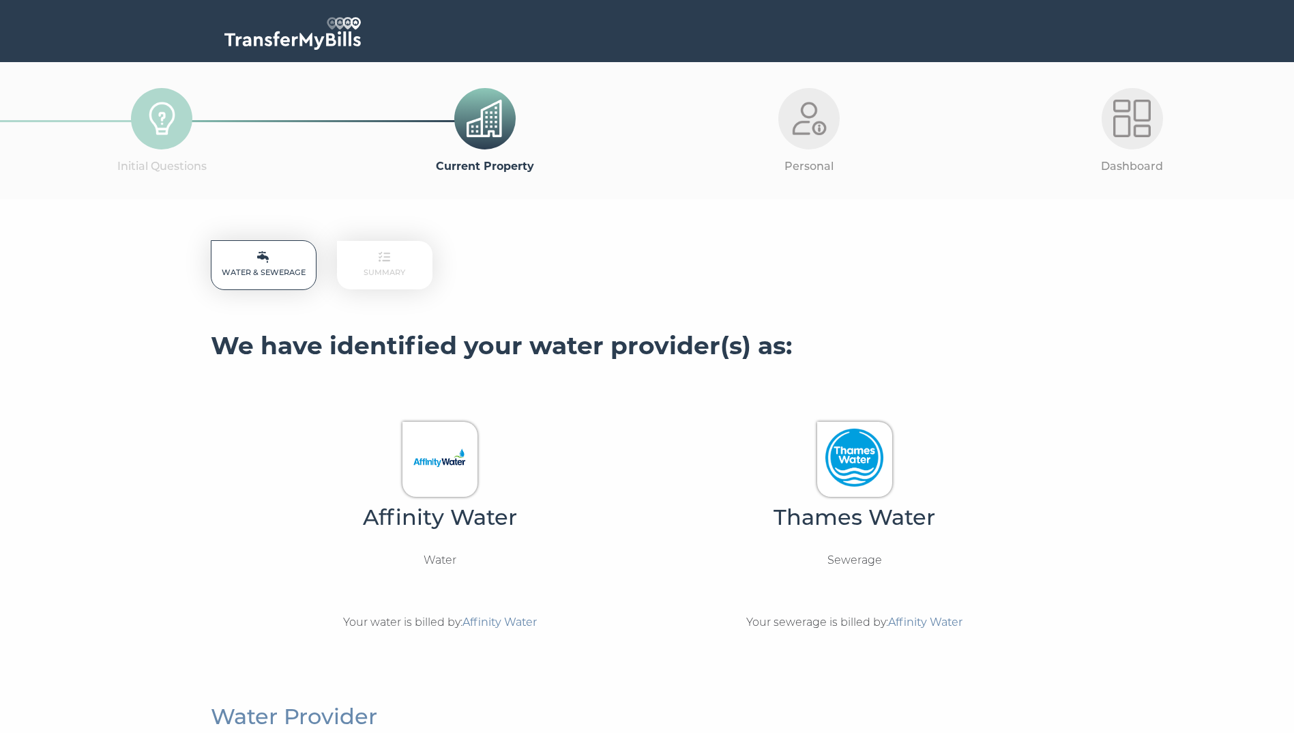
click at [505, 525] on h4 "Affinity Water" at bounding box center [440, 516] width 411 height 27
copy div "Affinity Water"
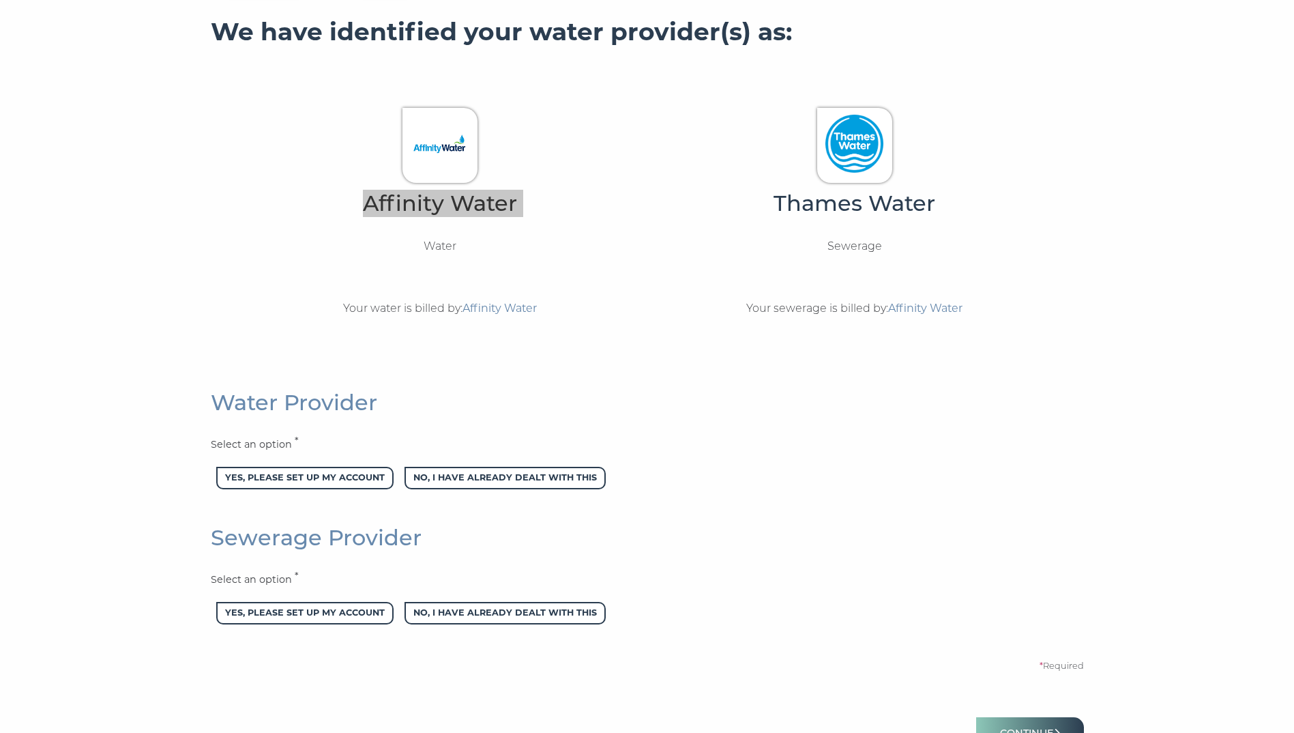
scroll to position [409, 0]
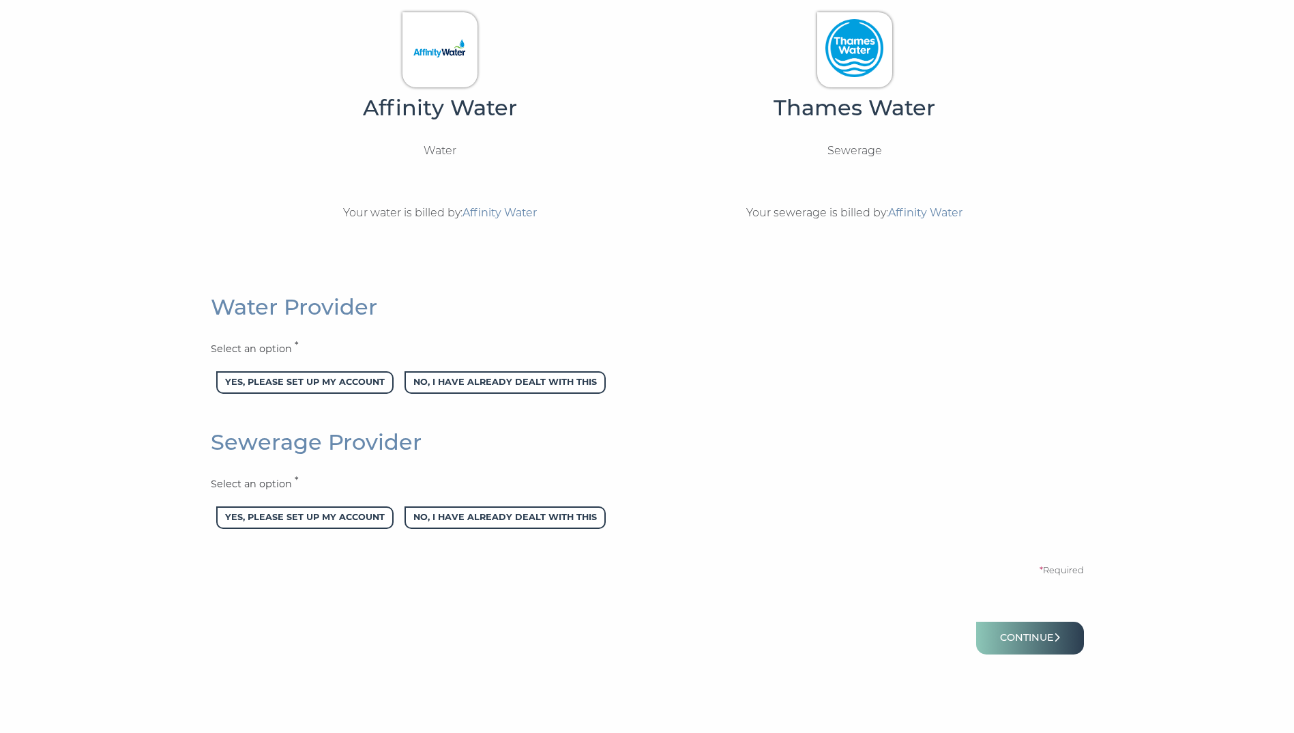
click at [882, 378] on div "Yes, please set up my account No, I have already dealt with this" at bounding box center [647, 385] width 873 height 29
click at [762, 433] on h4 "Sewerage Provider" at bounding box center [647, 441] width 873 height 27
click at [1292, 340] on section "Water & Sewerage Summary We have identified your water provider(s) as: Affinity…" at bounding box center [647, 248] width 1294 height 916
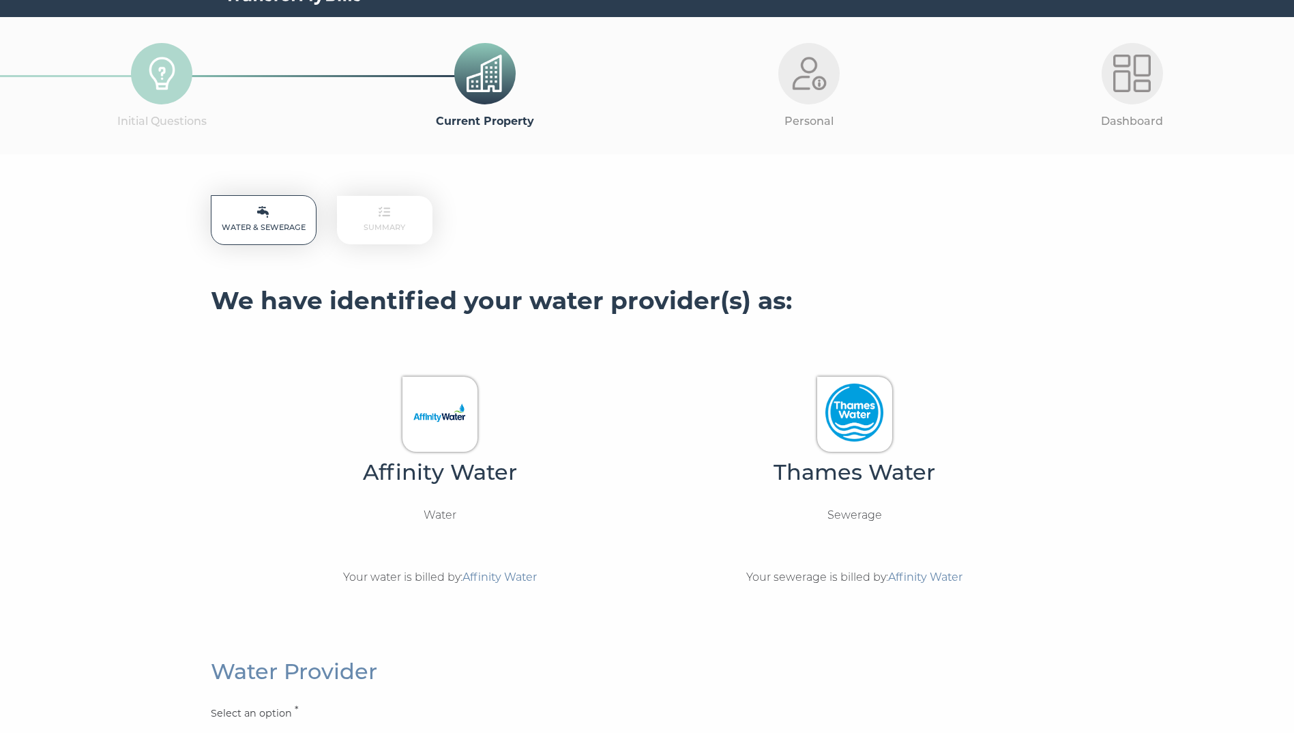
scroll to position [0, 0]
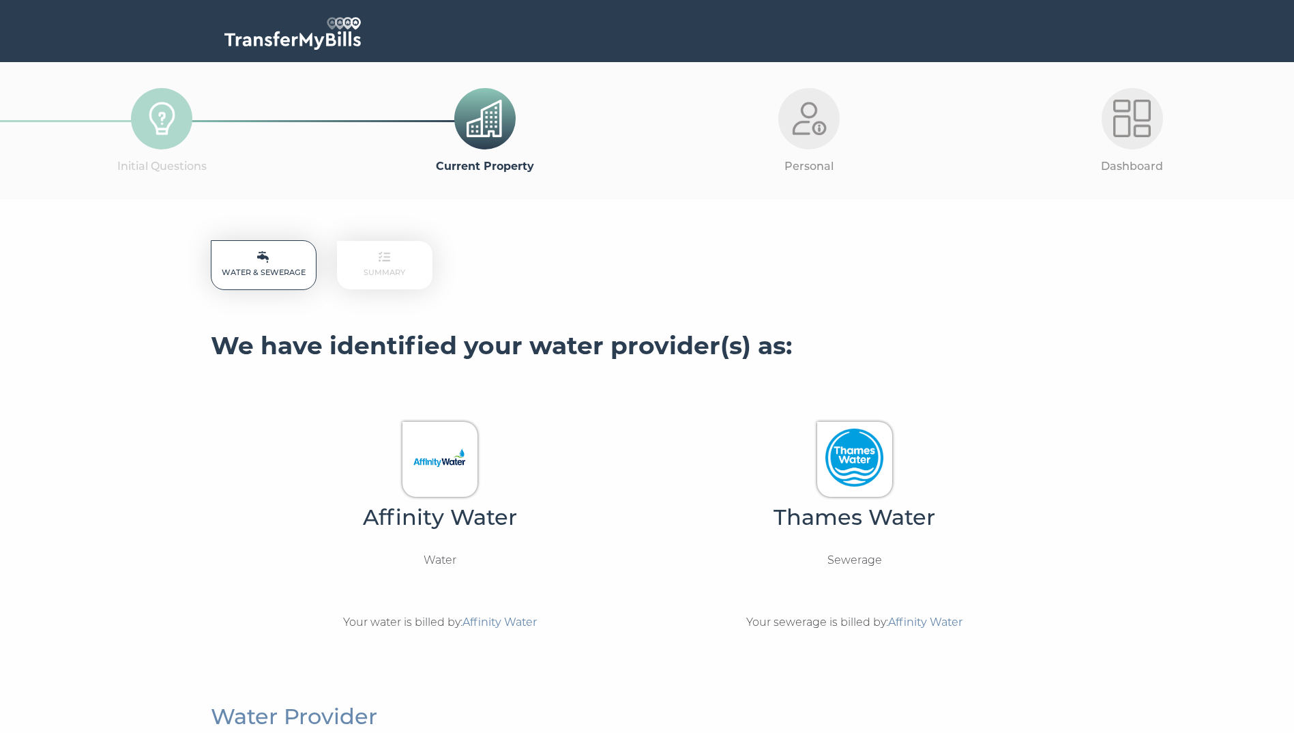
drag, startPoint x: 1278, startPoint y: 130, endPoint x: 1279, endPoint y: 138, distance: 7.6
click at [1279, 138] on div "Dashboard" at bounding box center [1132, 130] width 323 height 137
click at [1283, 126] on div "Dashboard" at bounding box center [1132, 130] width 323 height 137
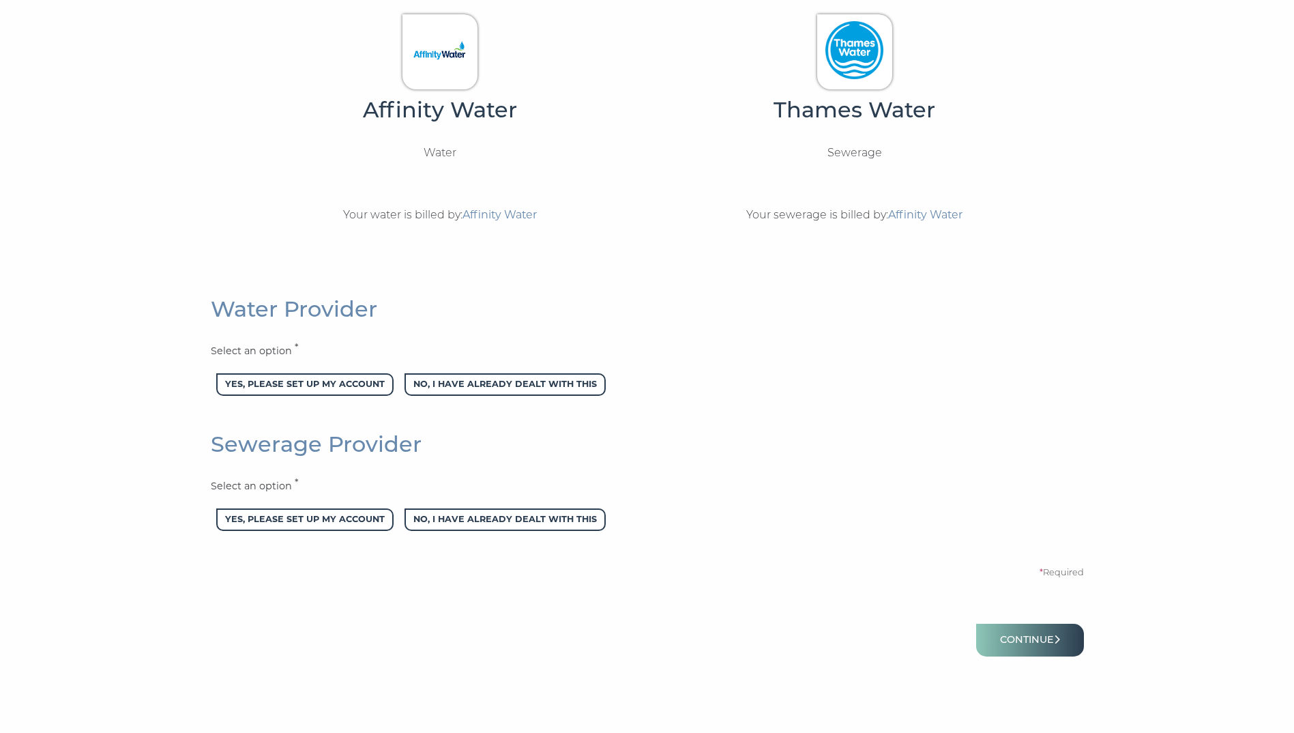
scroll to position [418, 0]
